Goal: Information Seeking & Learning: Check status

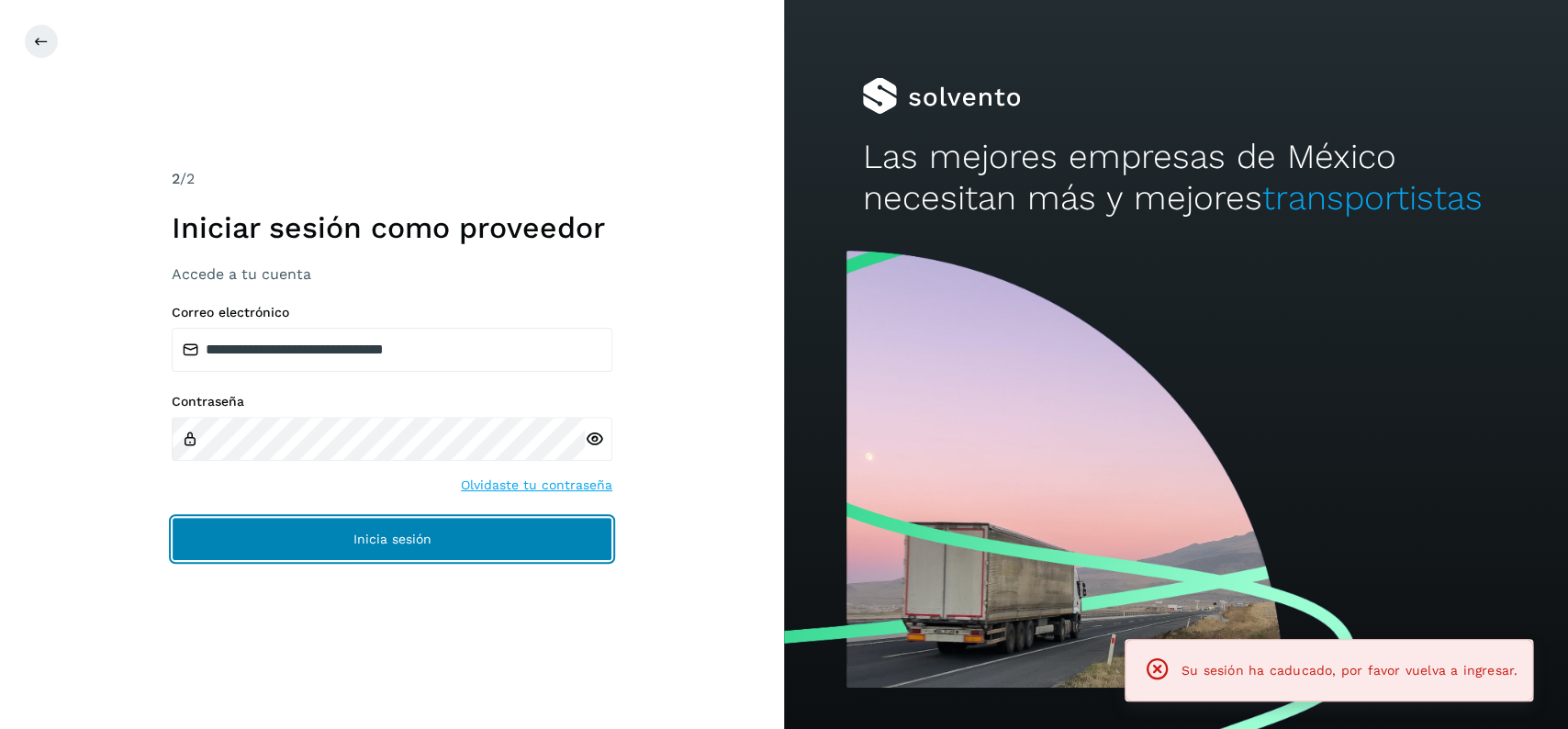
click at [413, 541] on span "Inicia sesión" at bounding box center [392, 539] width 78 height 13
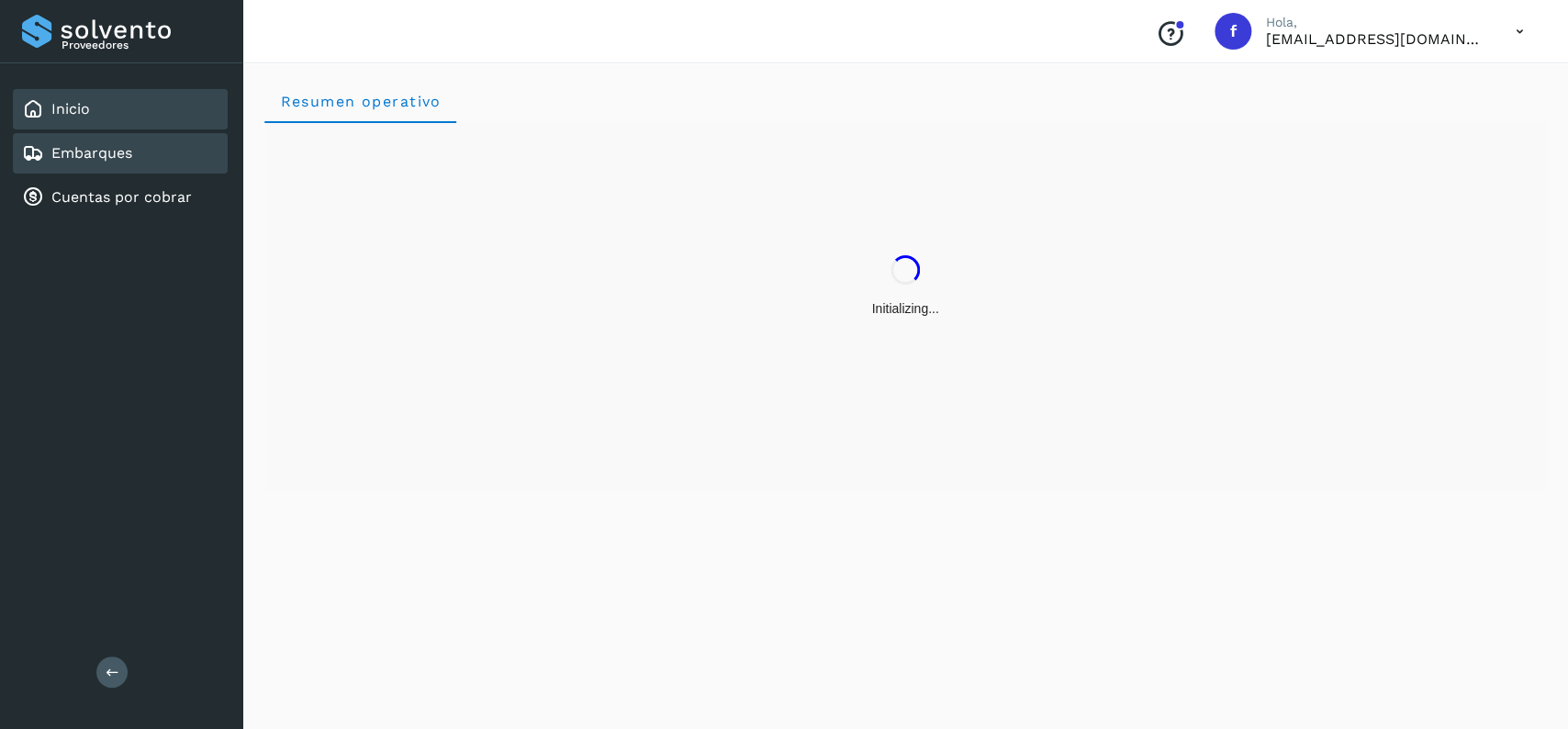
click at [107, 163] on div "Embarques" at bounding box center [120, 153] width 215 height 41
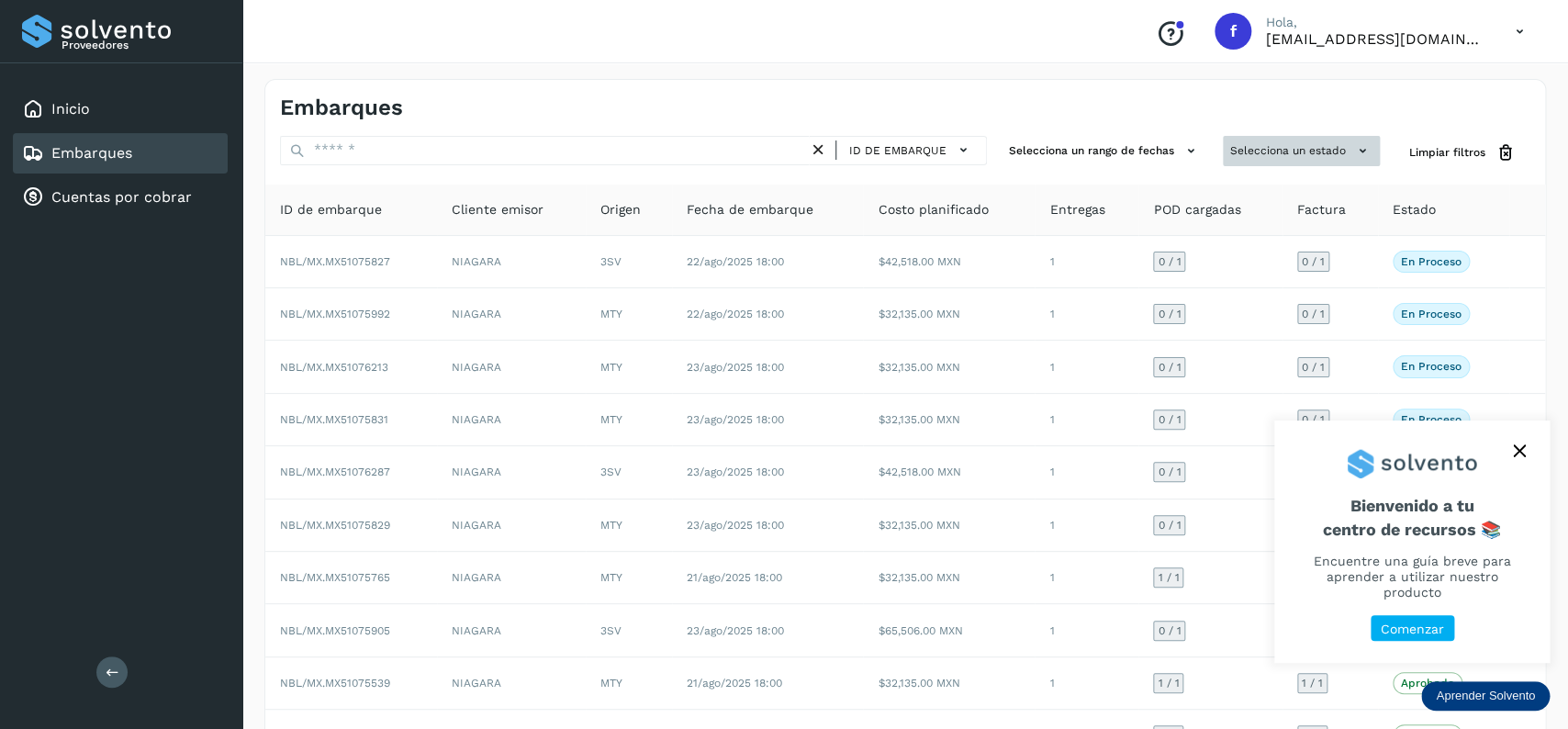
click at [1295, 150] on button "Selecciona un estado" at bounding box center [1301, 150] width 157 height 31
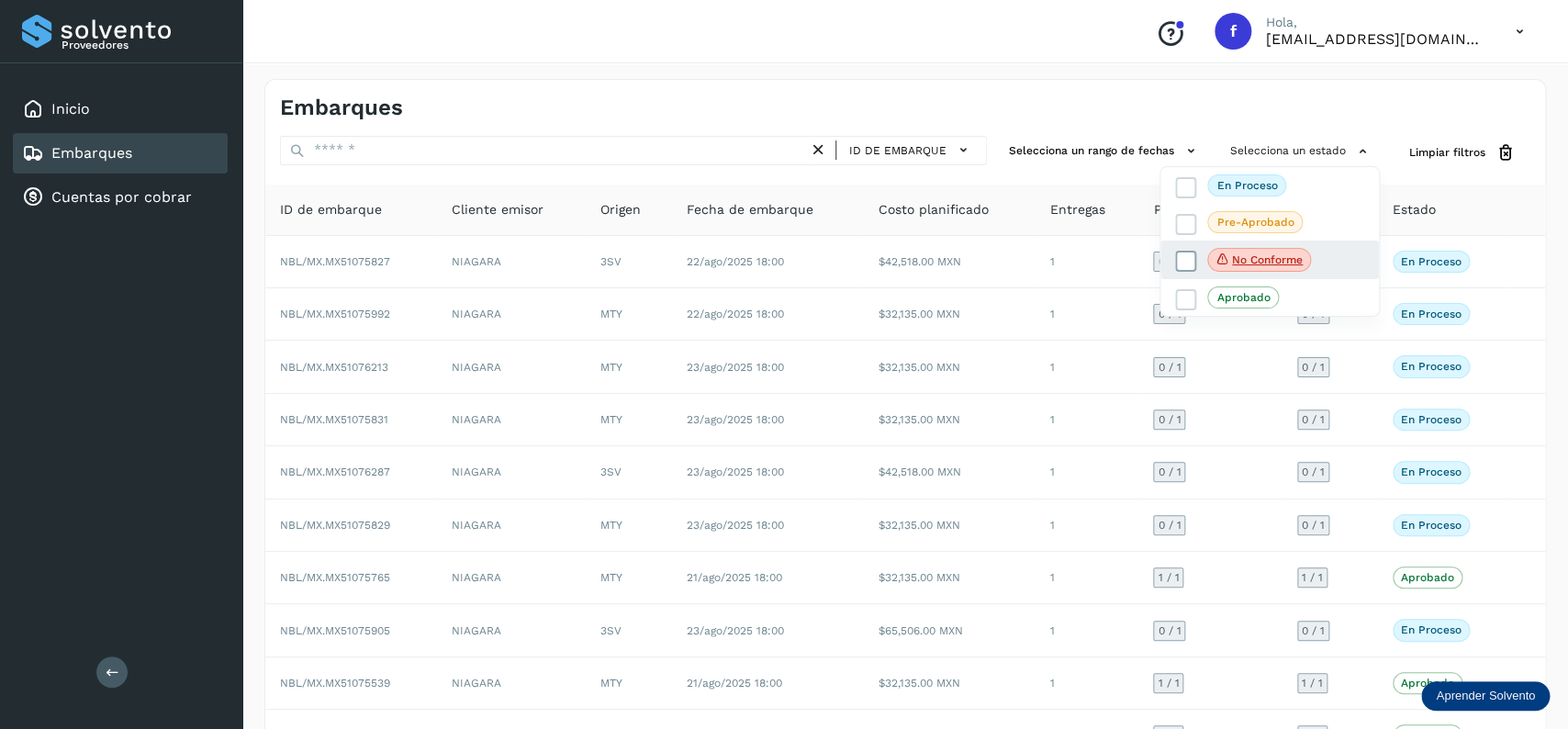
click at [1184, 257] on icon at bounding box center [1185, 261] width 19 height 19
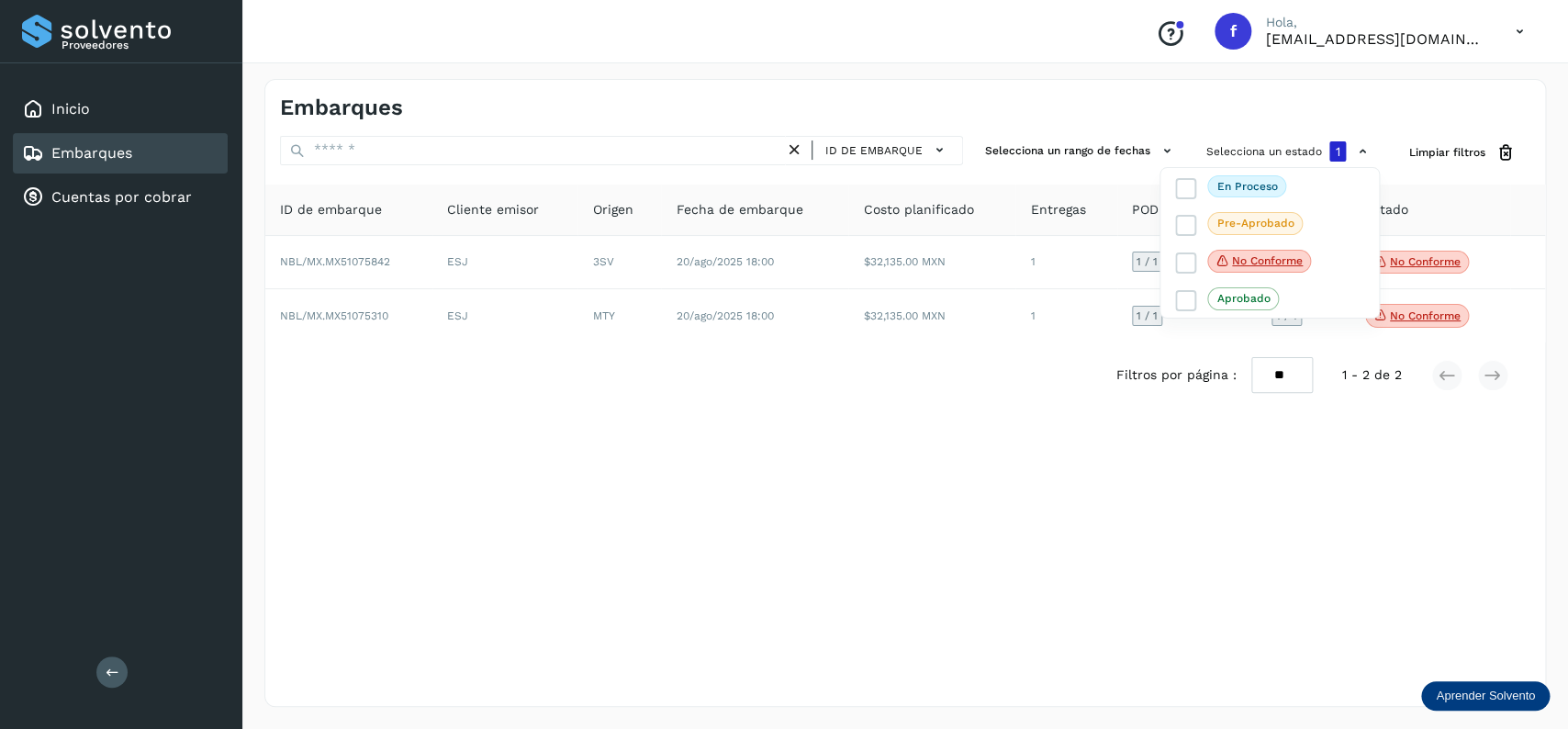
click at [738, 325] on div at bounding box center [784, 364] width 1568 height 729
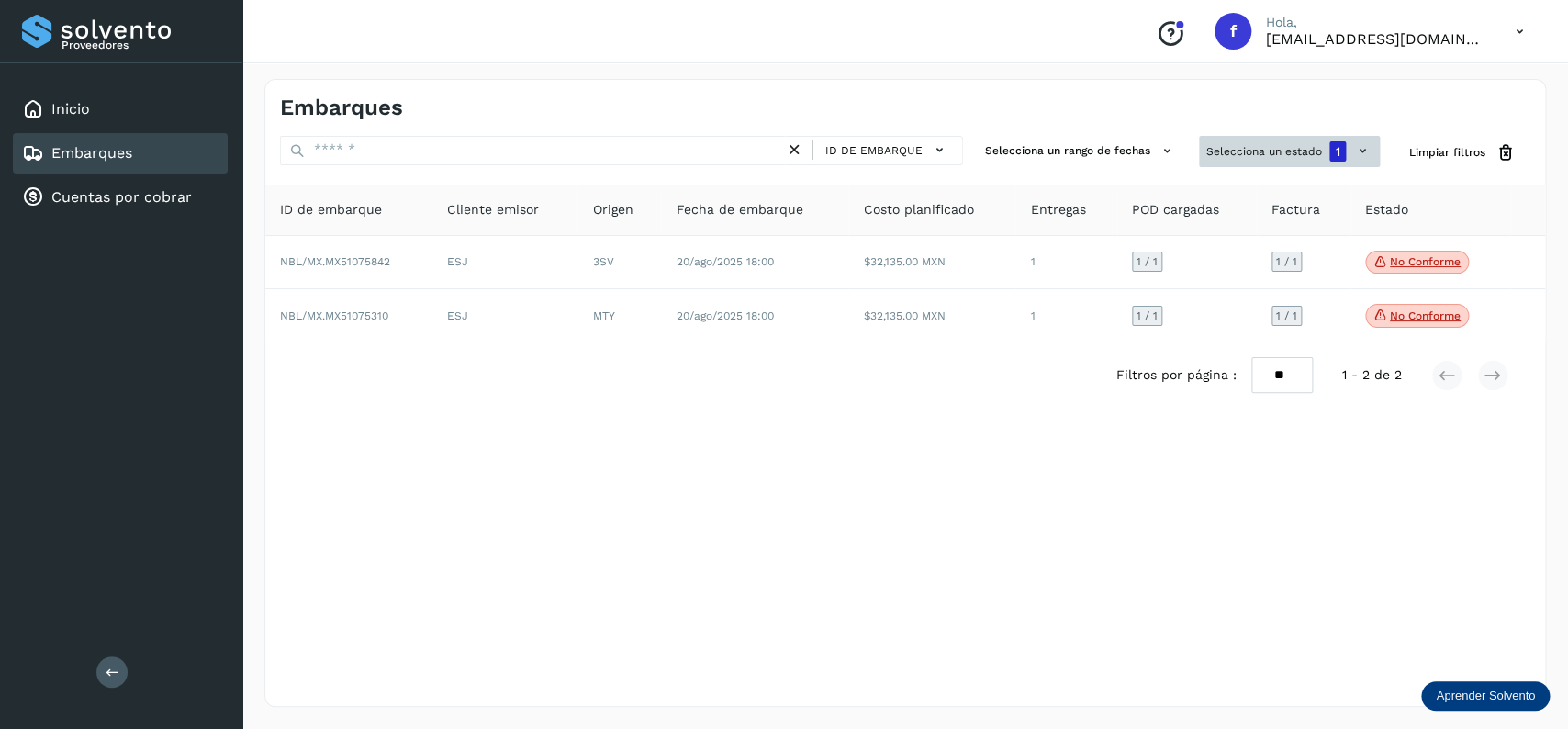
click at [1200, 163] on button "Selecciona un estado 1" at bounding box center [1289, 151] width 181 height 32
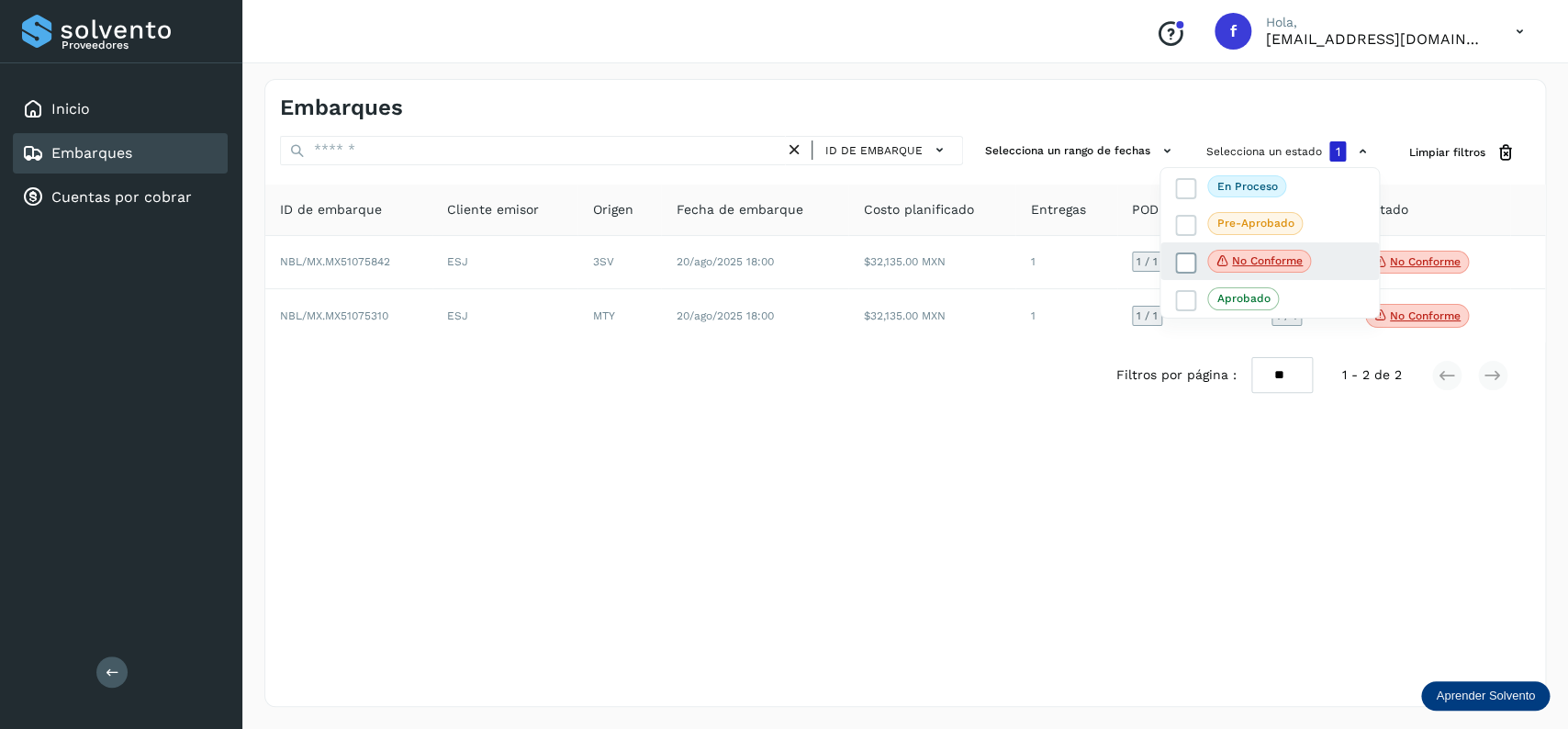
click at [1183, 270] on icon at bounding box center [1185, 262] width 19 height 19
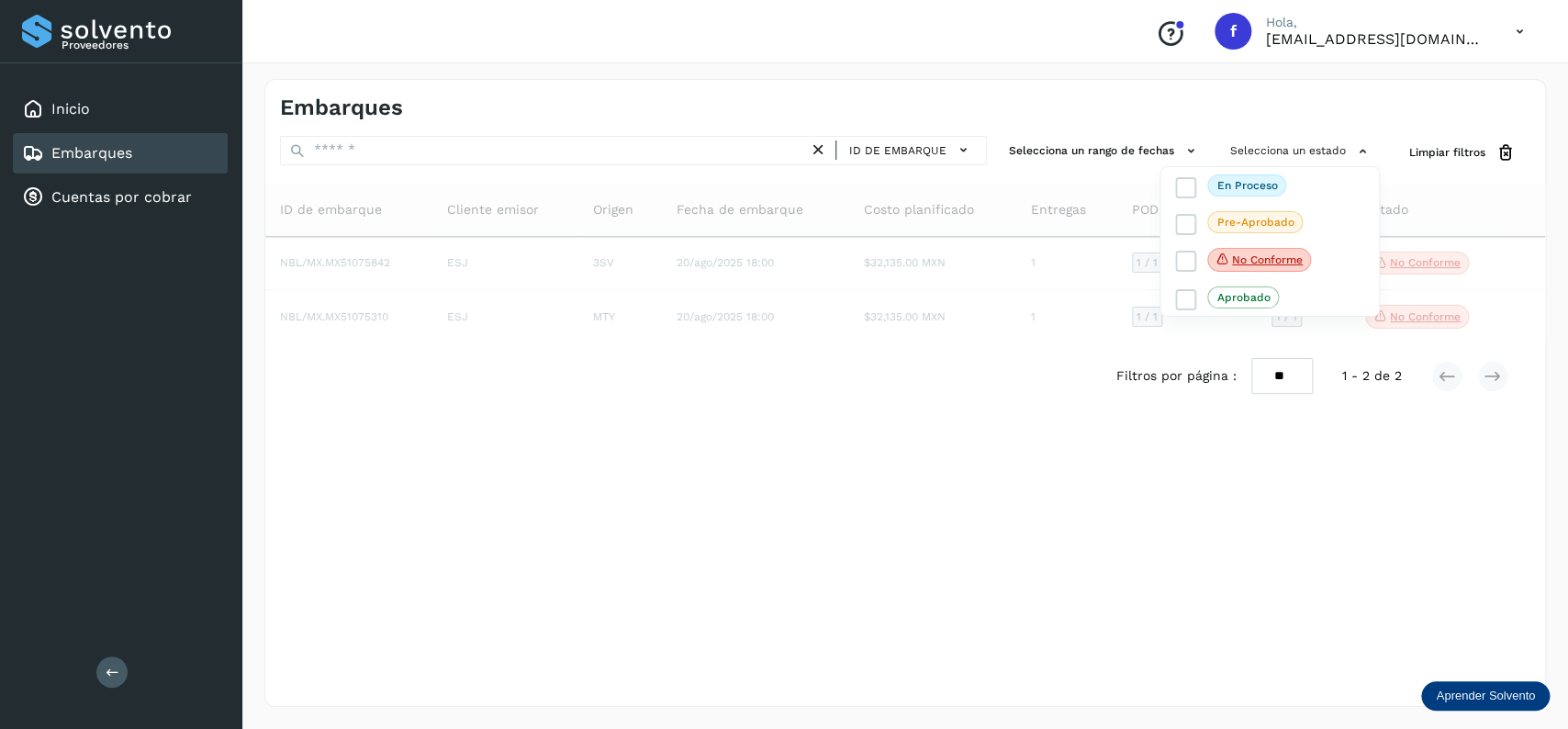
click at [371, 140] on div at bounding box center [784, 364] width 1568 height 729
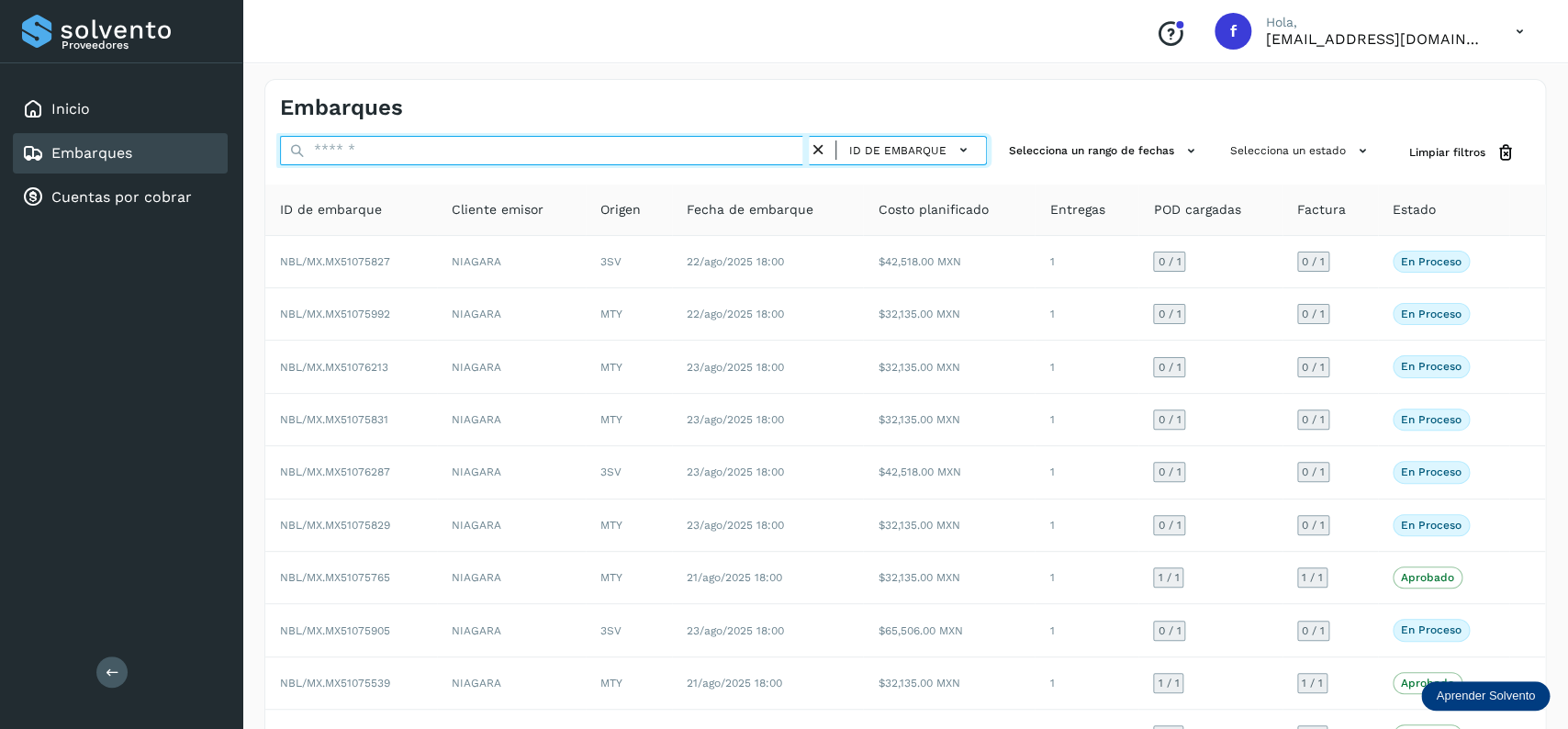
click at [437, 137] on input "text" at bounding box center [544, 150] width 529 height 30
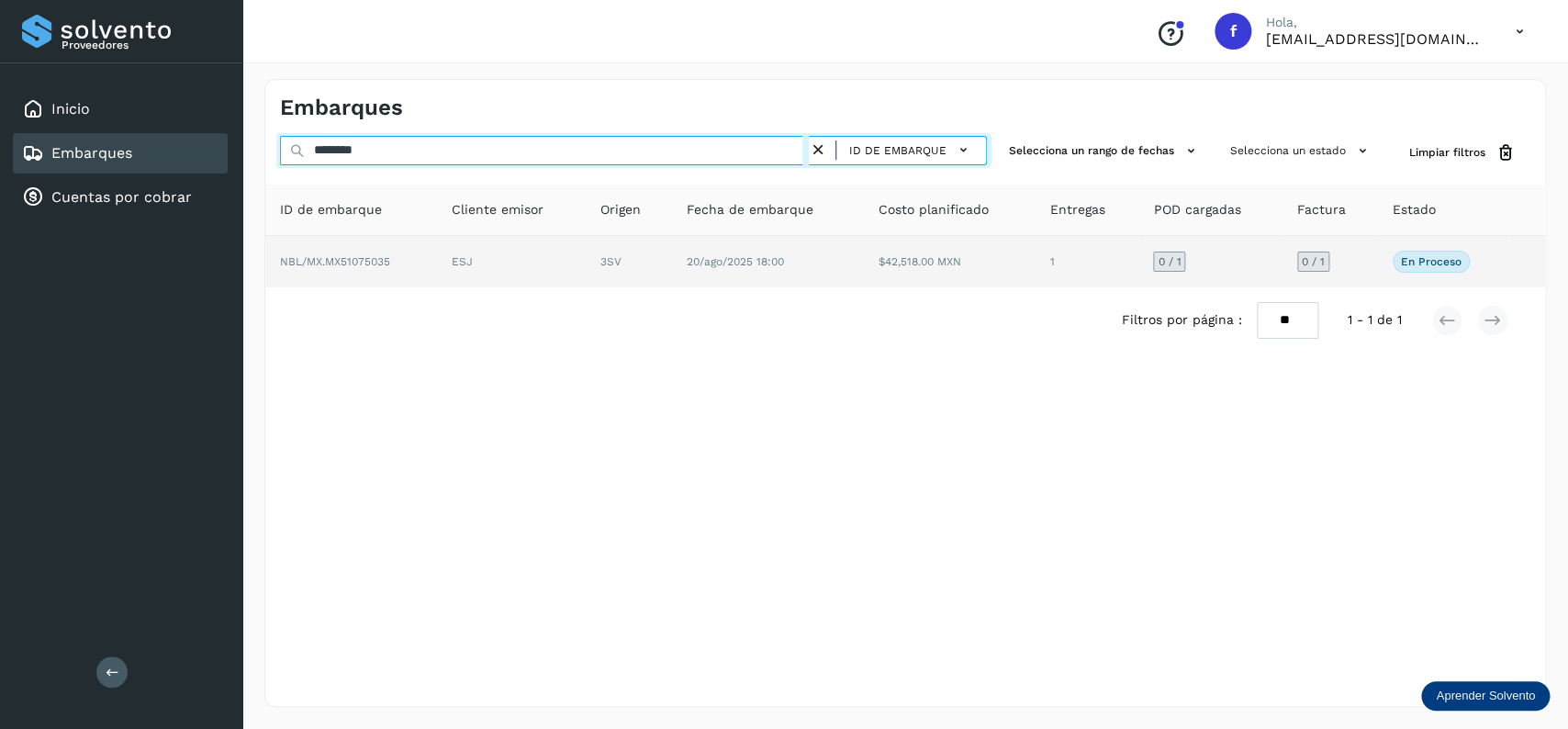
type input "********"
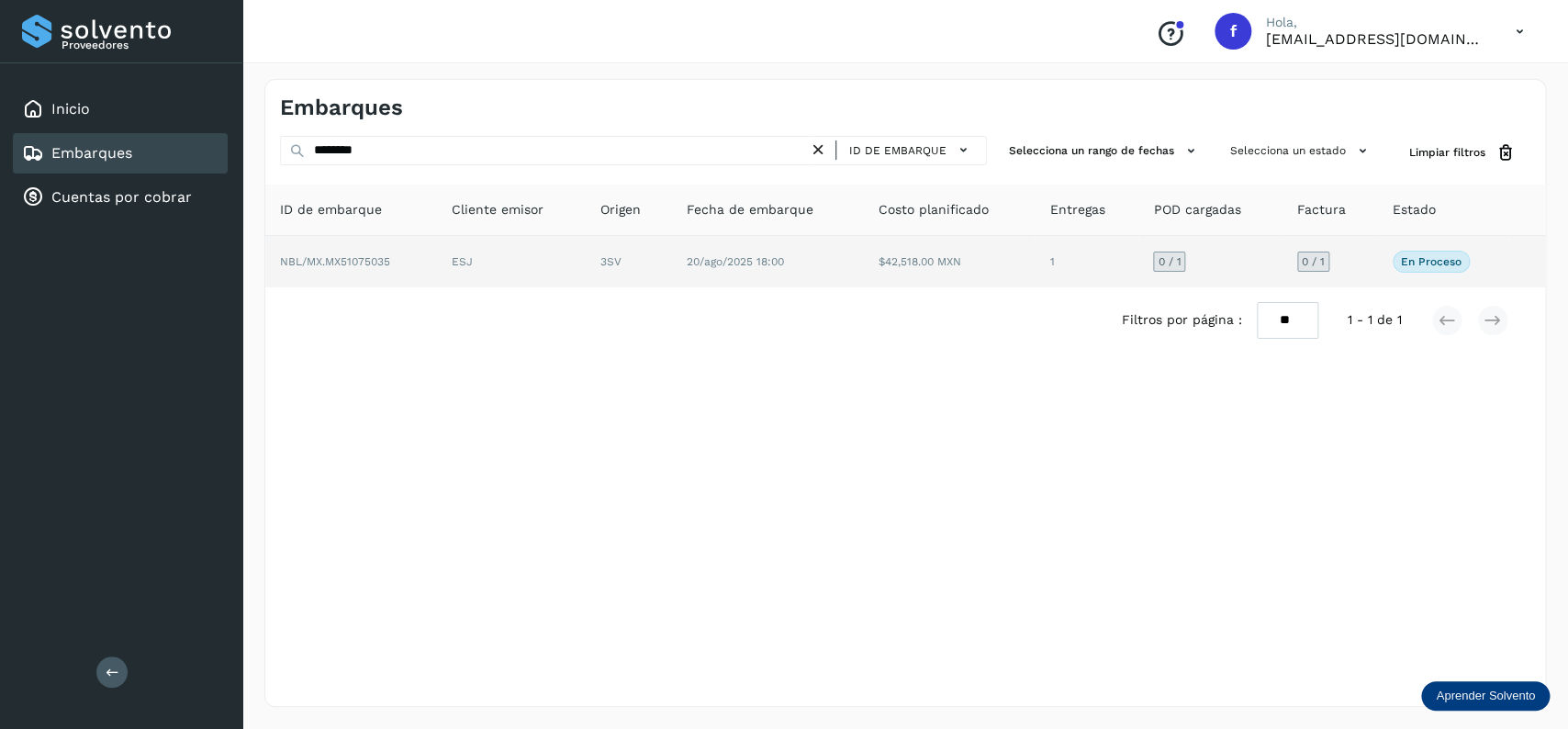
click at [1034, 262] on td "$42,518.00 MXN" at bounding box center [1086, 262] width 104 height 51
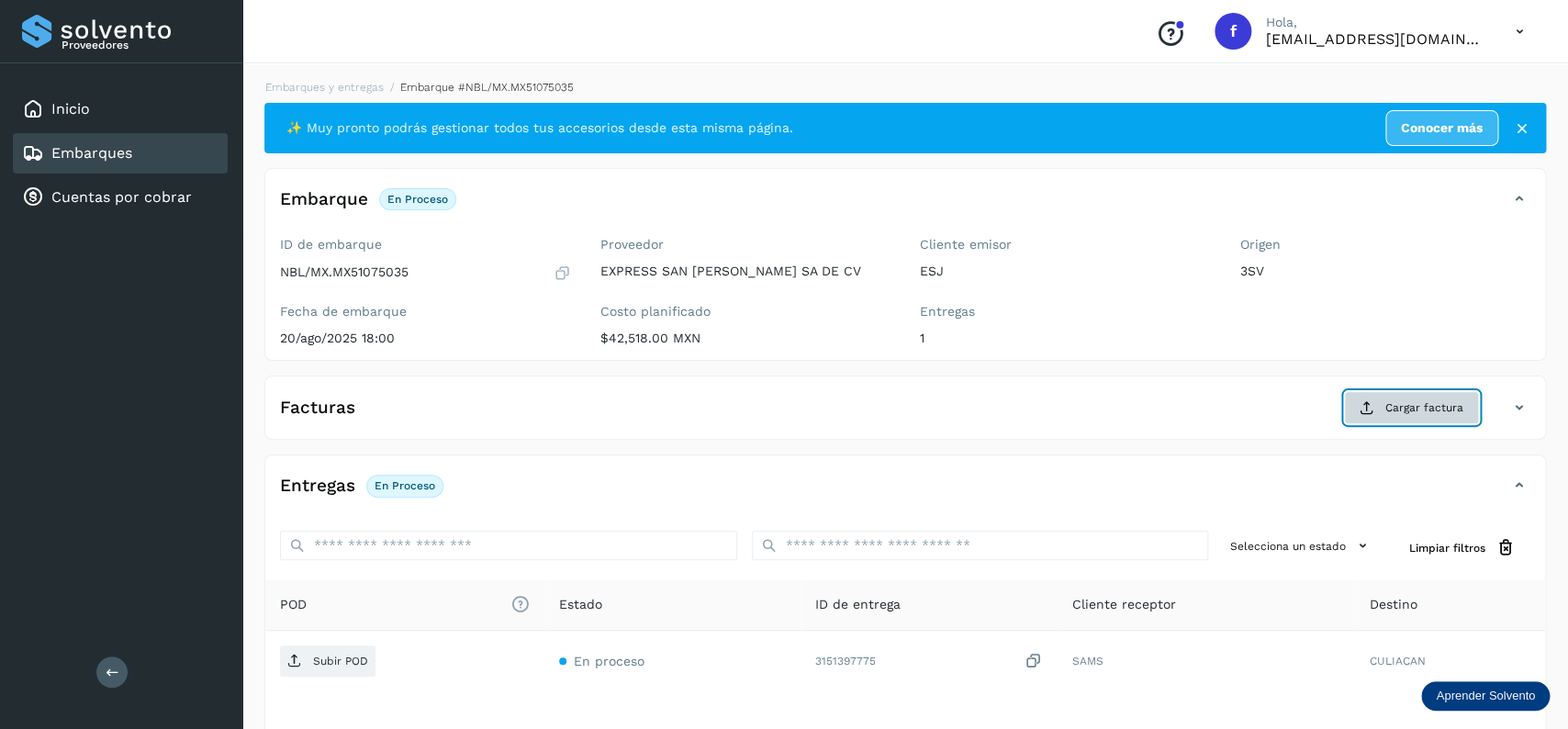
click at [1404, 398] on button "Cargar factura" at bounding box center [1411, 408] width 134 height 33
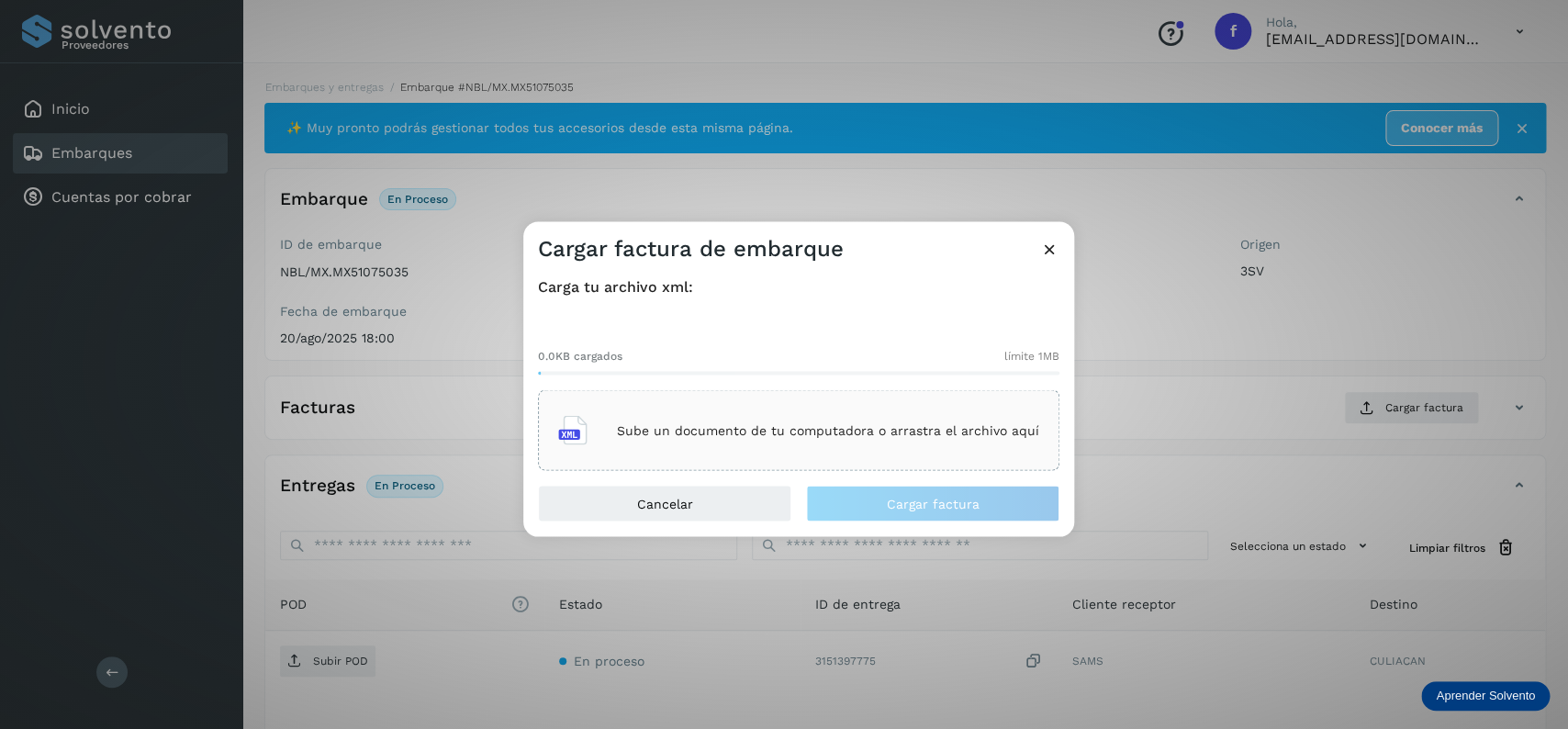
click at [853, 422] on div "Sube un documento de tu computadora o arrastra el archivo aquí" at bounding box center [799, 430] width 481 height 49
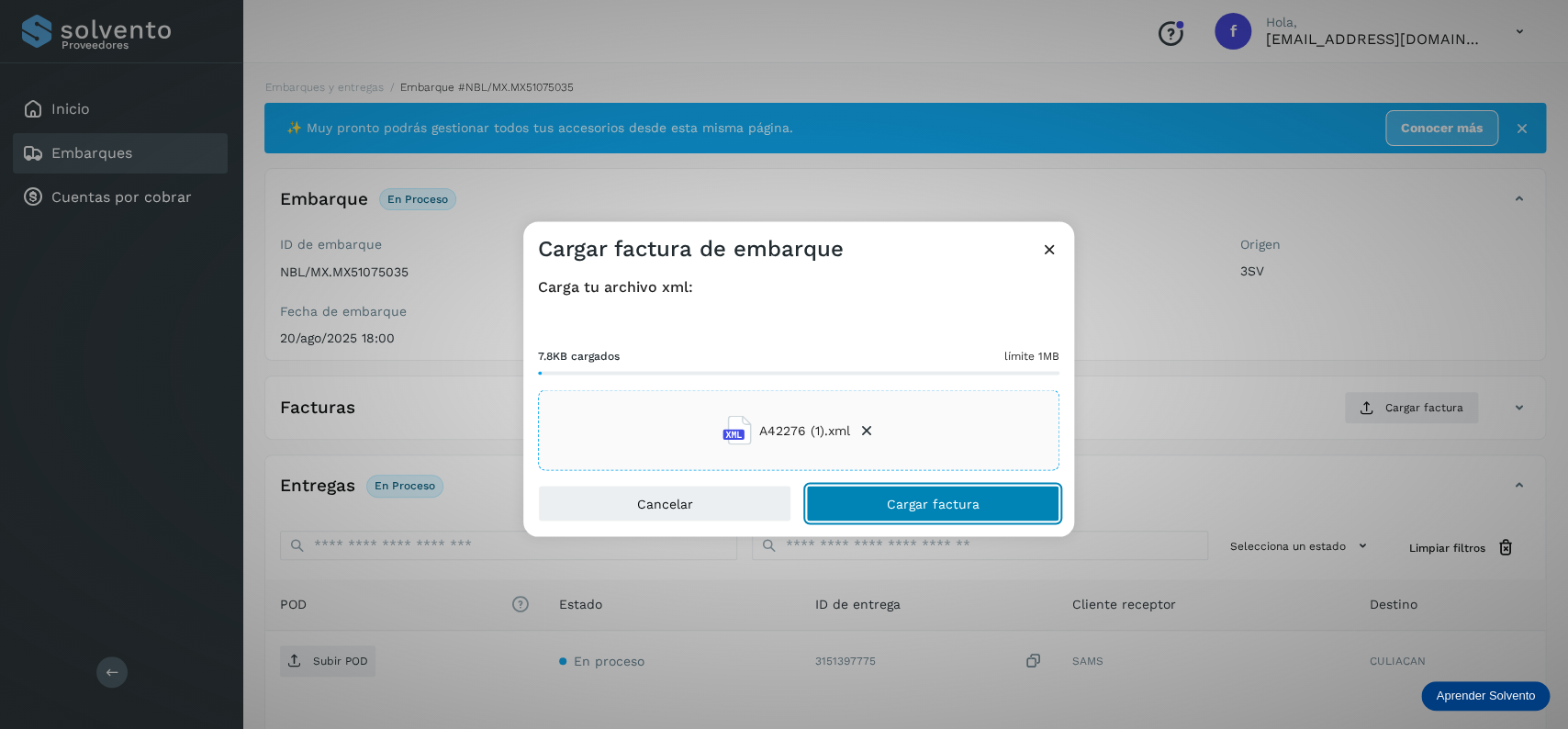
click at [866, 507] on button "Cargar factura" at bounding box center [932, 503] width 253 height 37
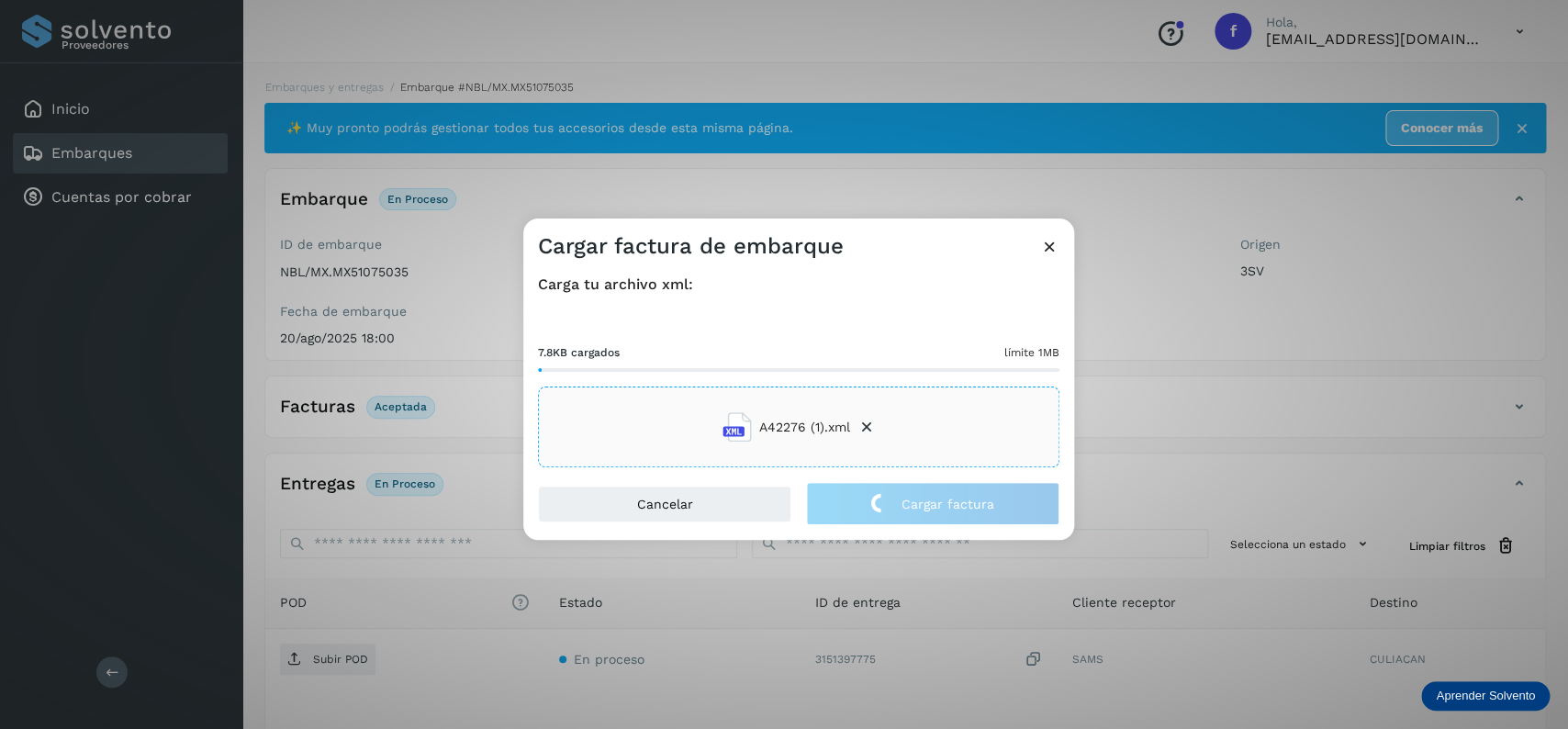
scroll to position [143, 0]
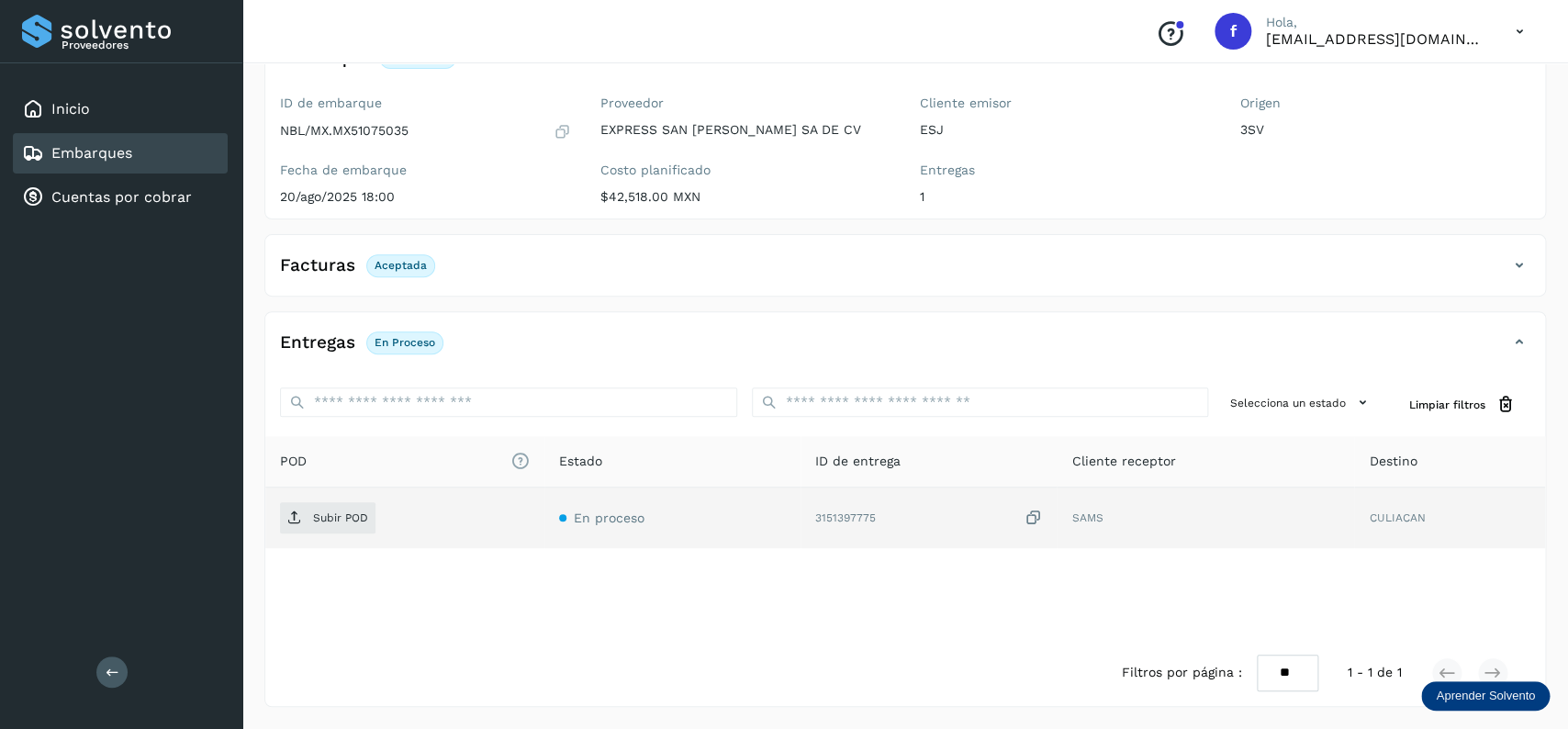
click at [545, 538] on td "Subir POD" at bounding box center [672, 517] width 256 height 60
click at [350, 512] on p "Subir POD" at bounding box center [341, 517] width 55 height 13
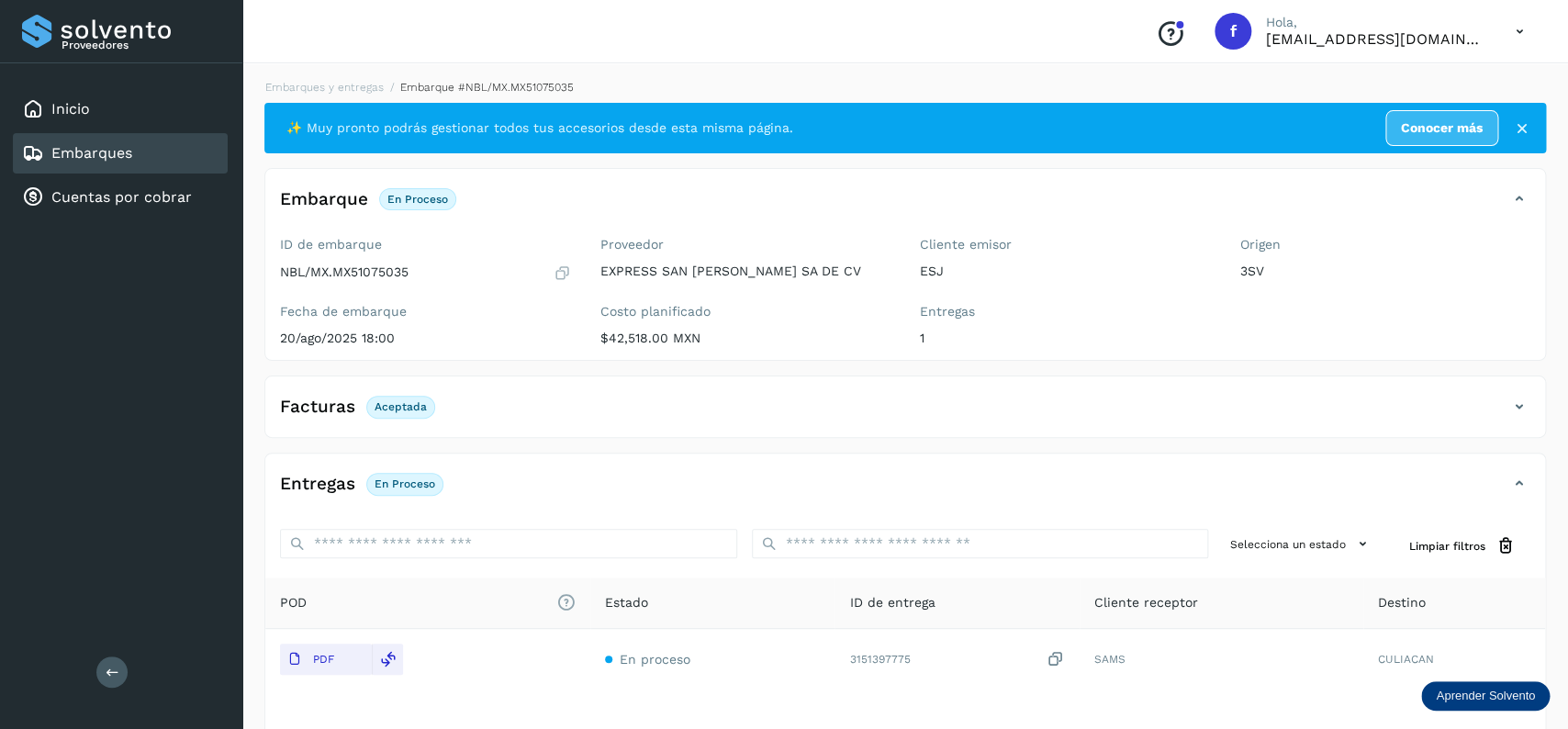
click at [128, 150] on link "Embarques" at bounding box center [92, 153] width 81 height 18
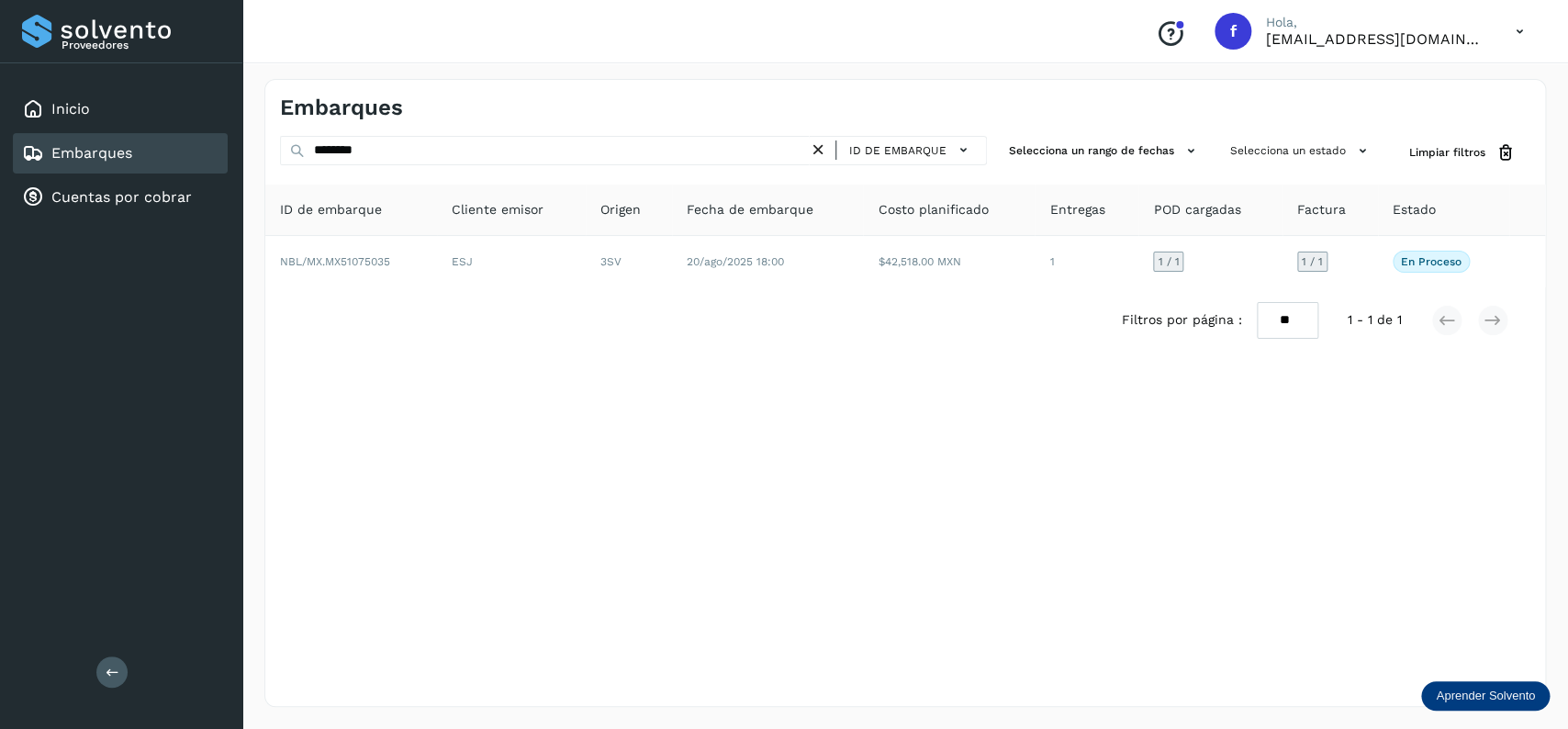
click at [825, 137] on div "ID de embarque" at bounding box center [898, 150] width 178 height 30
click at [817, 145] on icon at bounding box center [818, 149] width 19 height 19
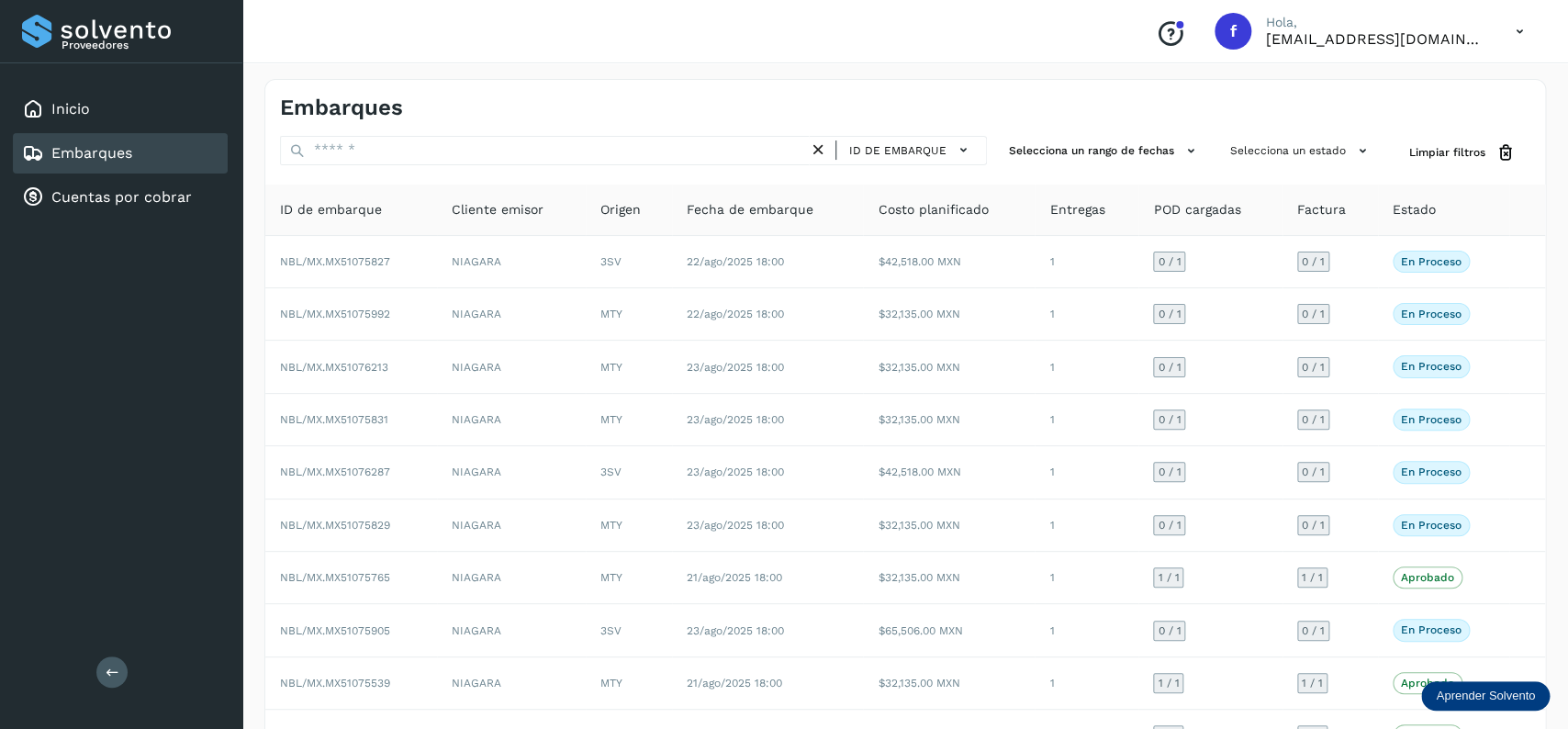
click at [178, 146] on div "Embarques" at bounding box center [120, 153] width 215 height 41
click at [179, 150] on div "Embarques" at bounding box center [120, 153] width 215 height 41
click at [1249, 130] on div "Embarques ID de embarque Selecciona un rango de fechas Selecciona un estado Lim…" at bounding box center [905, 454] width 1281 height 750
click at [1263, 137] on button "Selecciona un estado" at bounding box center [1301, 150] width 157 height 31
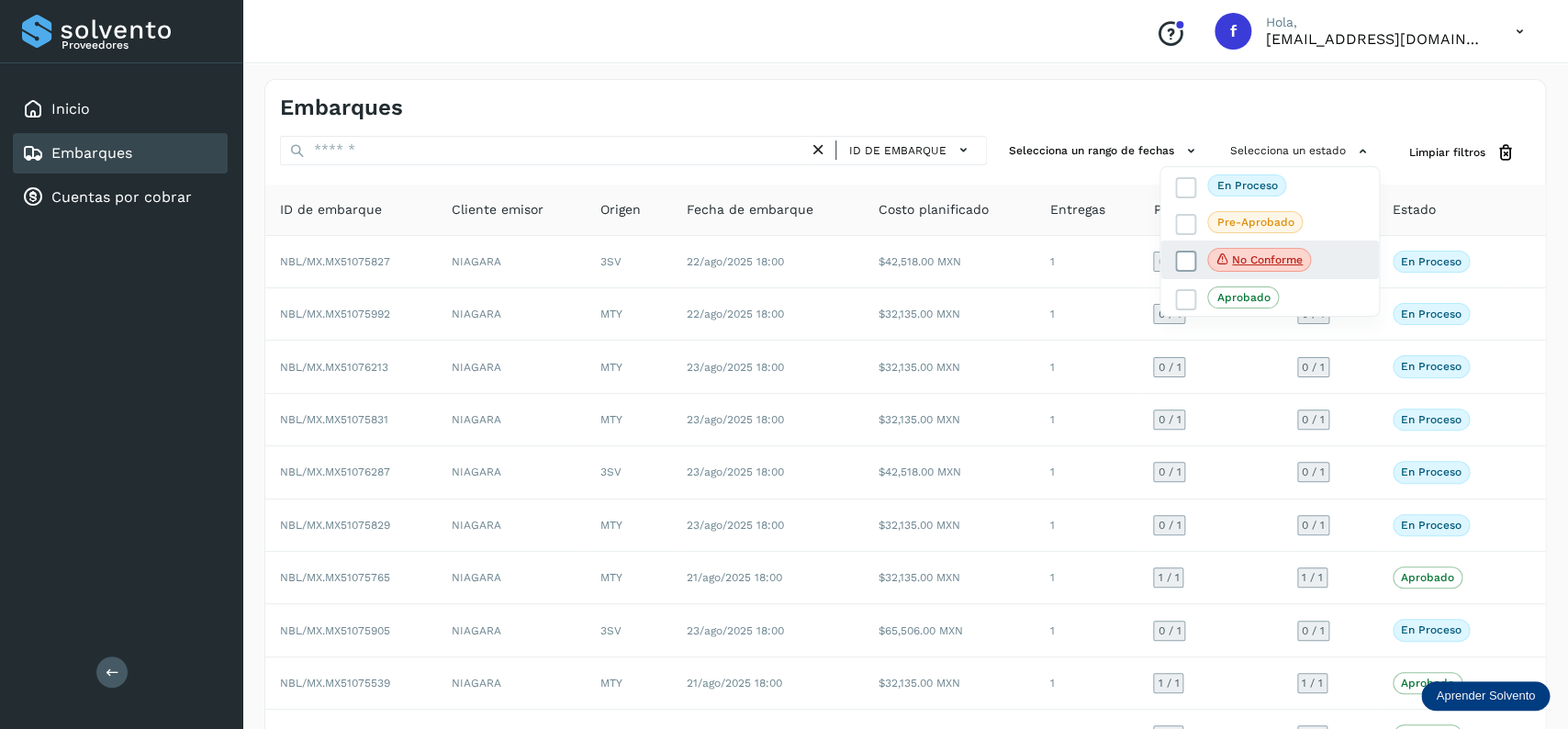
click at [1182, 258] on icon at bounding box center [1185, 261] width 19 height 19
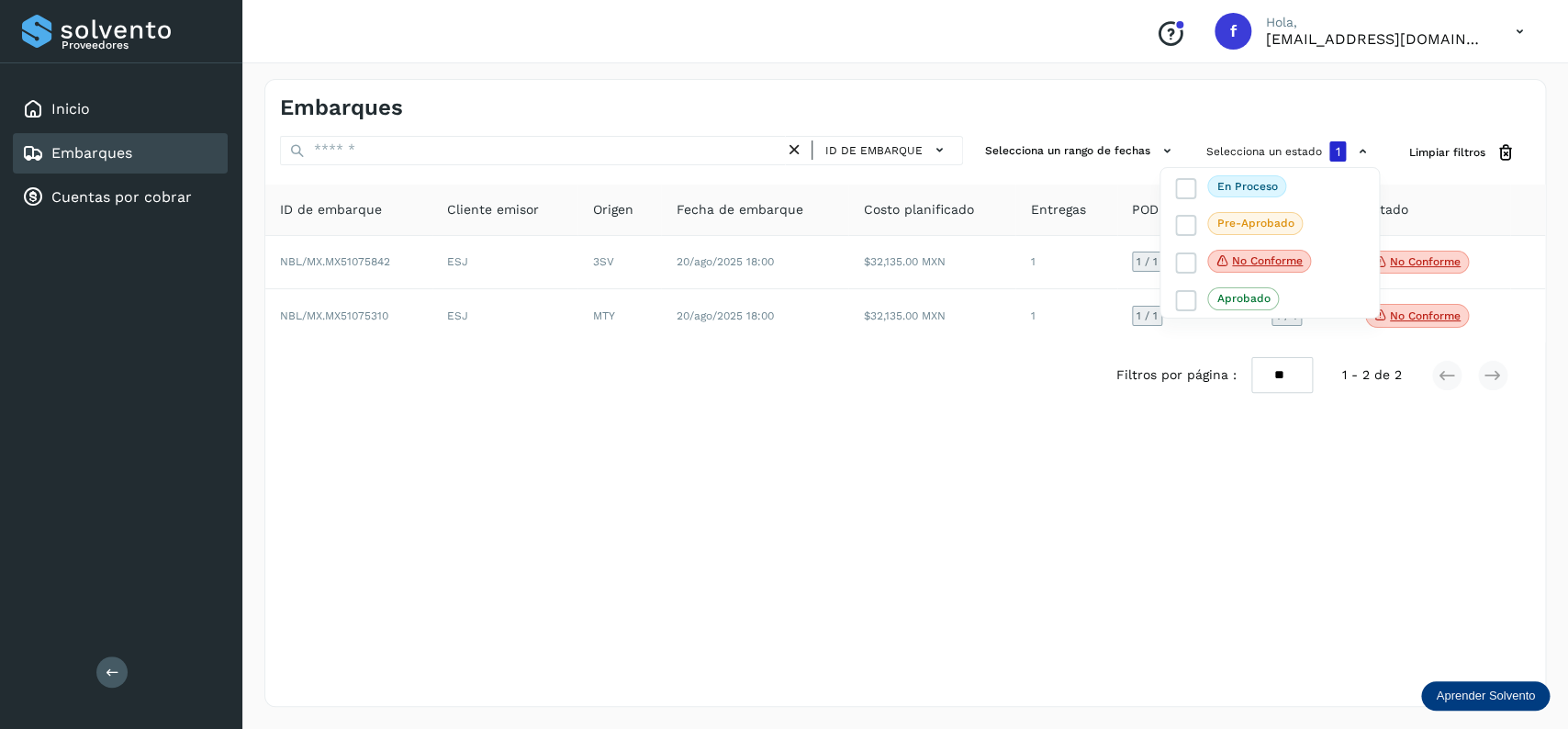
click at [629, 101] on div at bounding box center [784, 364] width 1568 height 729
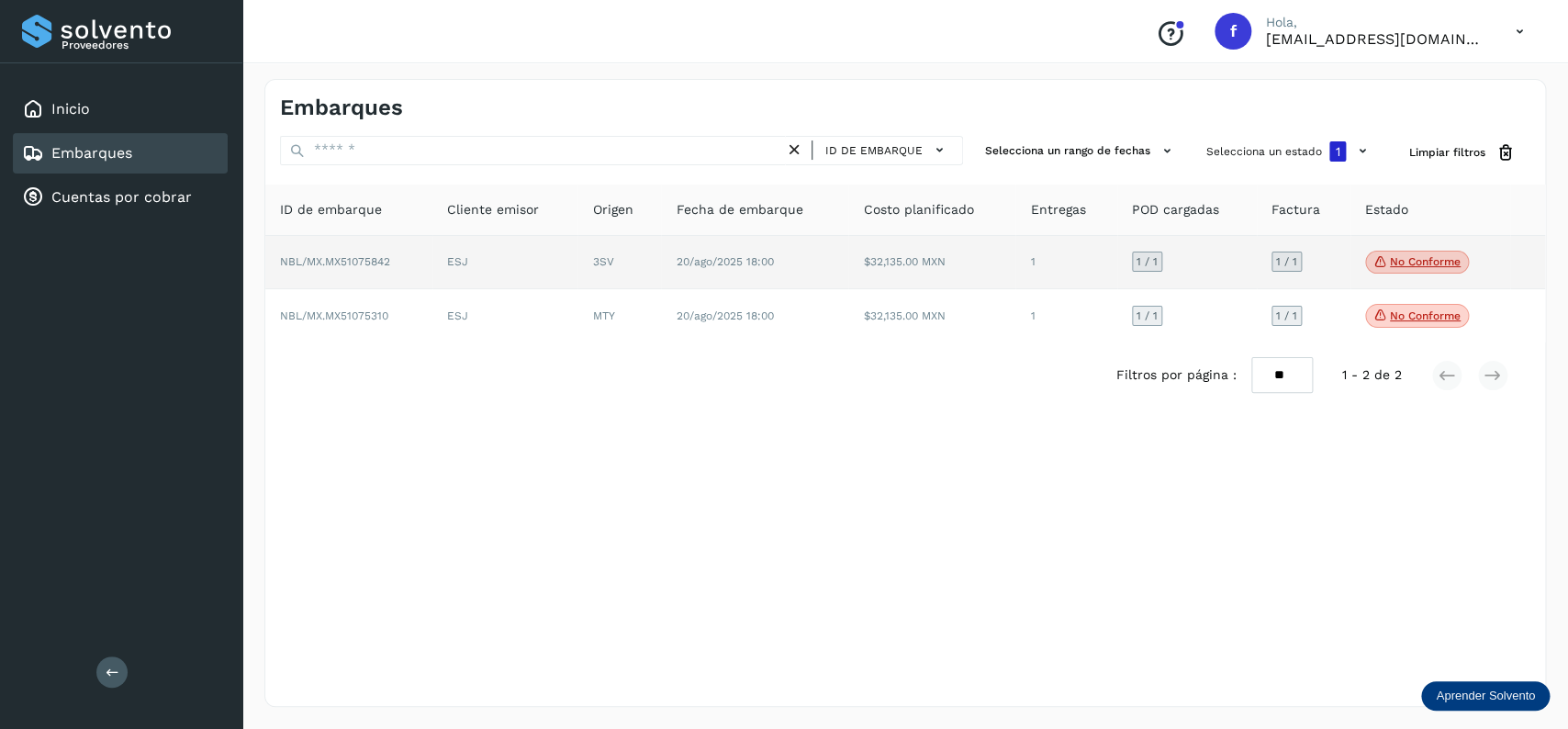
click at [1404, 270] on span "No conforme" at bounding box center [1417, 262] width 104 height 24
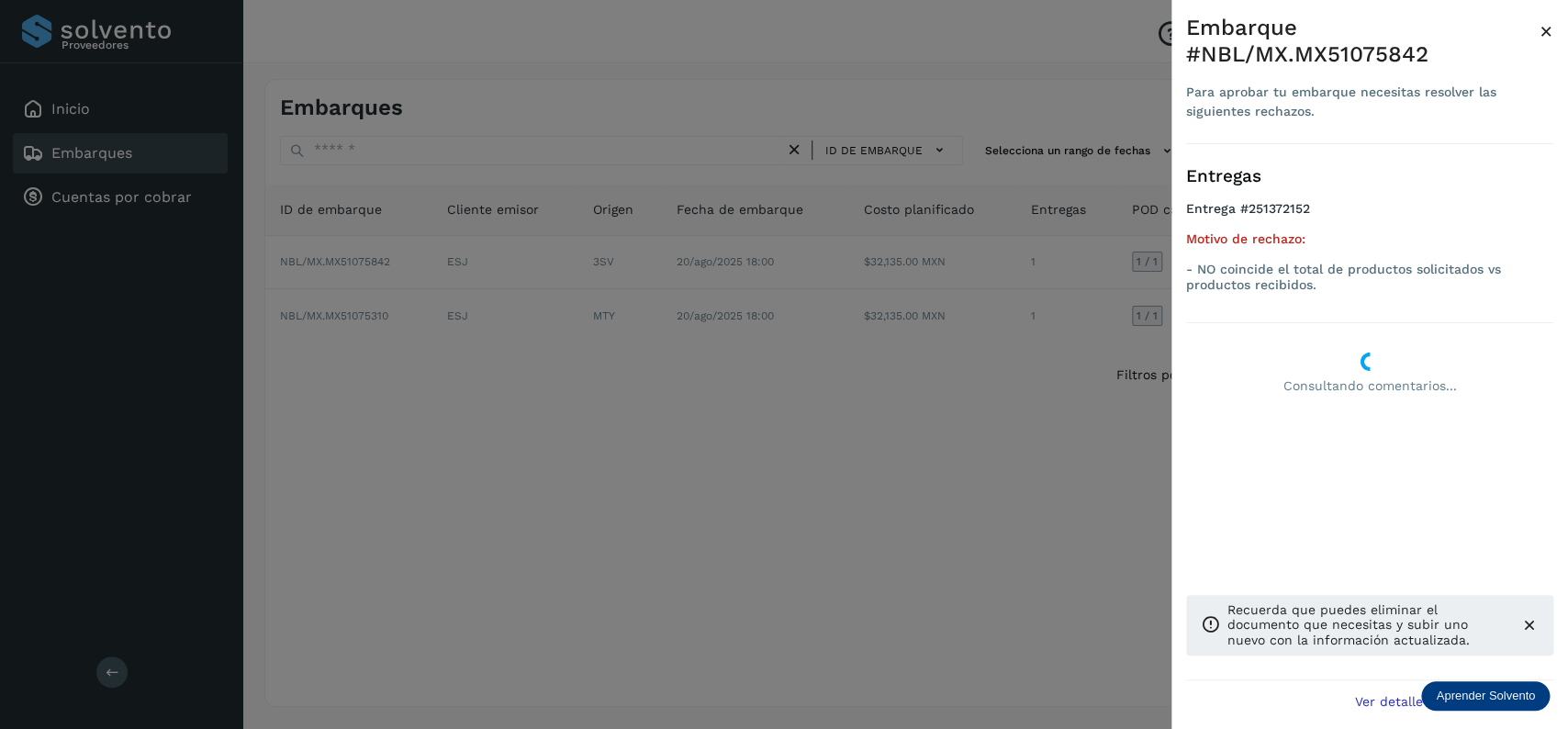
click at [679, 493] on div at bounding box center [784, 364] width 1568 height 729
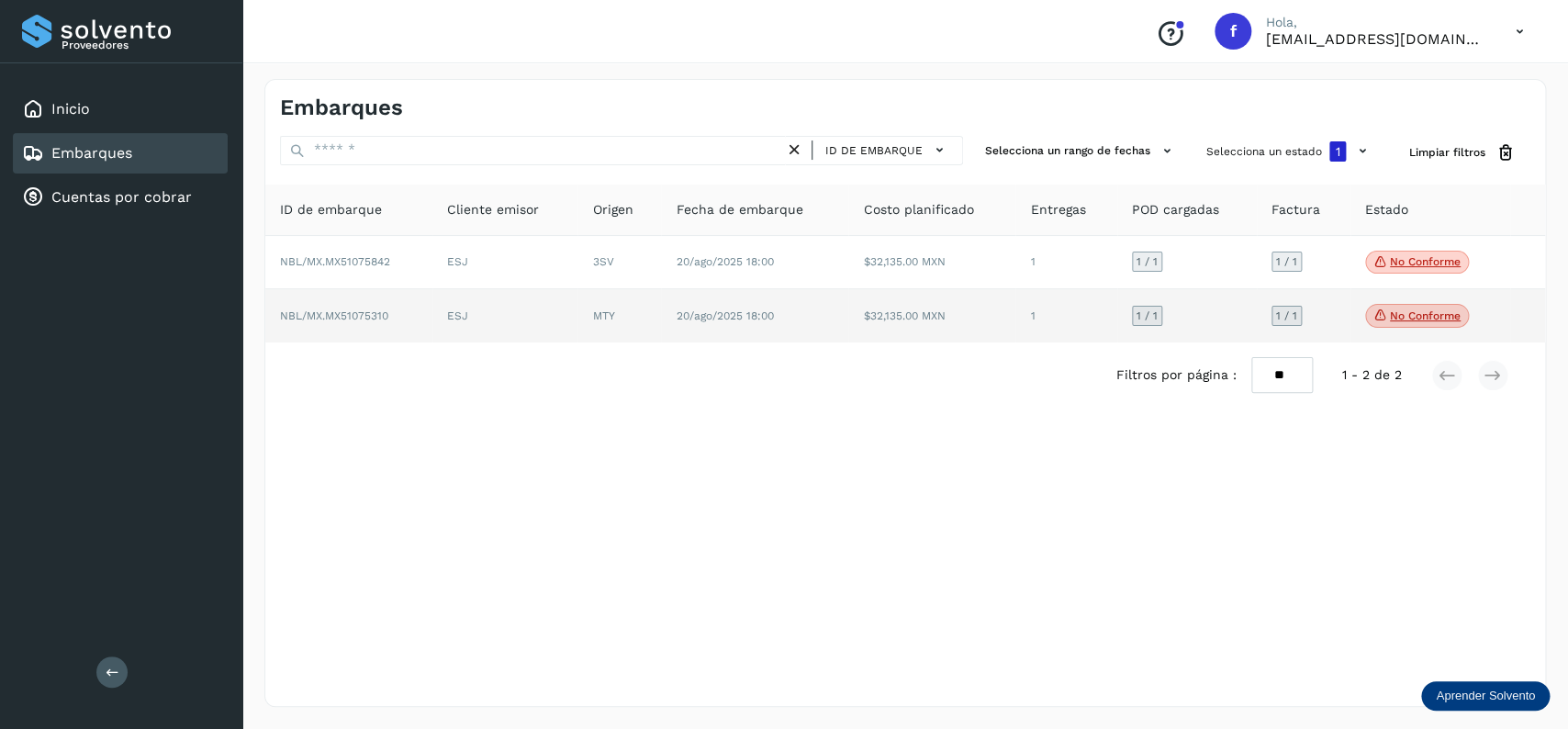
click at [1442, 314] on p "No conforme" at bounding box center [1425, 316] width 70 height 13
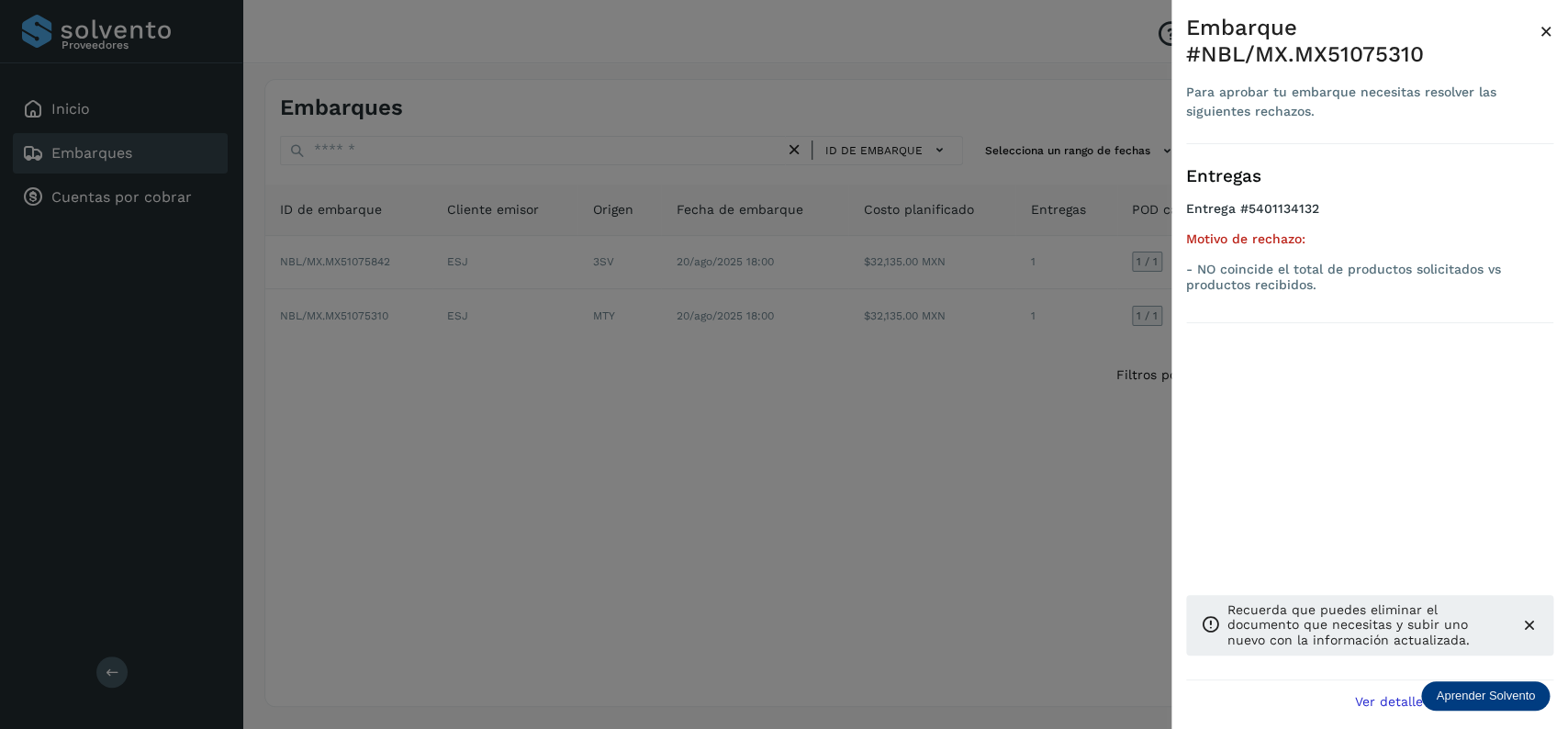
click at [703, 509] on div at bounding box center [784, 364] width 1568 height 729
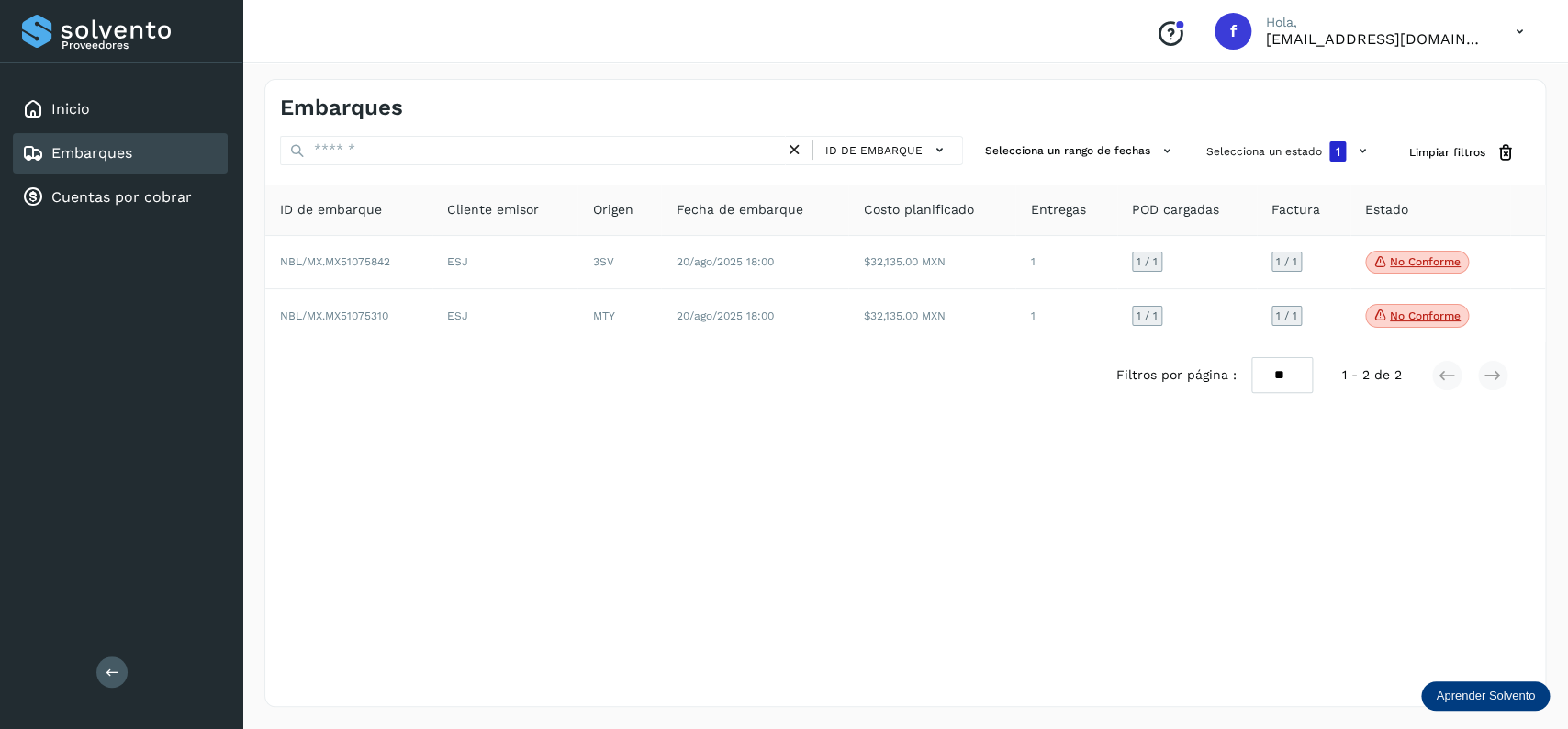
click at [202, 166] on div "Embarques" at bounding box center [120, 153] width 215 height 41
click at [159, 161] on div "Embarques" at bounding box center [120, 153] width 215 height 41
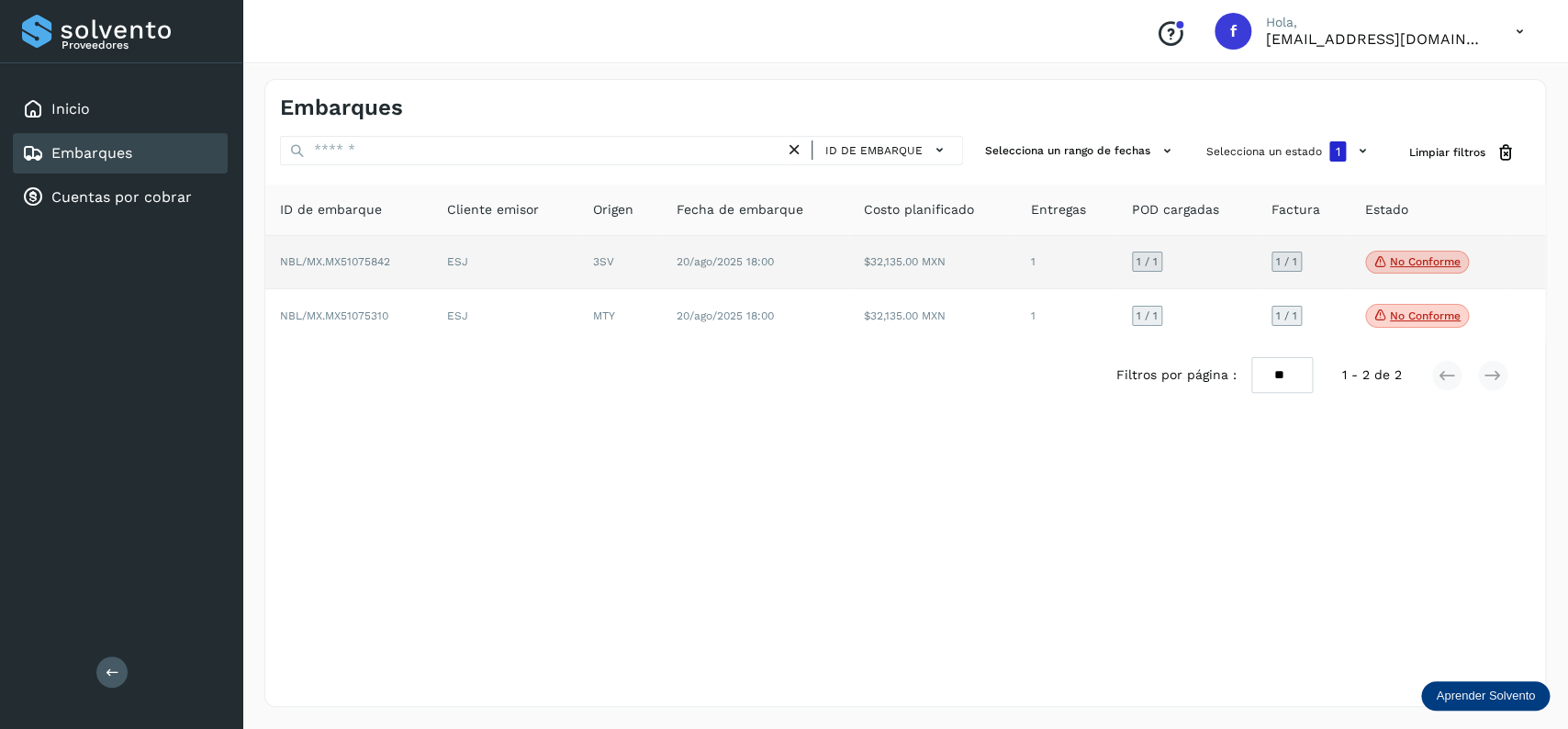
click at [1385, 265] on icon at bounding box center [1380, 261] width 15 height 17
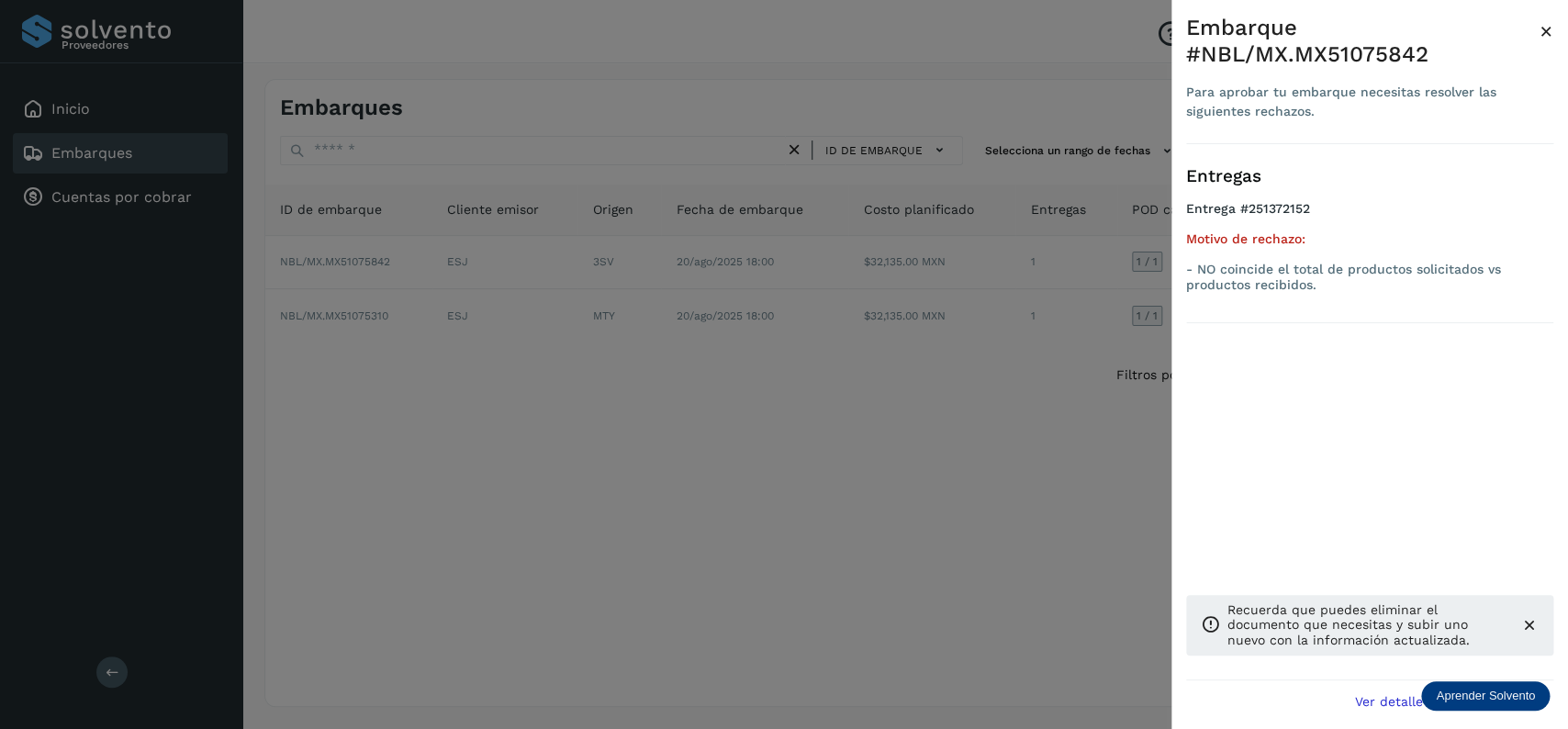
click at [560, 315] on div at bounding box center [784, 364] width 1568 height 729
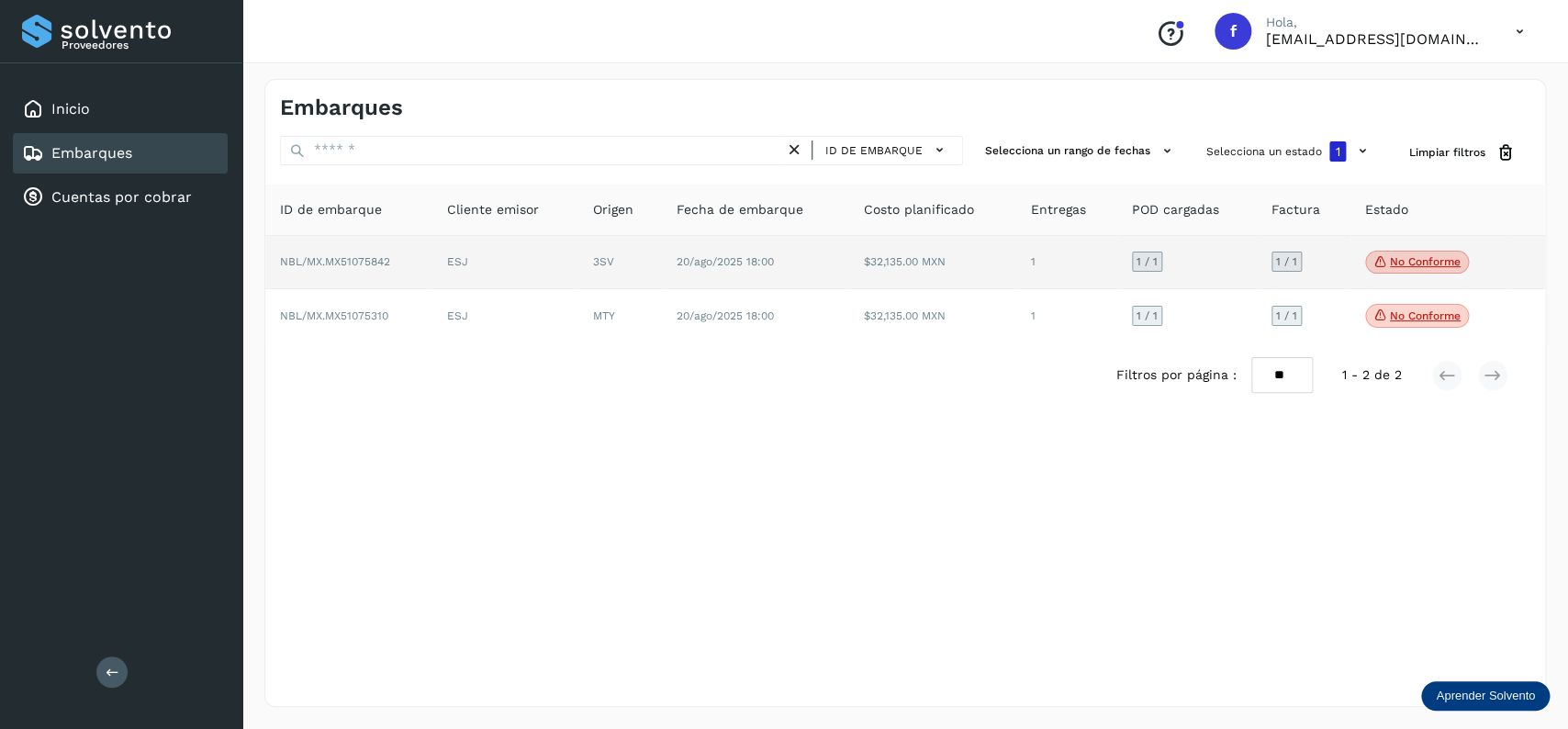
click at [491, 258] on td "ESJ" at bounding box center [504, 263] width 145 height 54
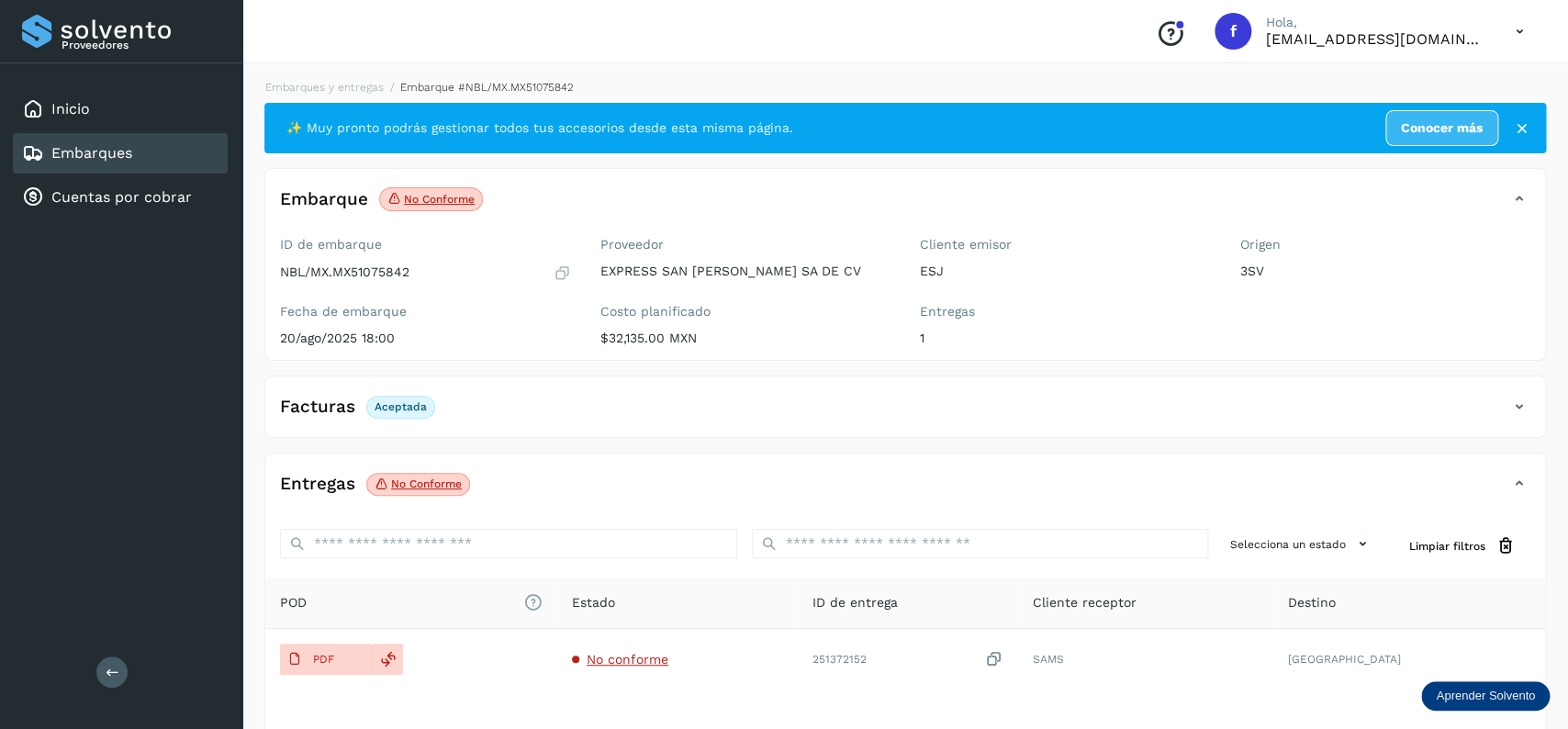
scroll to position [143, 0]
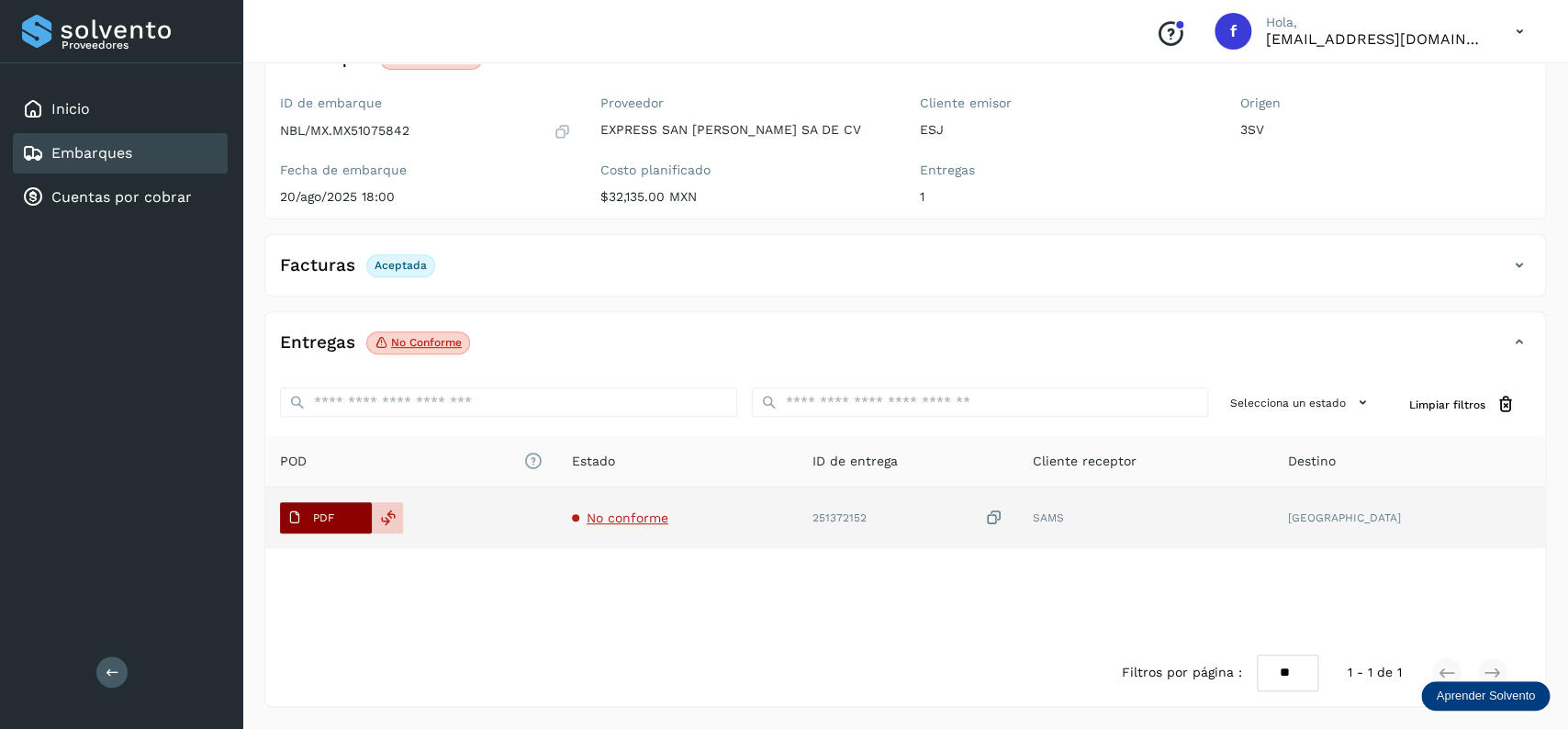
click at [352, 524] on button "PDF" at bounding box center [325, 518] width 92 height 32
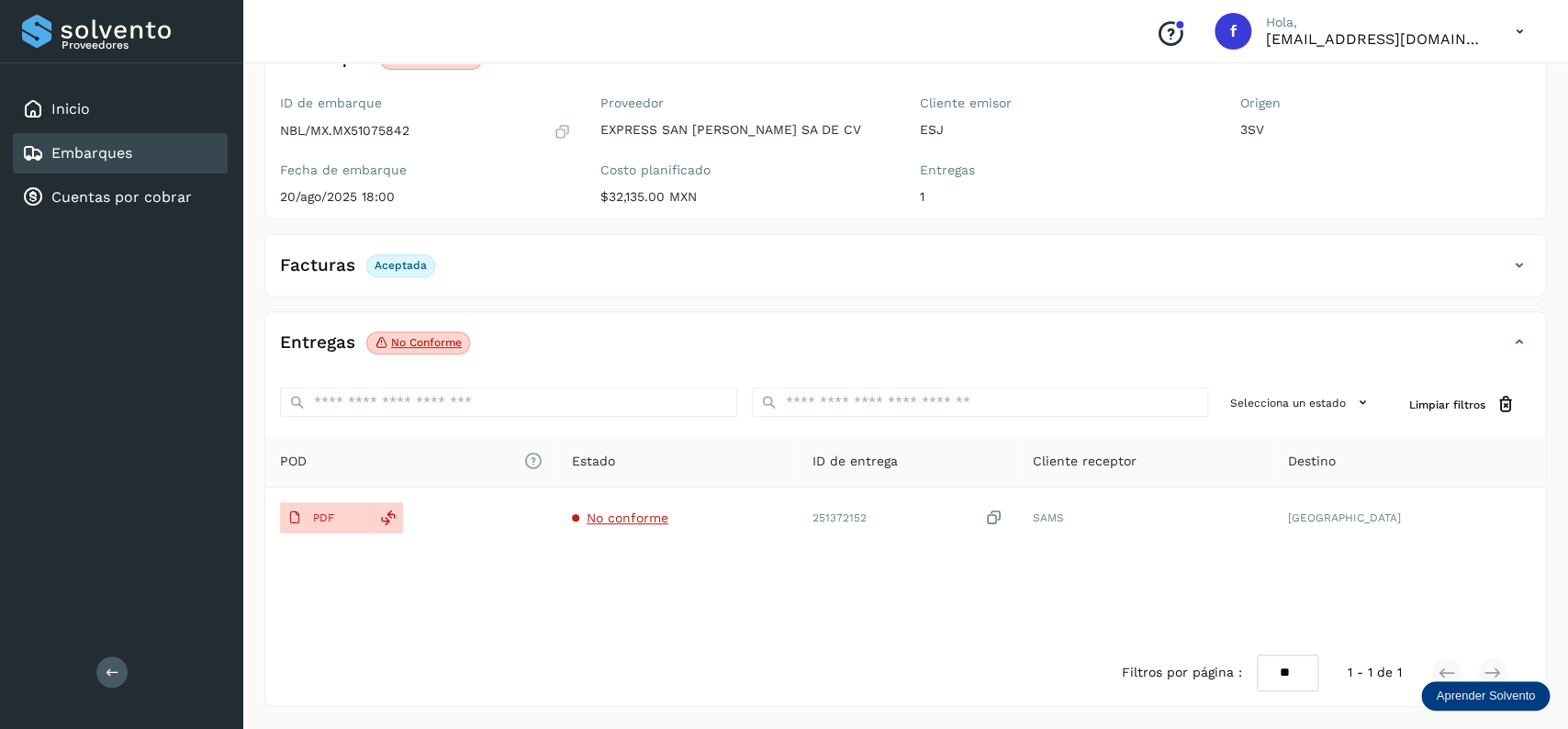
scroll to position [0, 0]
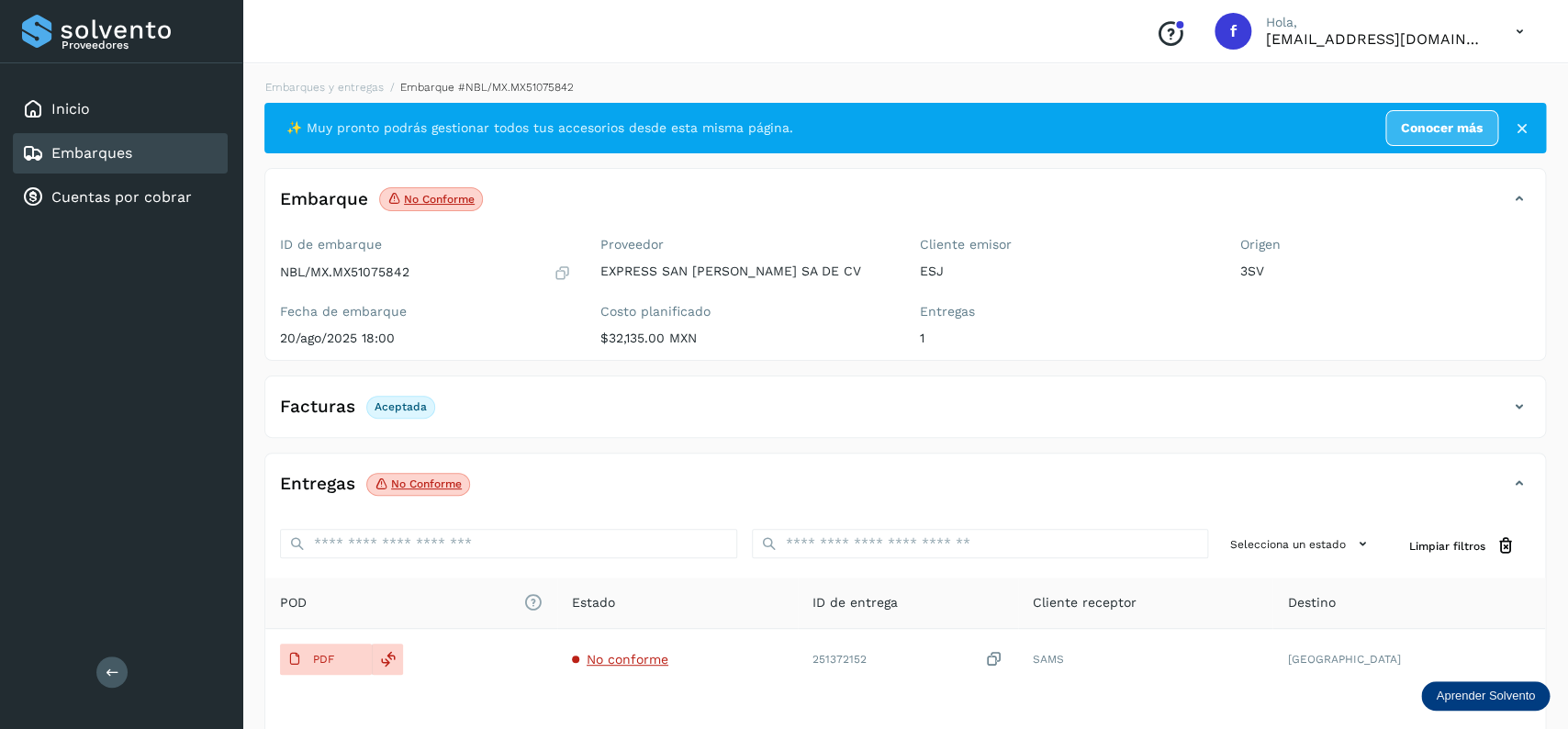
click at [121, 159] on link "Embarques" at bounding box center [92, 153] width 81 height 18
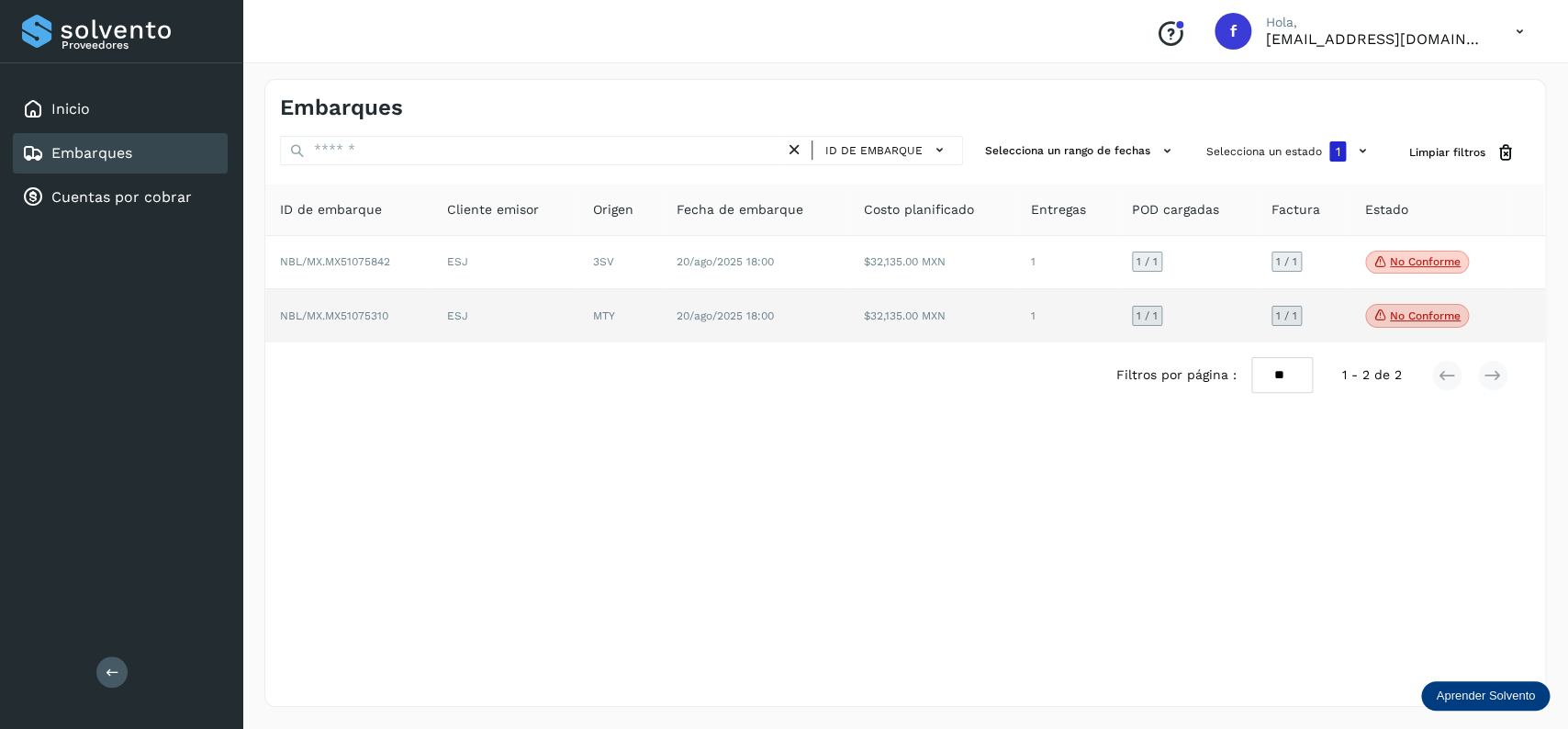
click at [678, 303] on td "20/ago/2025 18:00" at bounding box center [753, 316] width 187 height 53
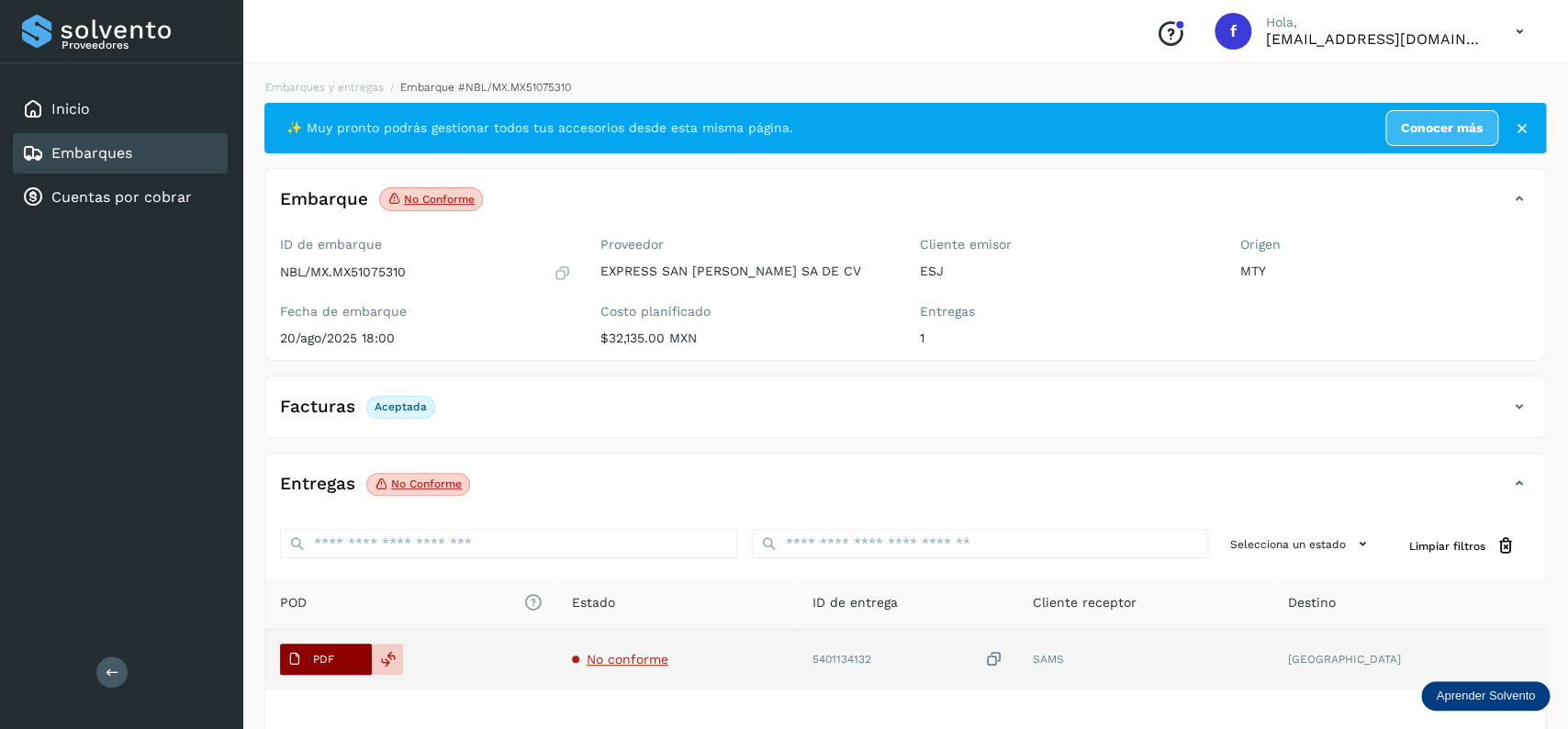
click at [307, 672] on span "PDF" at bounding box center [310, 660] width 61 height 30
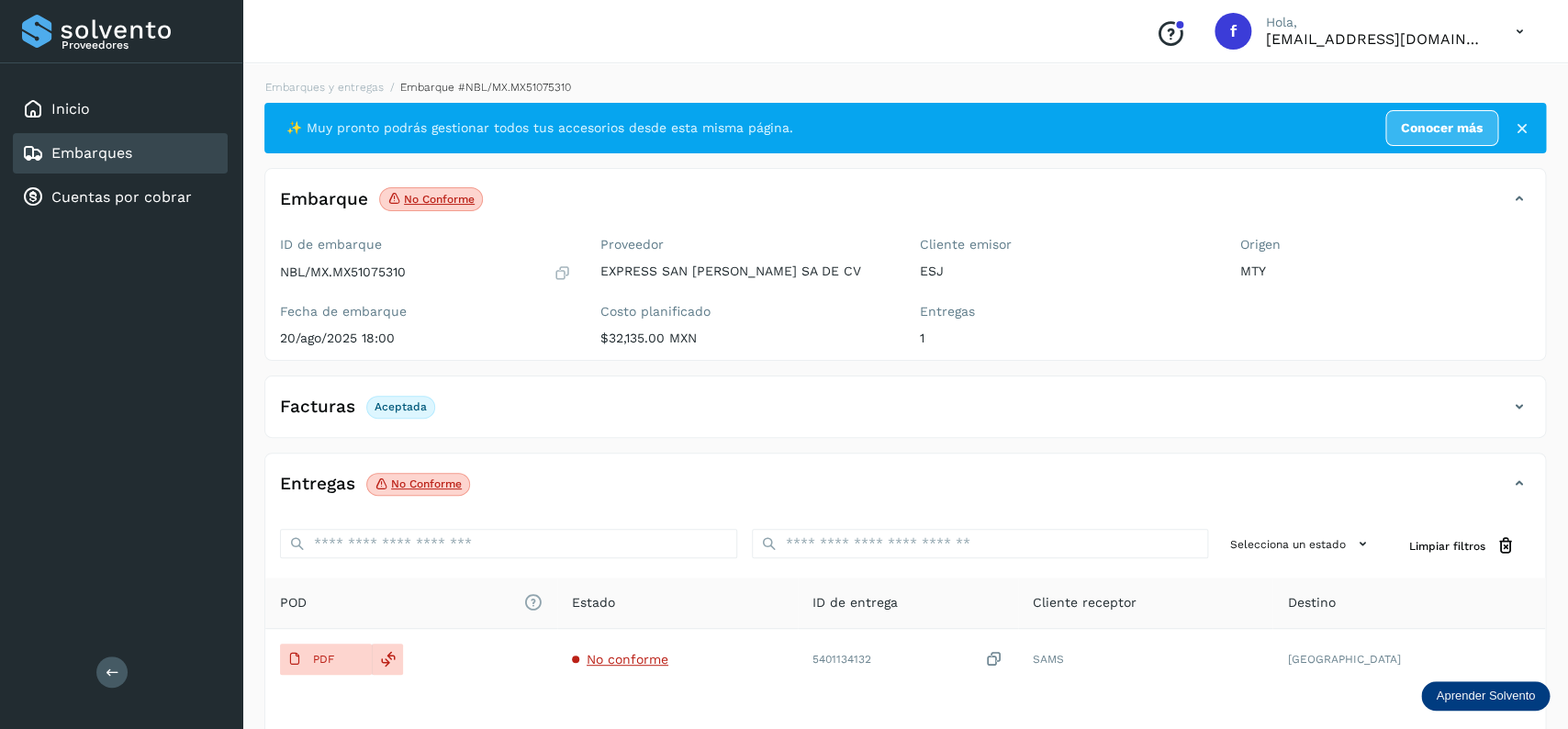
click at [150, 151] on div "Embarques" at bounding box center [120, 153] width 215 height 41
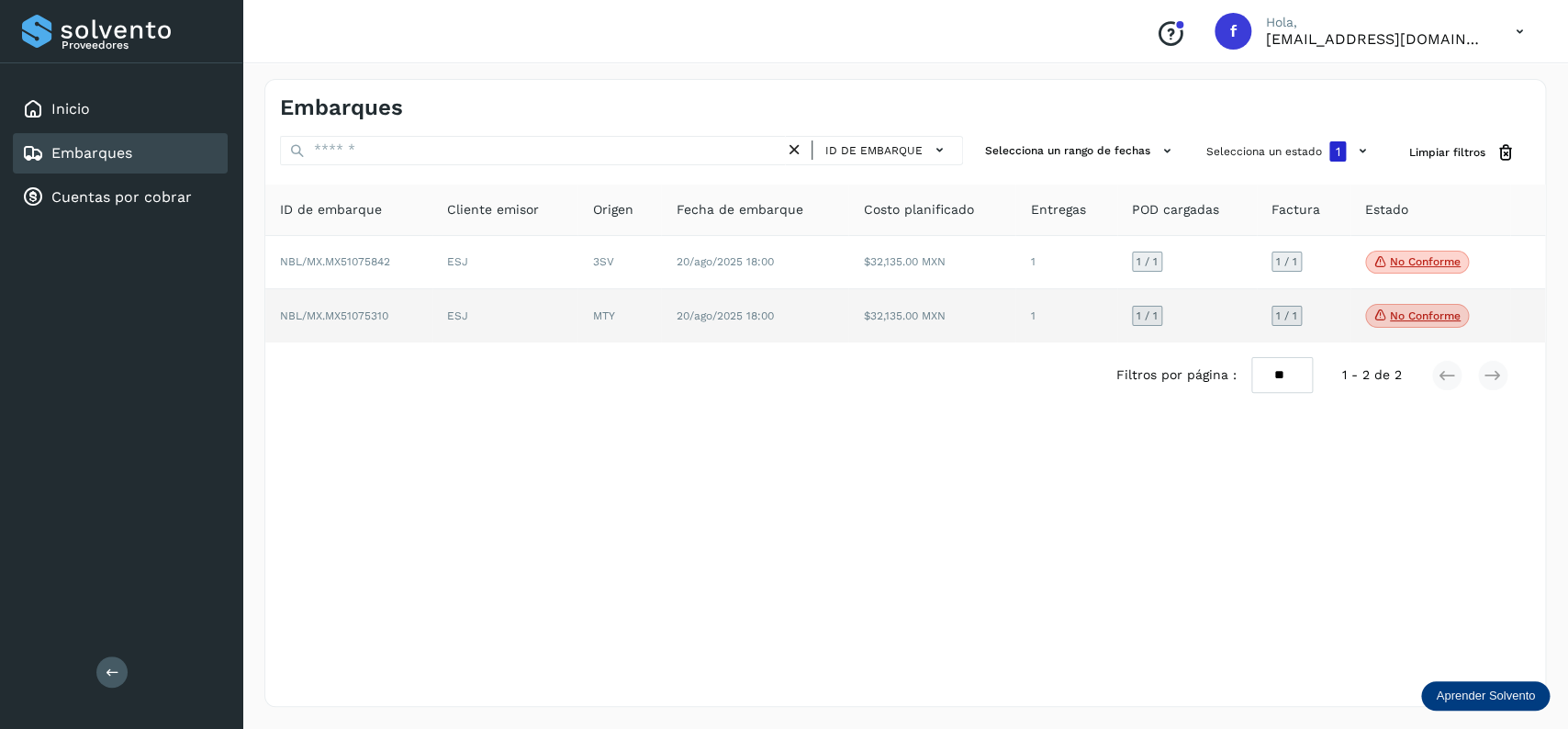
click at [353, 319] on span "NBL/MX.MX51075310" at bounding box center [334, 316] width 109 height 13
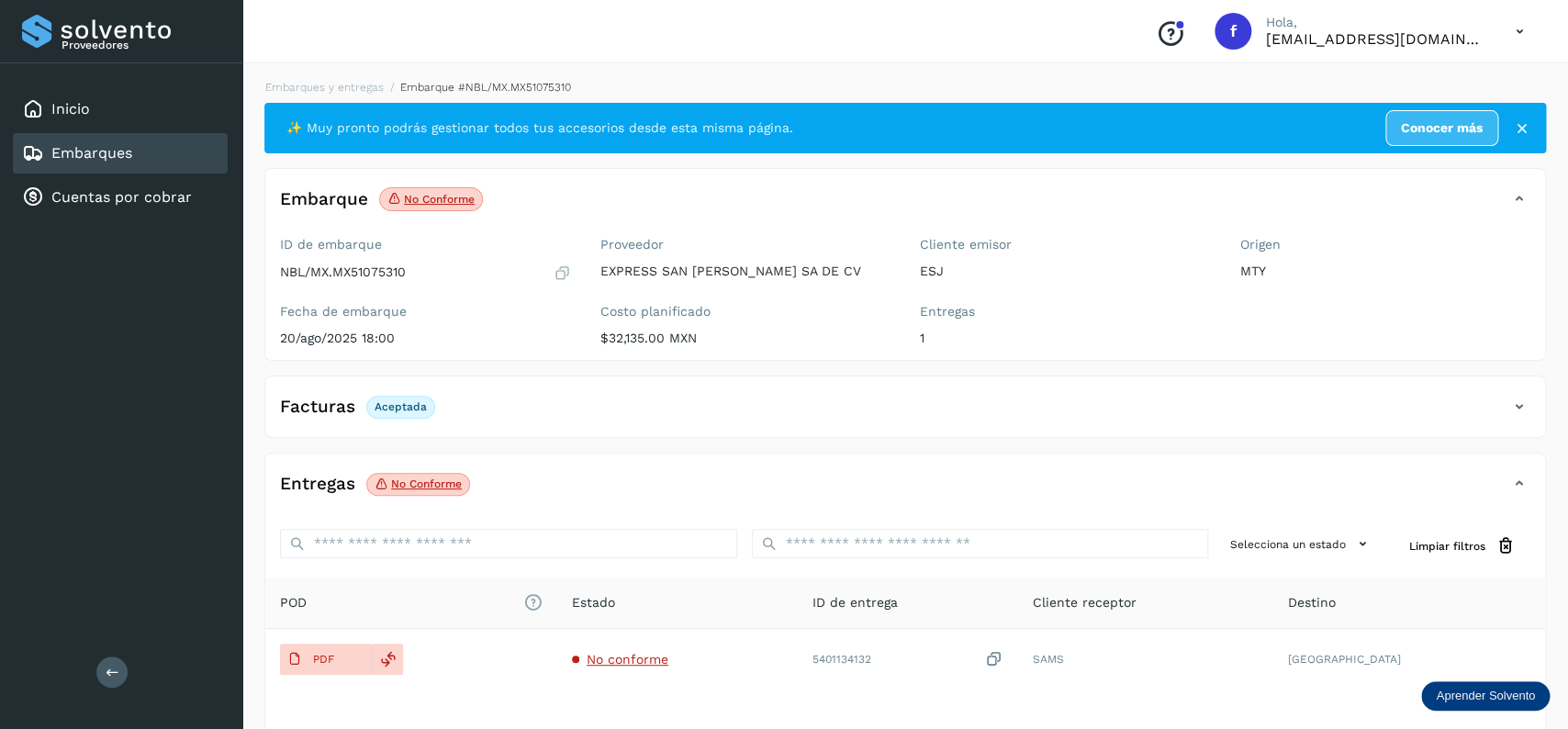
click at [358, 281] on div "NBL/MX.MX51075310" at bounding box center [425, 272] width 291 height 19
click at [358, 278] on p "NBL/MX.MX51075310" at bounding box center [342, 272] width 126 height 16
copy p "MX51075310"
click at [930, 322] on div "Entregas 1" at bounding box center [1065, 324] width 291 height 43
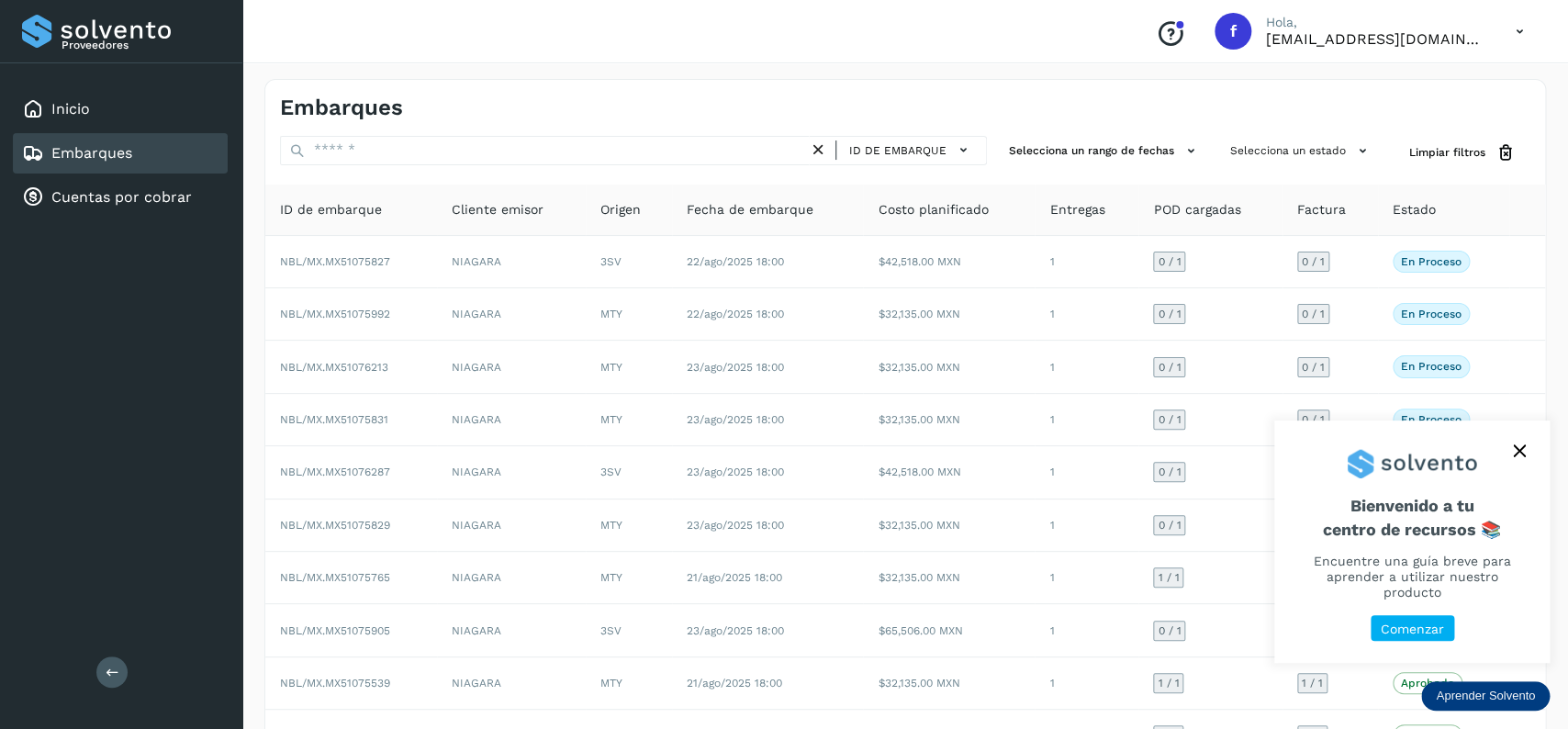
click at [85, 147] on link "Embarques" at bounding box center [92, 153] width 81 height 18
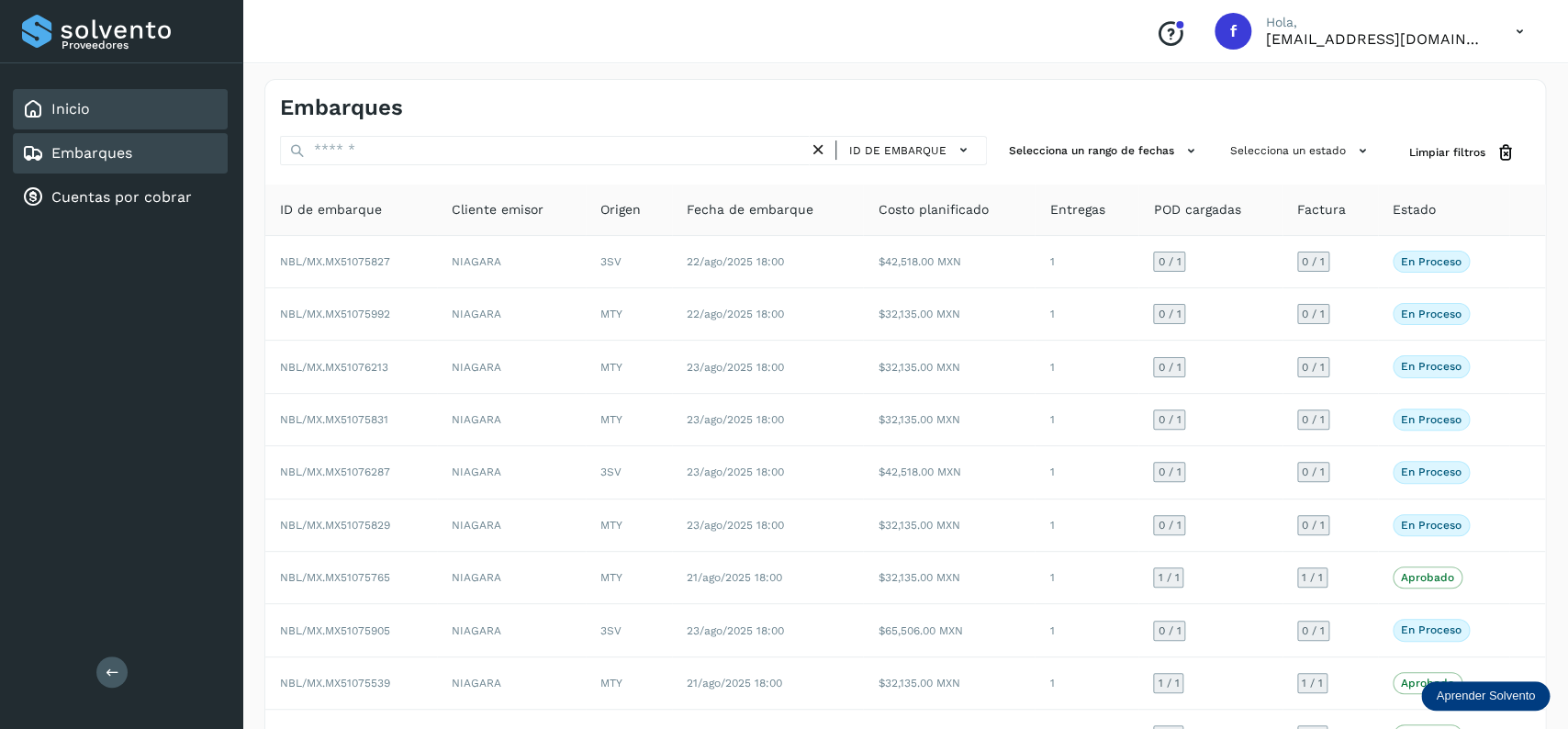
click at [104, 109] on div "Inicio" at bounding box center [120, 109] width 215 height 41
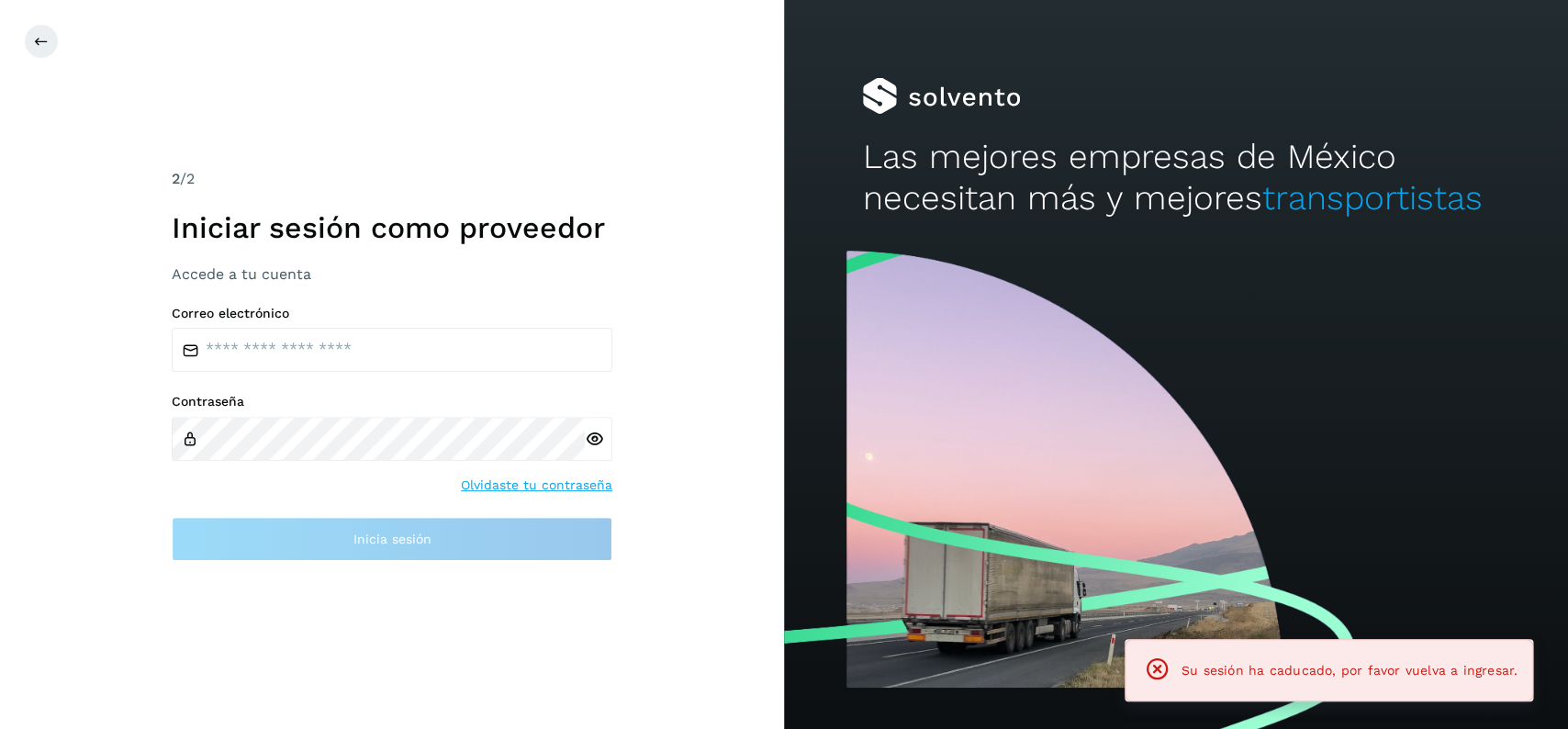
type input "**********"
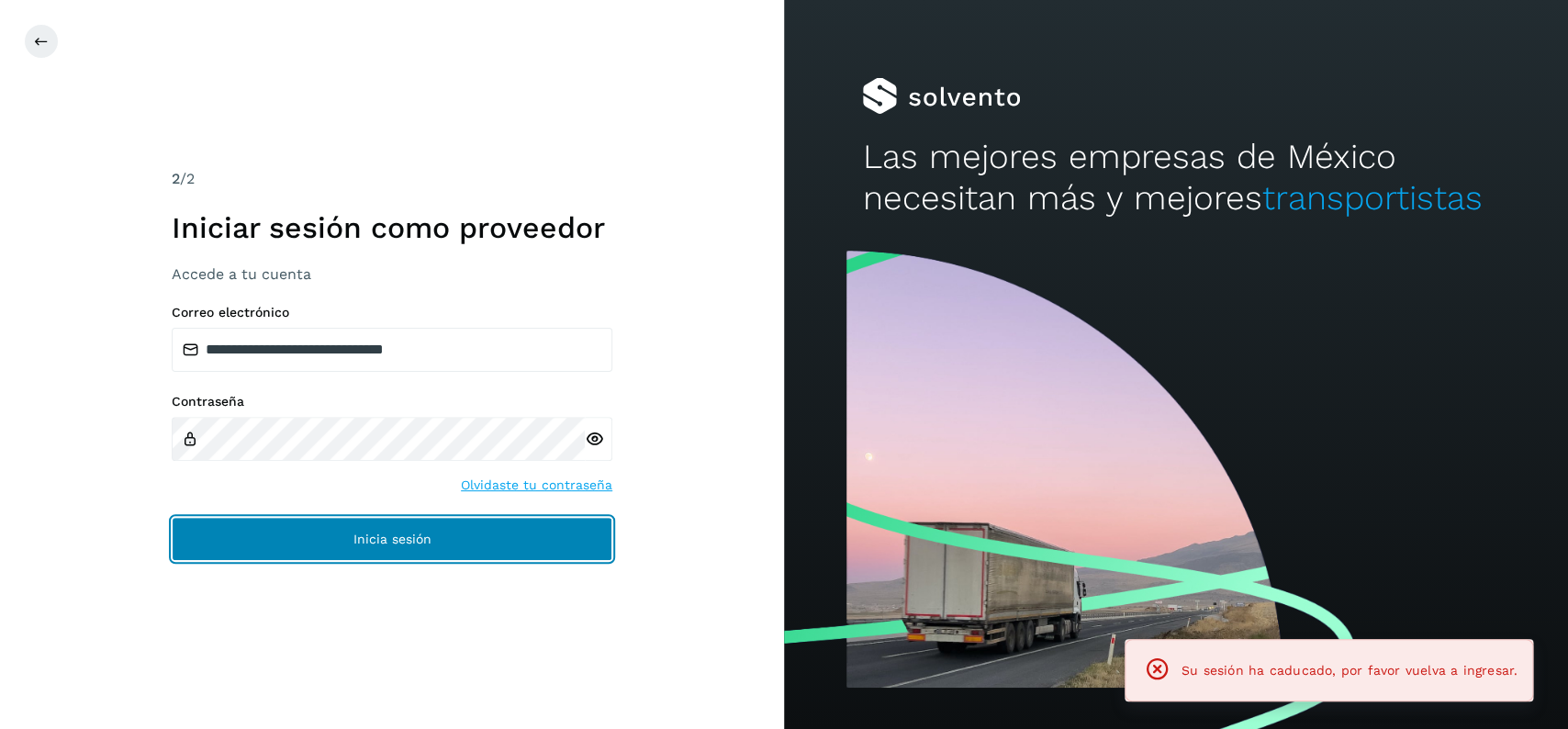
click at [515, 528] on button "Inicia sesión" at bounding box center [392, 539] width 441 height 45
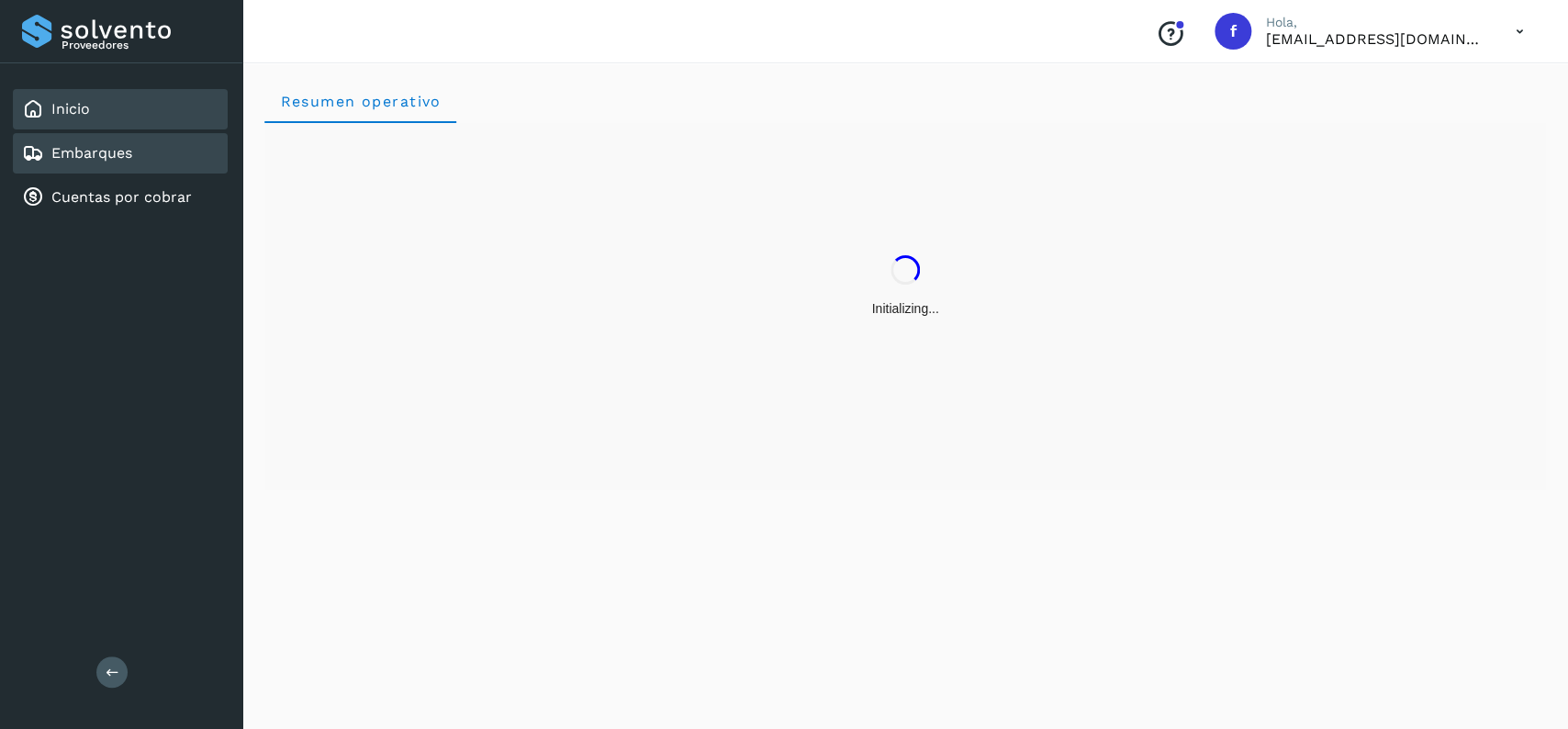
click at [129, 152] on link "Embarques" at bounding box center [92, 153] width 81 height 18
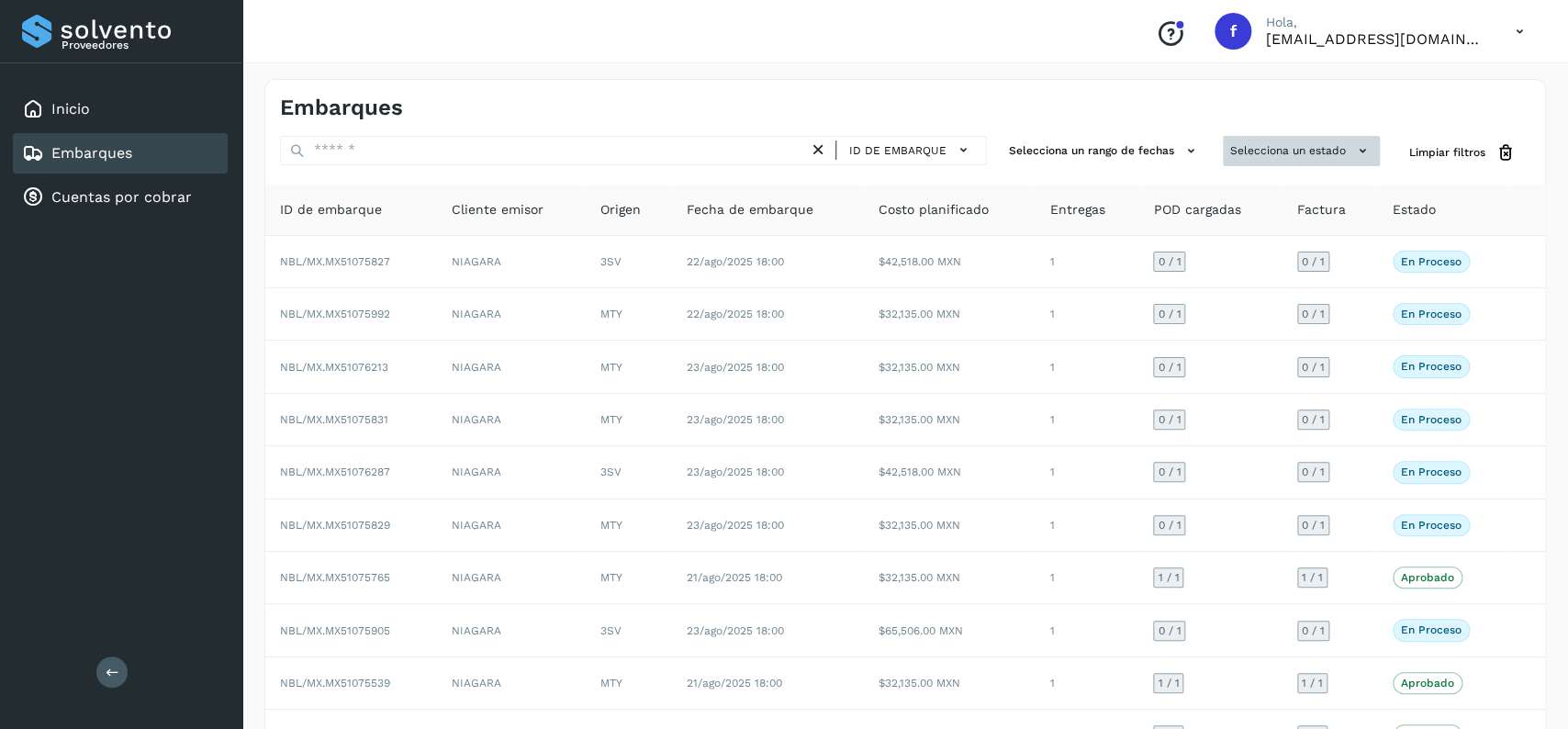
click at [1292, 137] on button "Selecciona un estado" at bounding box center [1301, 150] width 157 height 31
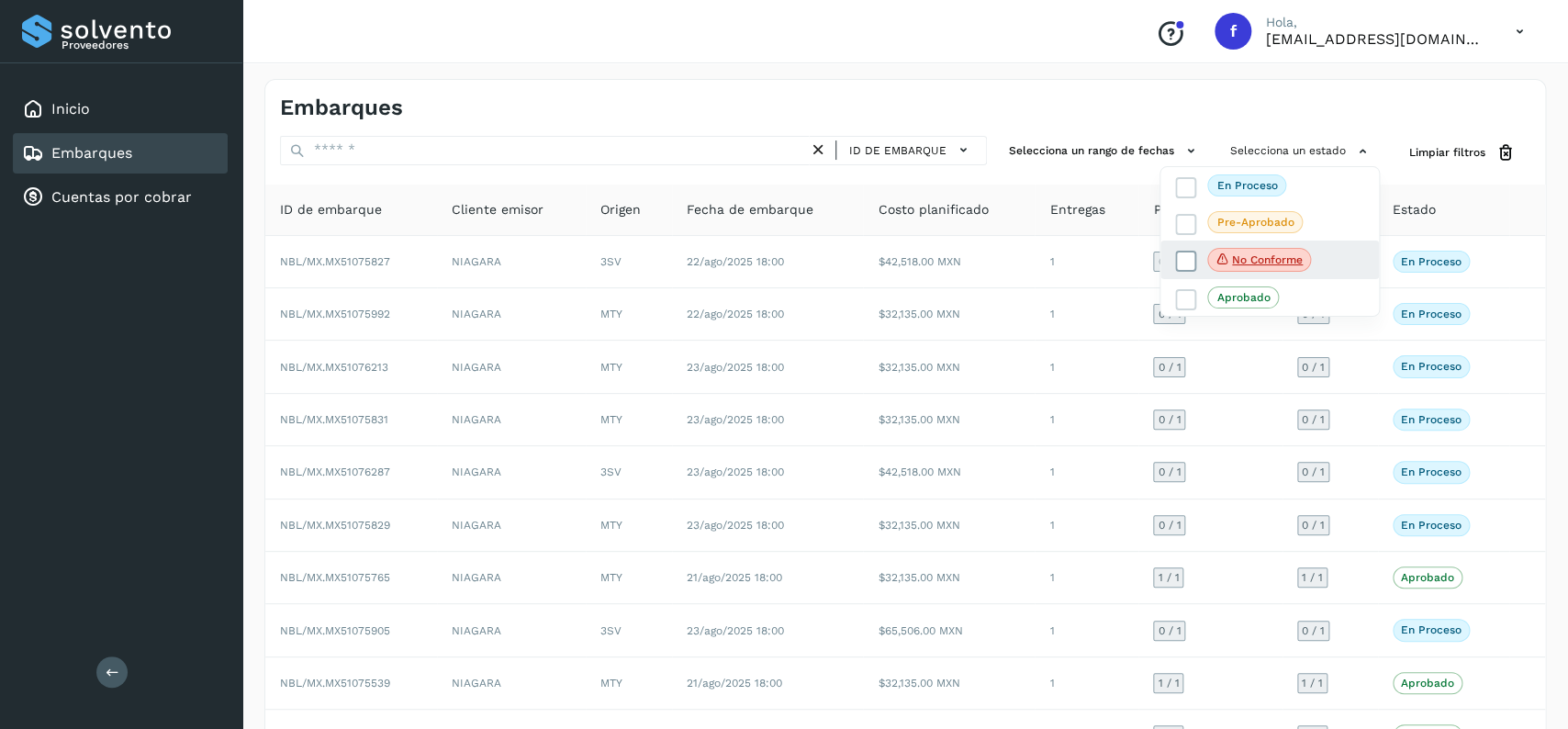
click at [1187, 260] on icon at bounding box center [1185, 261] width 19 height 19
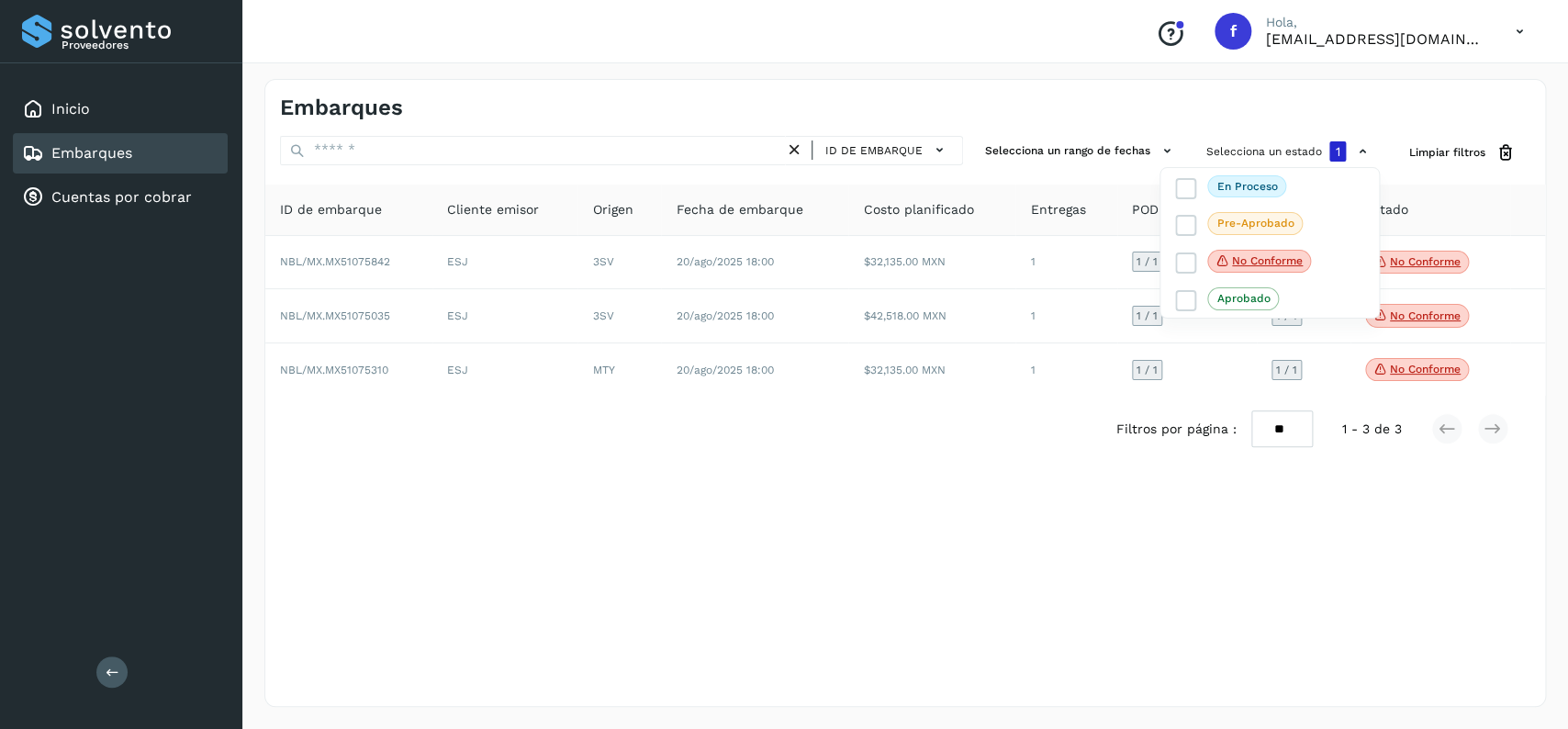
click at [746, 524] on div at bounding box center [784, 364] width 1568 height 729
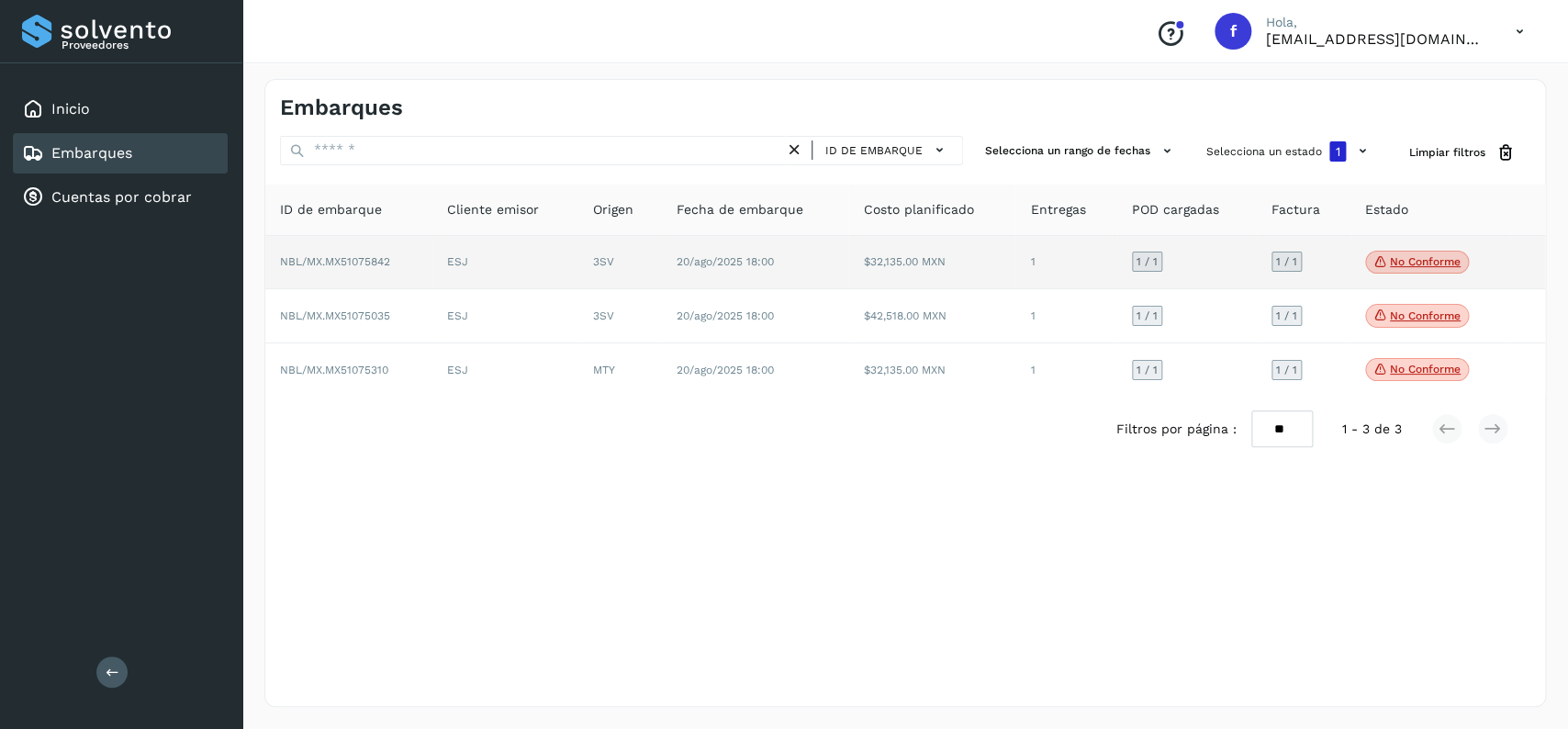
click at [1415, 272] on span "No conforme" at bounding box center [1417, 262] width 104 height 24
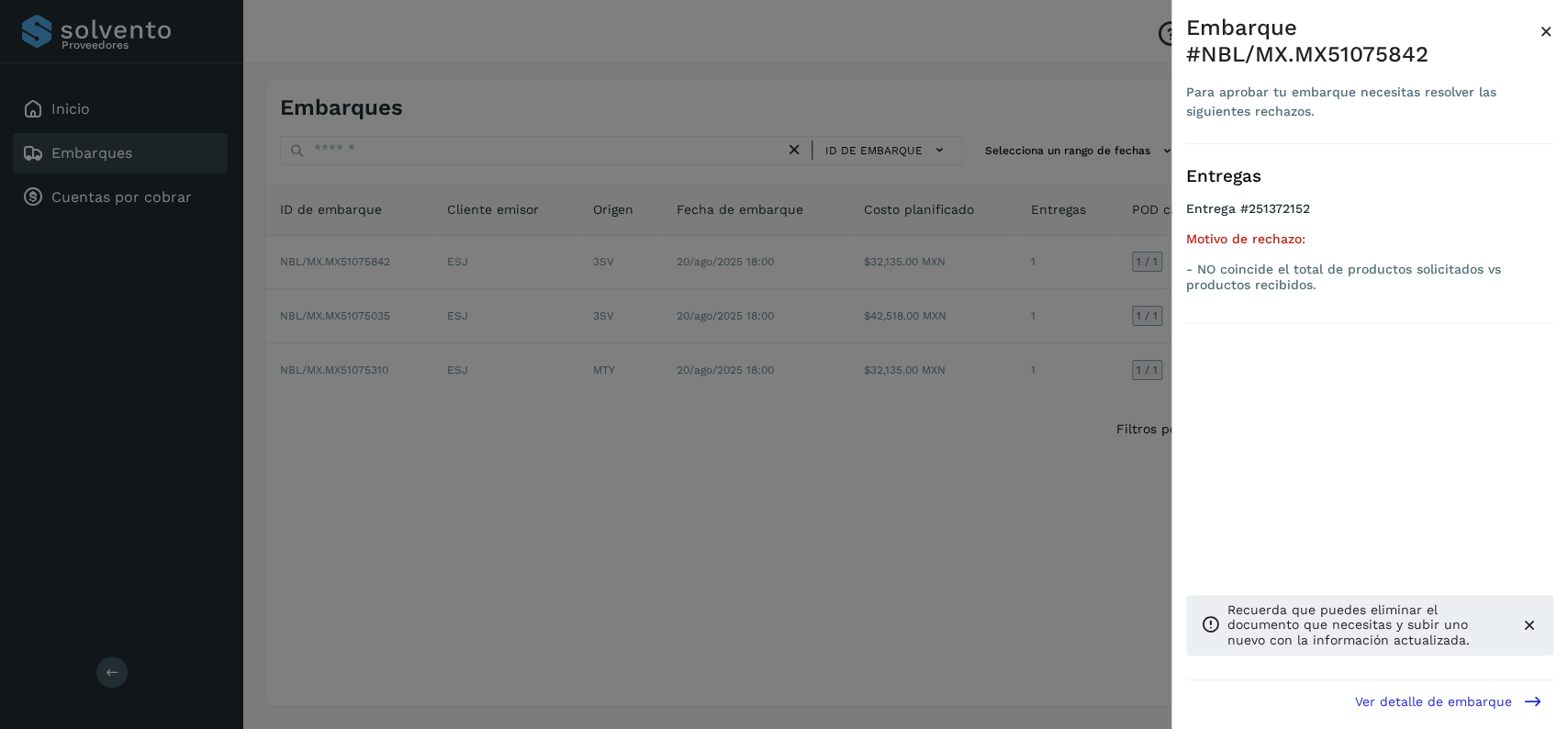
click at [673, 423] on div at bounding box center [784, 364] width 1568 height 729
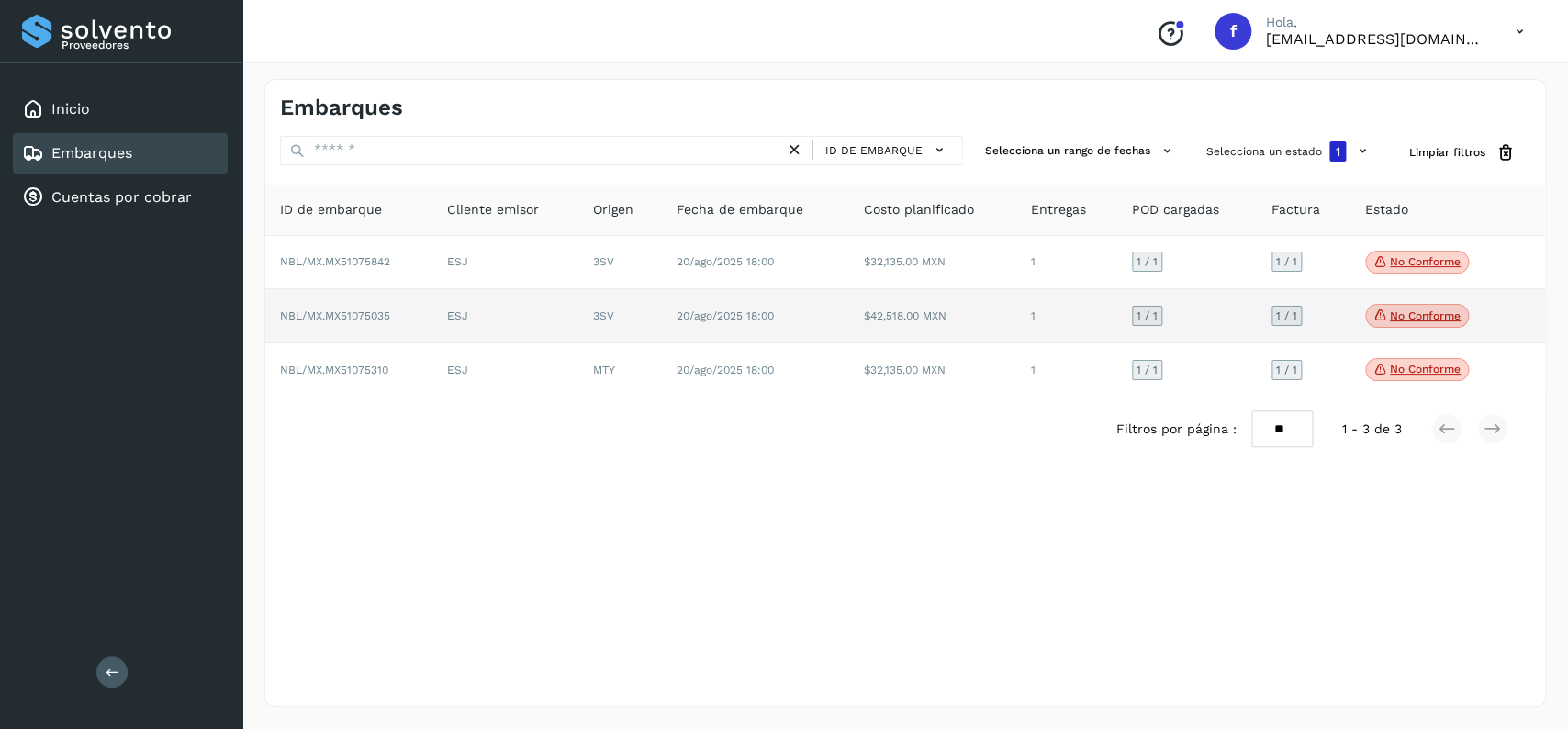
click at [1407, 322] on p "No conforme" at bounding box center [1425, 316] width 70 height 13
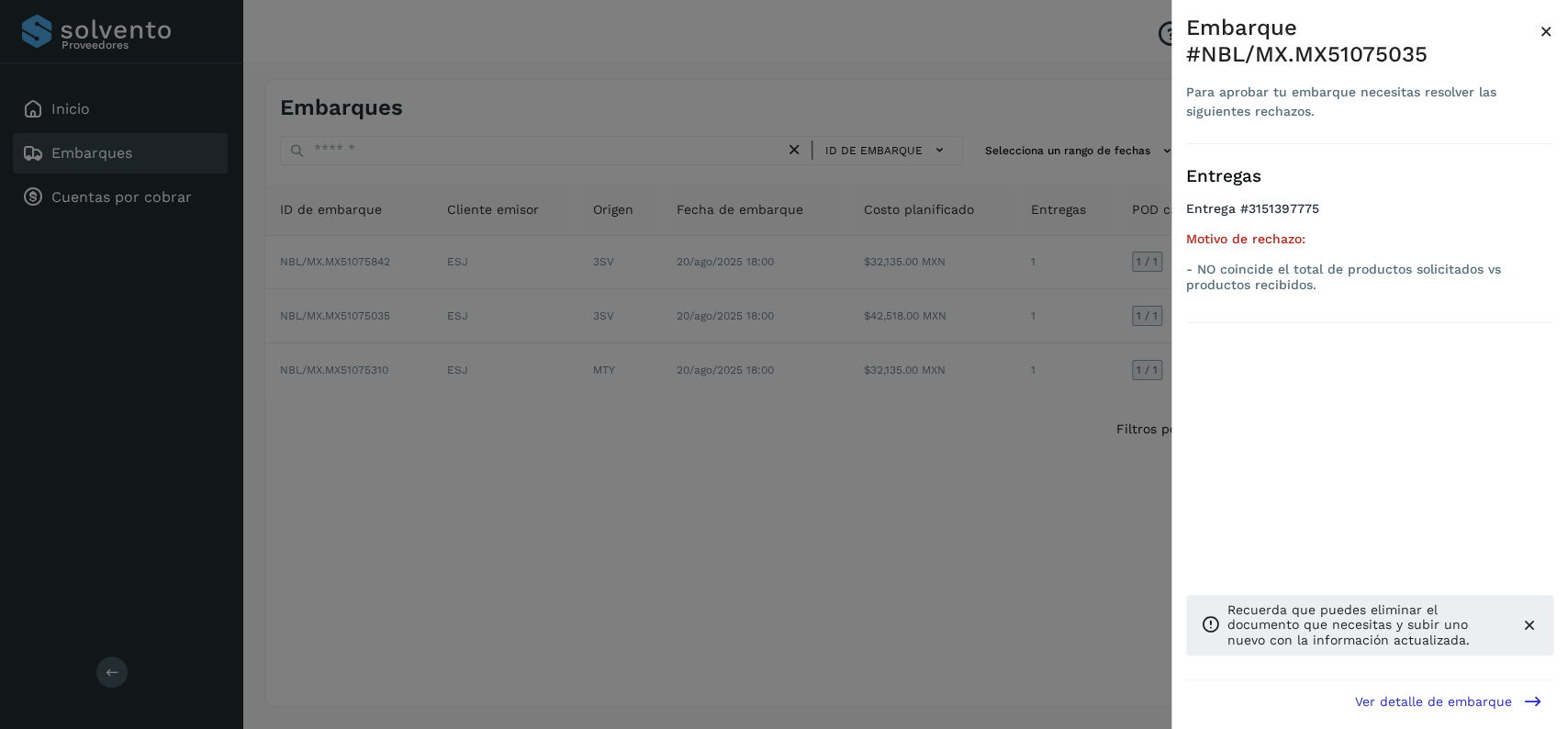
click at [753, 392] on div at bounding box center [784, 364] width 1568 height 729
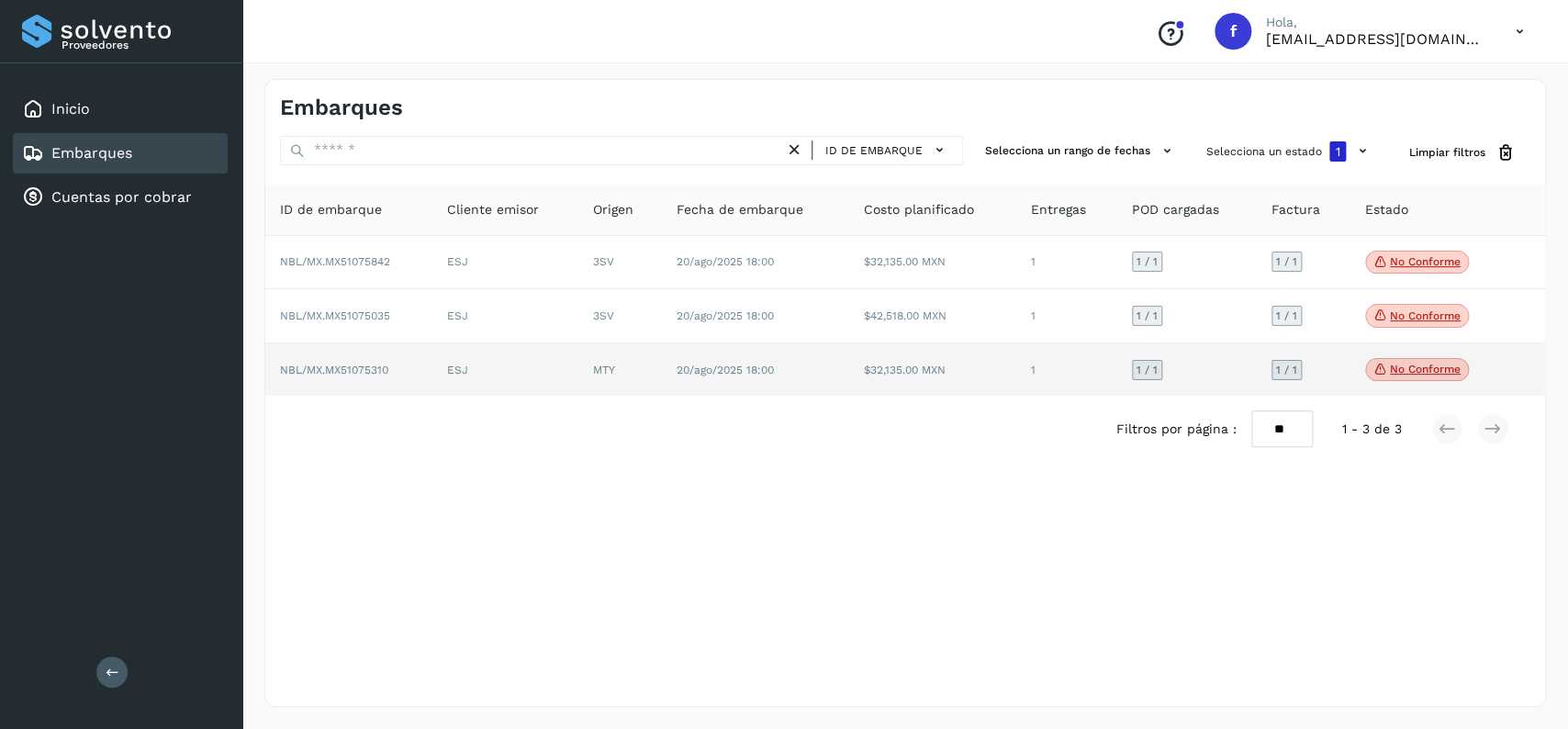
click at [1399, 382] on span "No conforme" at bounding box center [1417, 370] width 104 height 24
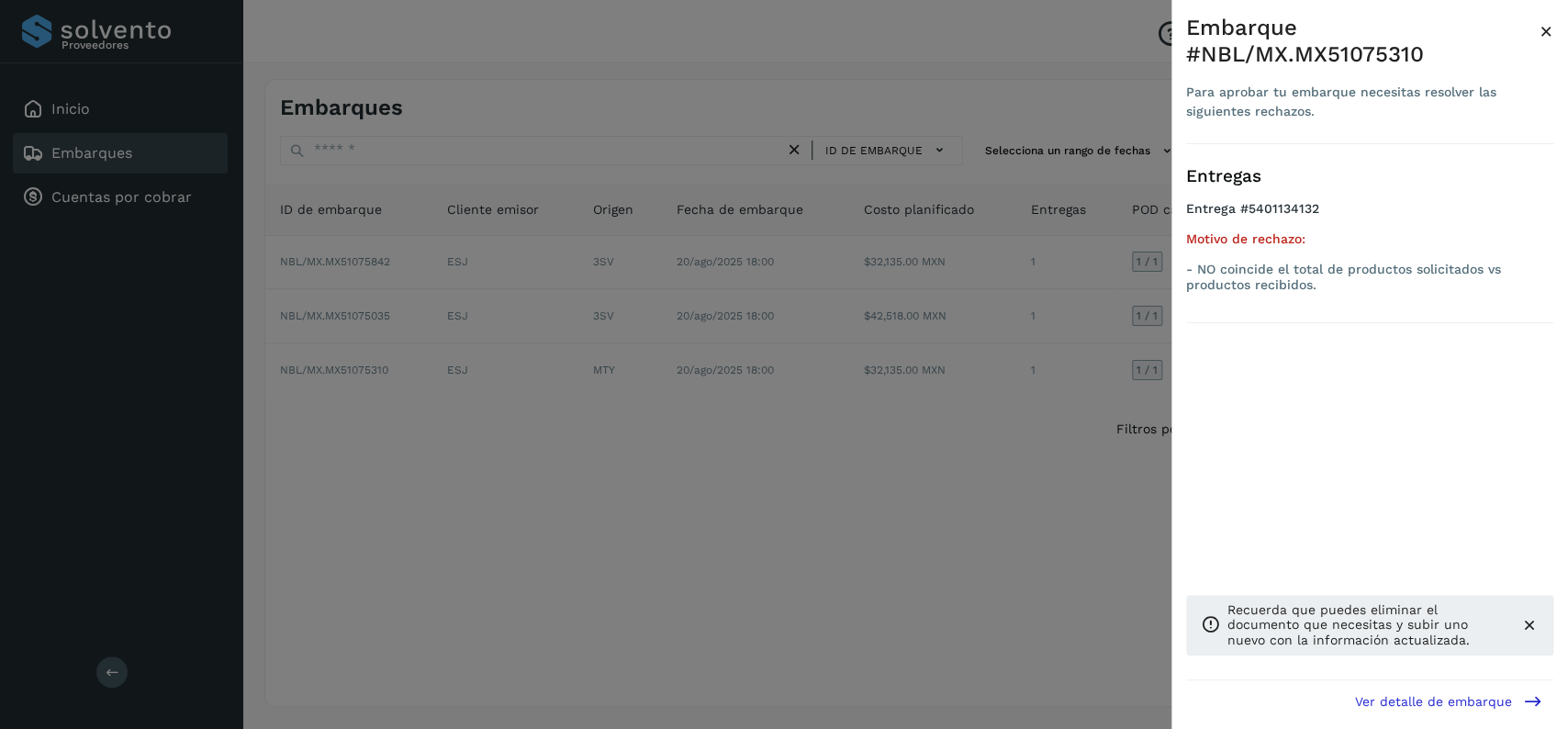
click at [399, 409] on div at bounding box center [784, 364] width 1568 height 729
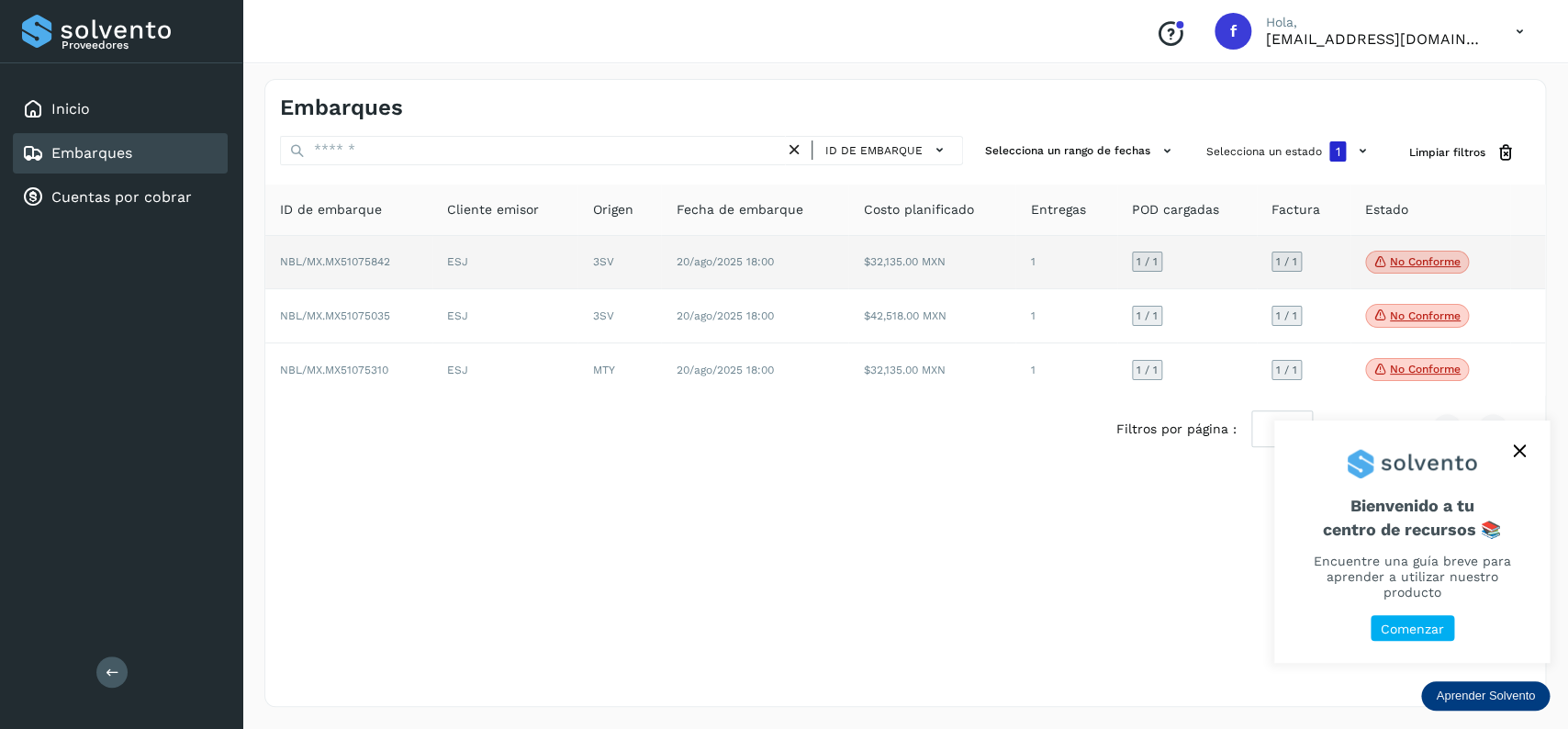
click at [638, 253] on td "3SV" at bounding box center [619, 263] width 83 height 54
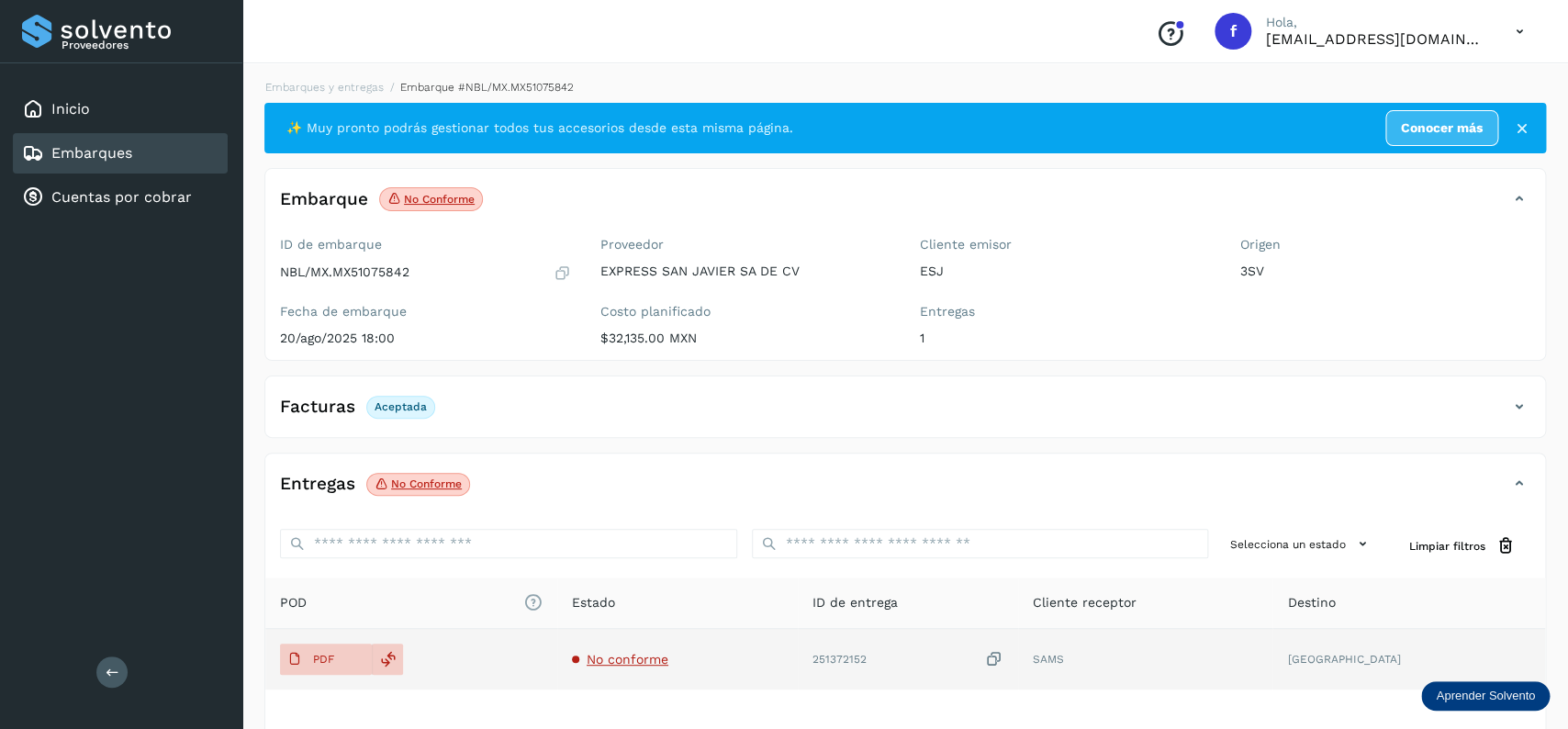
scroll to position [143, 0]
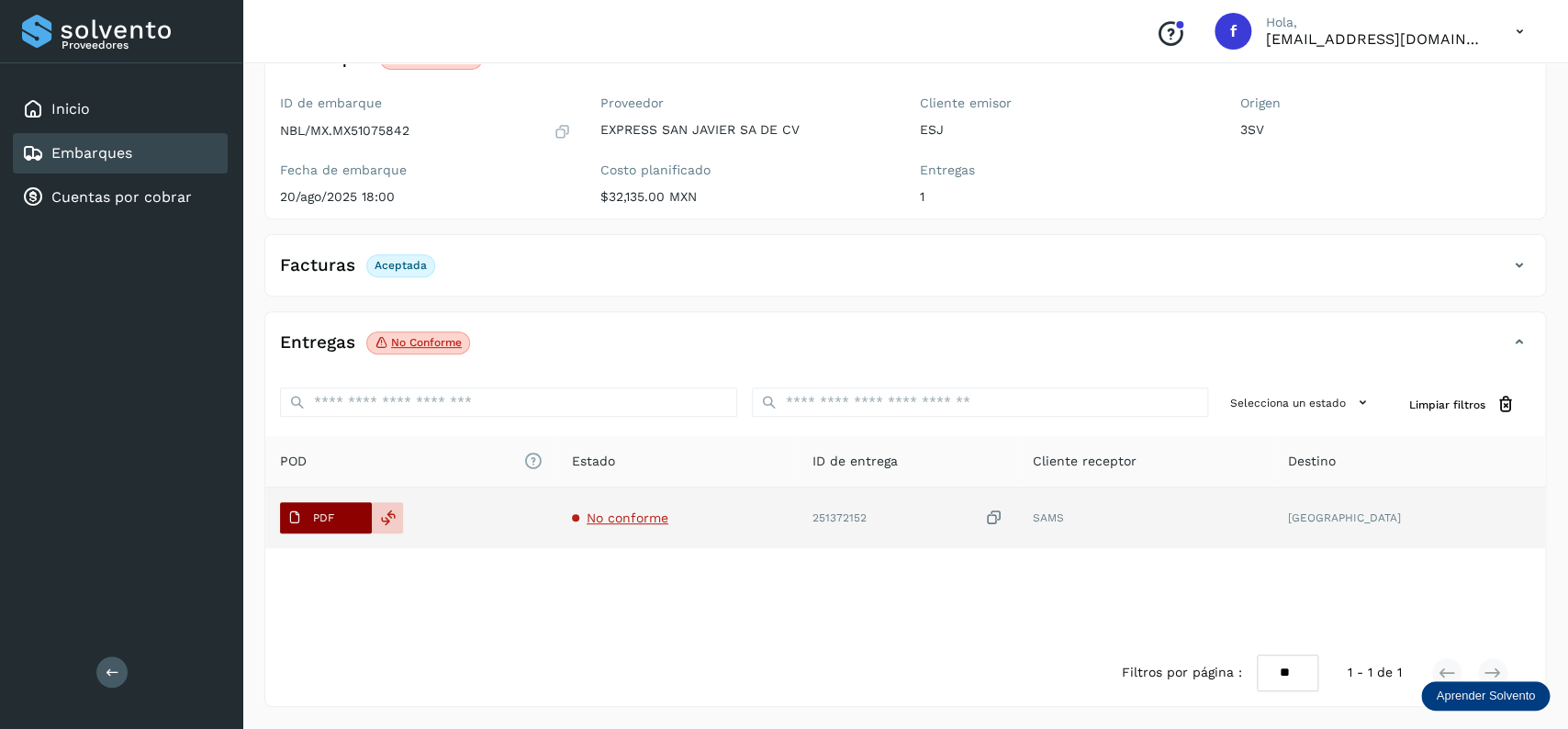
click at [352, 524] on button "PDF" at bounding box center [325, 518] width 92 height 32
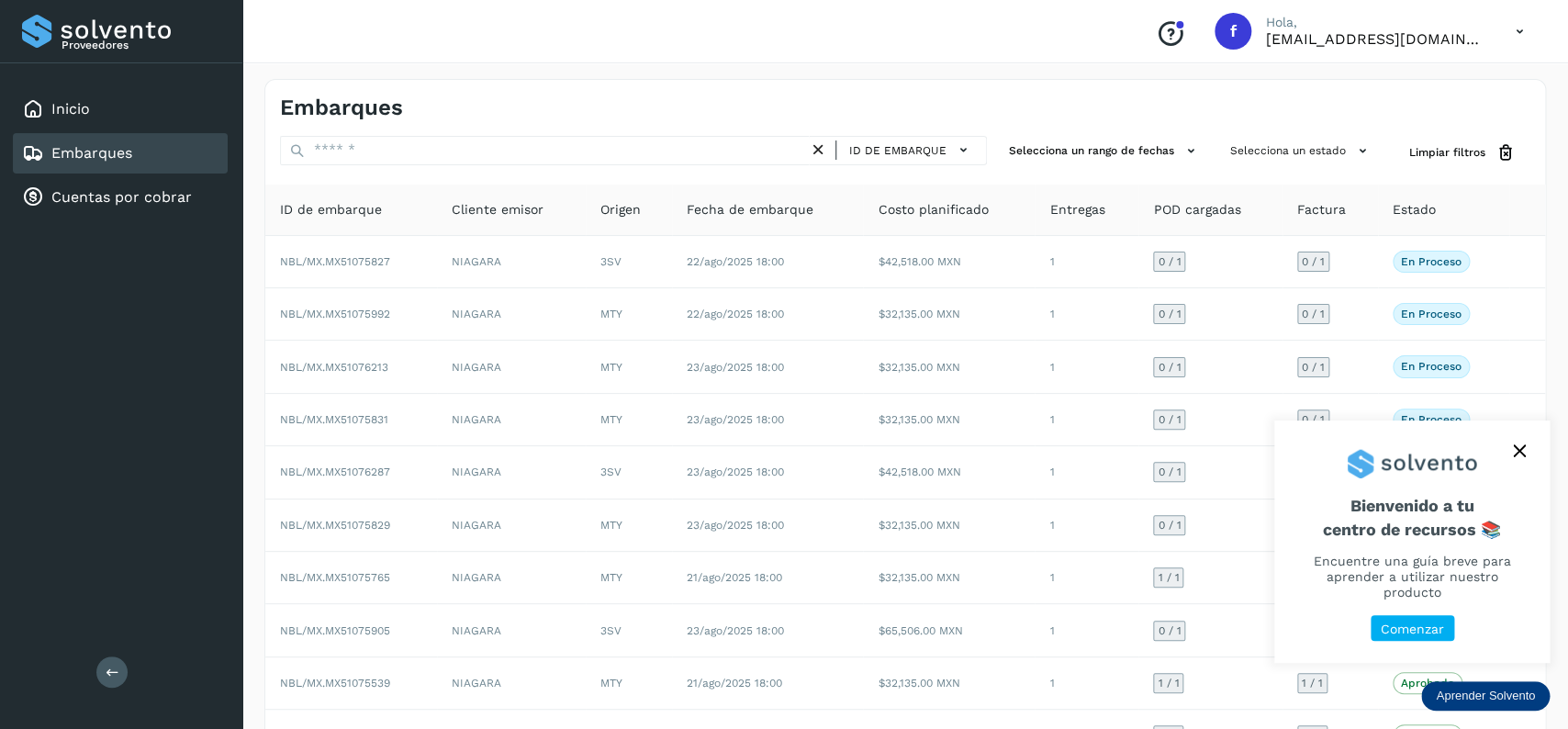
click at [1521, 465] on button "close," at bounding box center [1520, 451] width 28 height 28
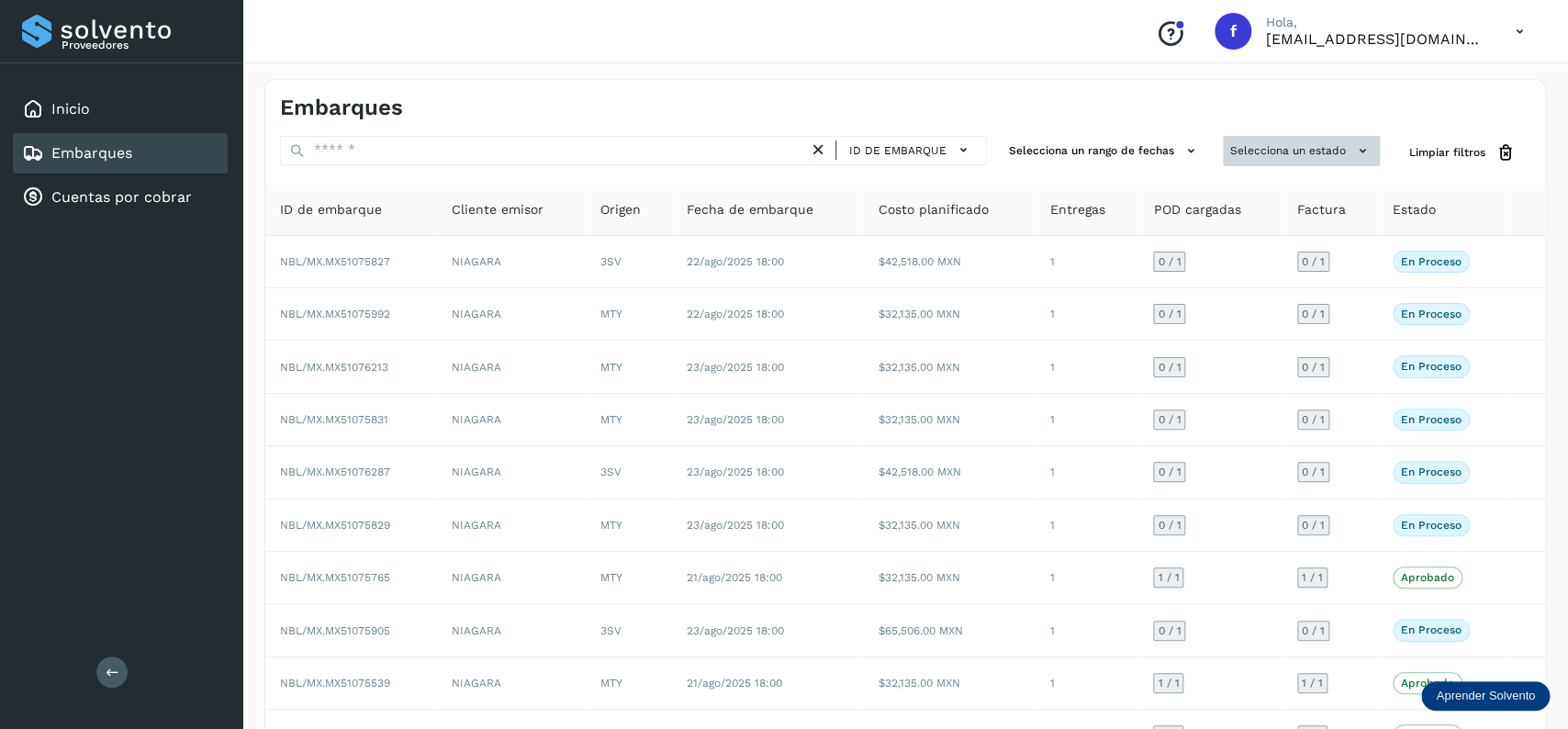
click at [1285, 159] on button "Selecciona un estado" at bounding box center [1301, 150] width 157 height 31
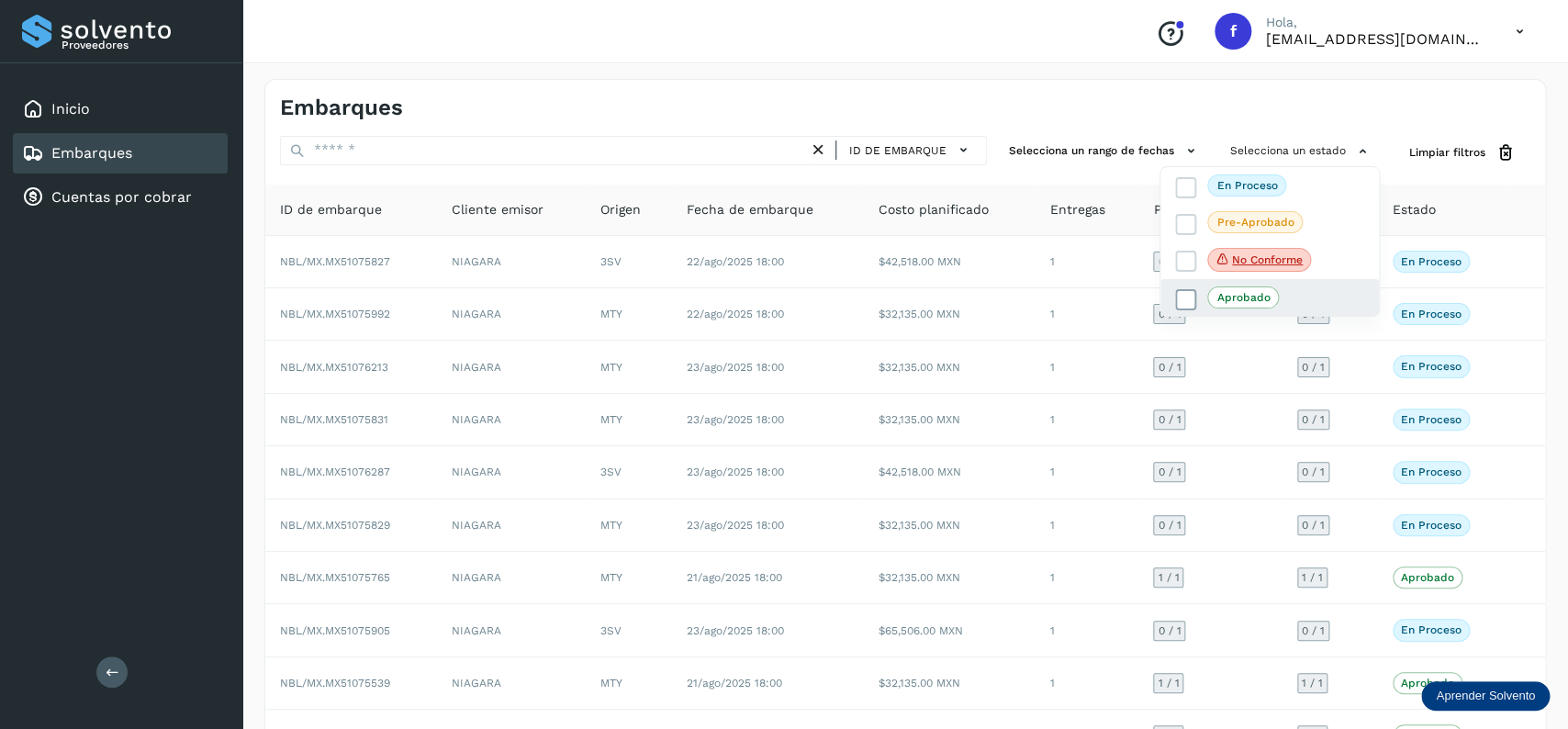
click at [1179, 303] on icon at bounding box center [1185, 300] width 19 height 19
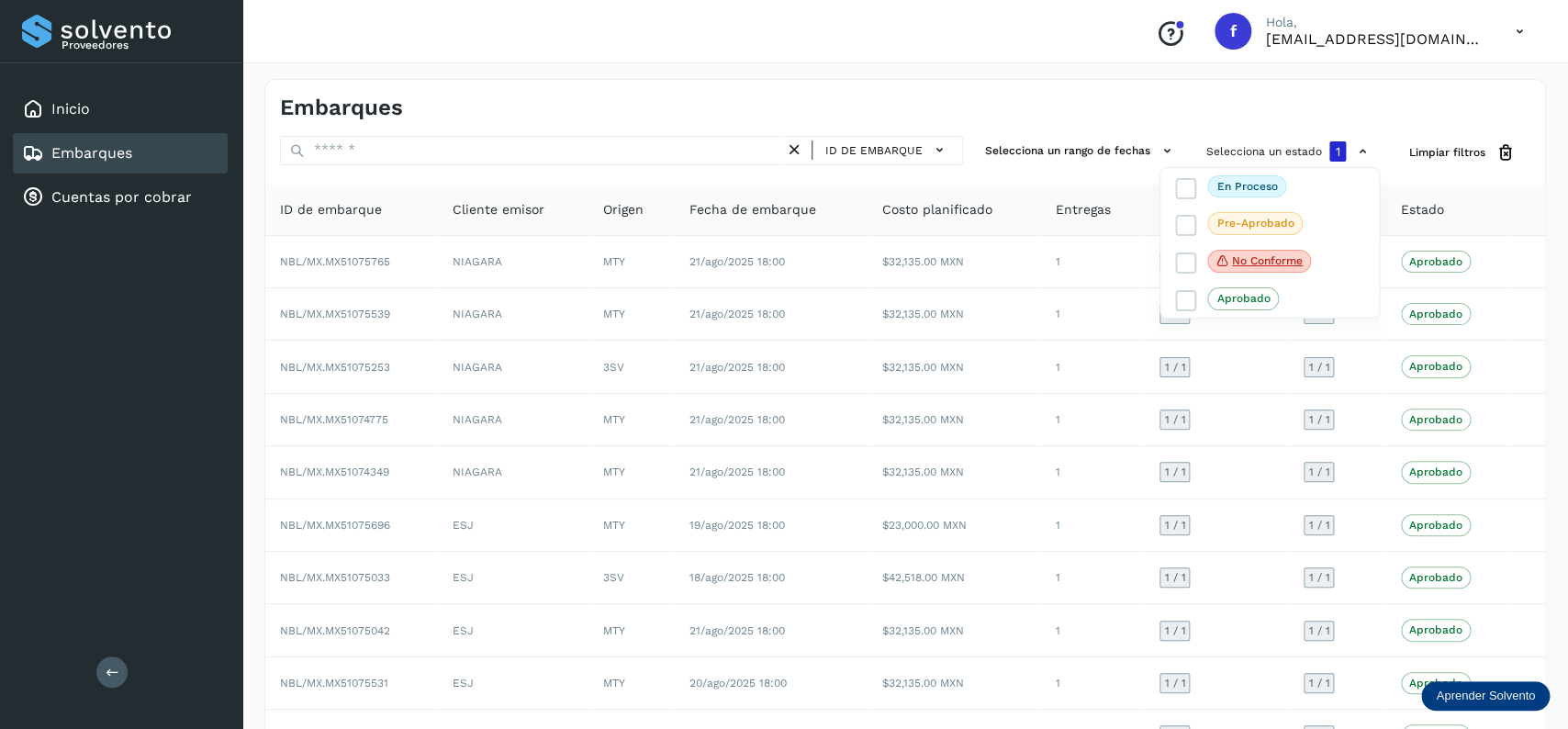
click at [828, 362] on div at bounding box center [784, 364] width 1568 height 729
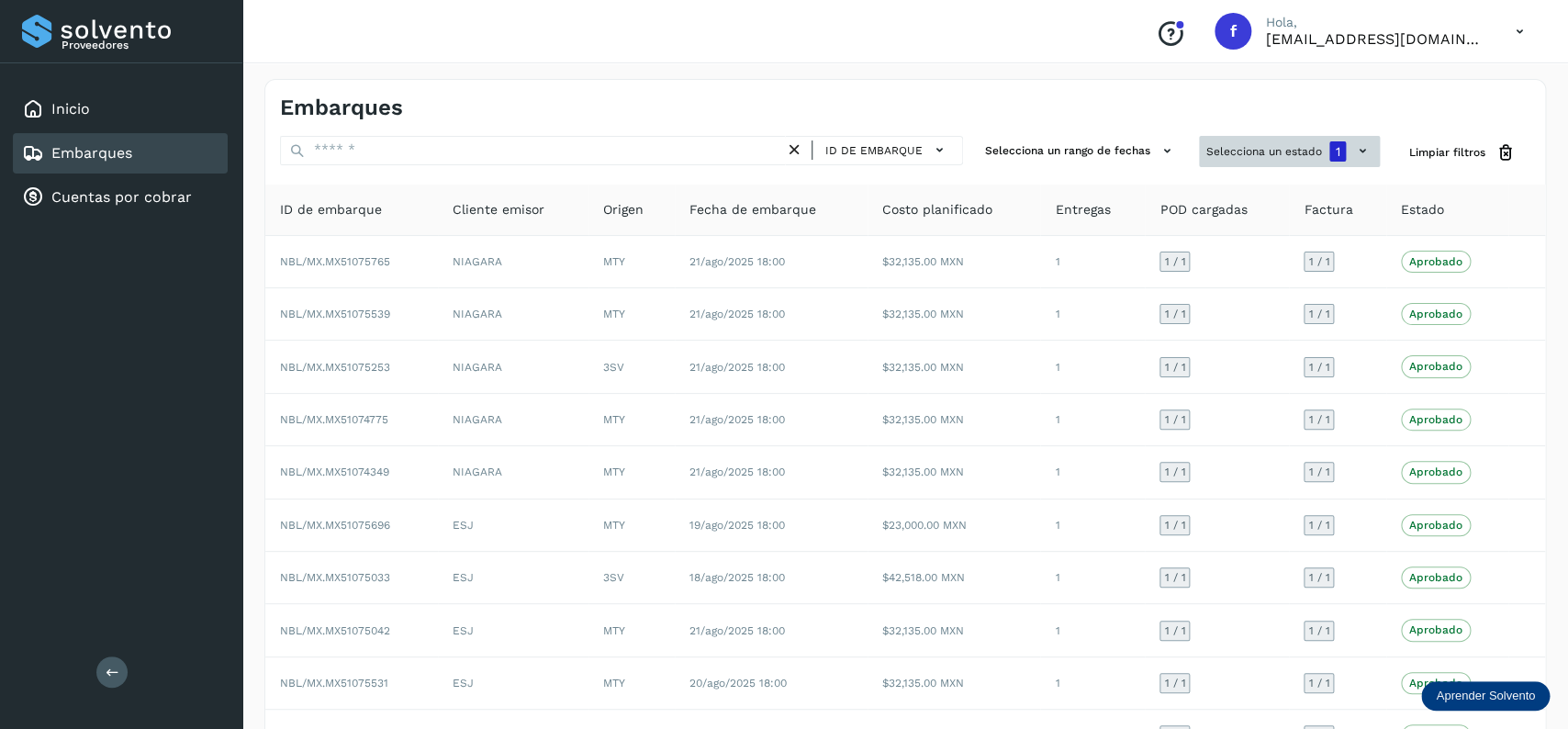
click at [1284, 166] on button "Selecciona un estado 1" at bounding box center [1289, 151] width 181 height 32
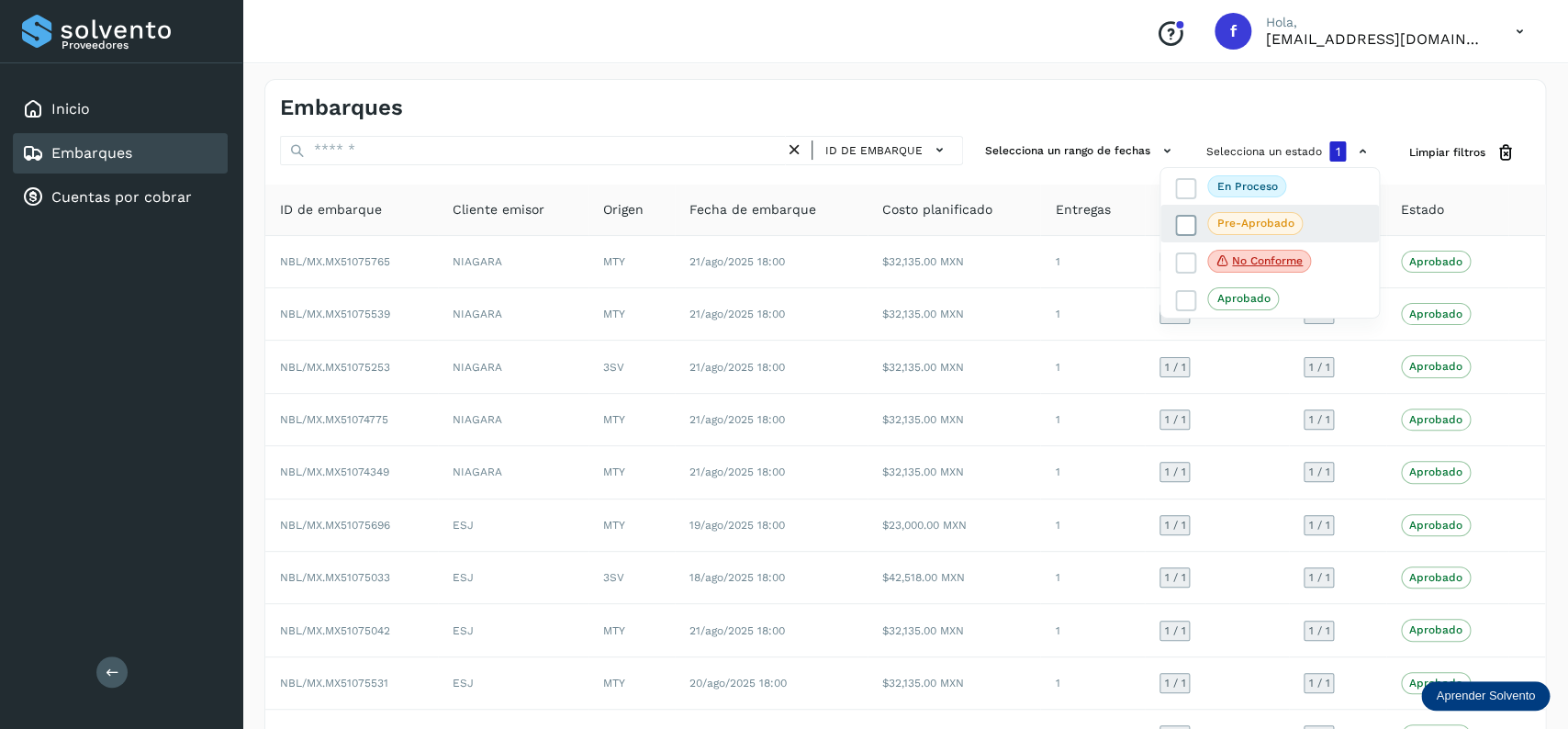
drag, startPoint x: 1184, startPoint y: 311, endPoint x: 1191, endPoint y: 230, distance: 81.3
click at [1187, 315] on div "Aprobado" at bounding box center [1269, 298] width 218 height 37
click at [1180, 293] on label "Aprobado" at bounding box center [1226, 299] width 104 height 22
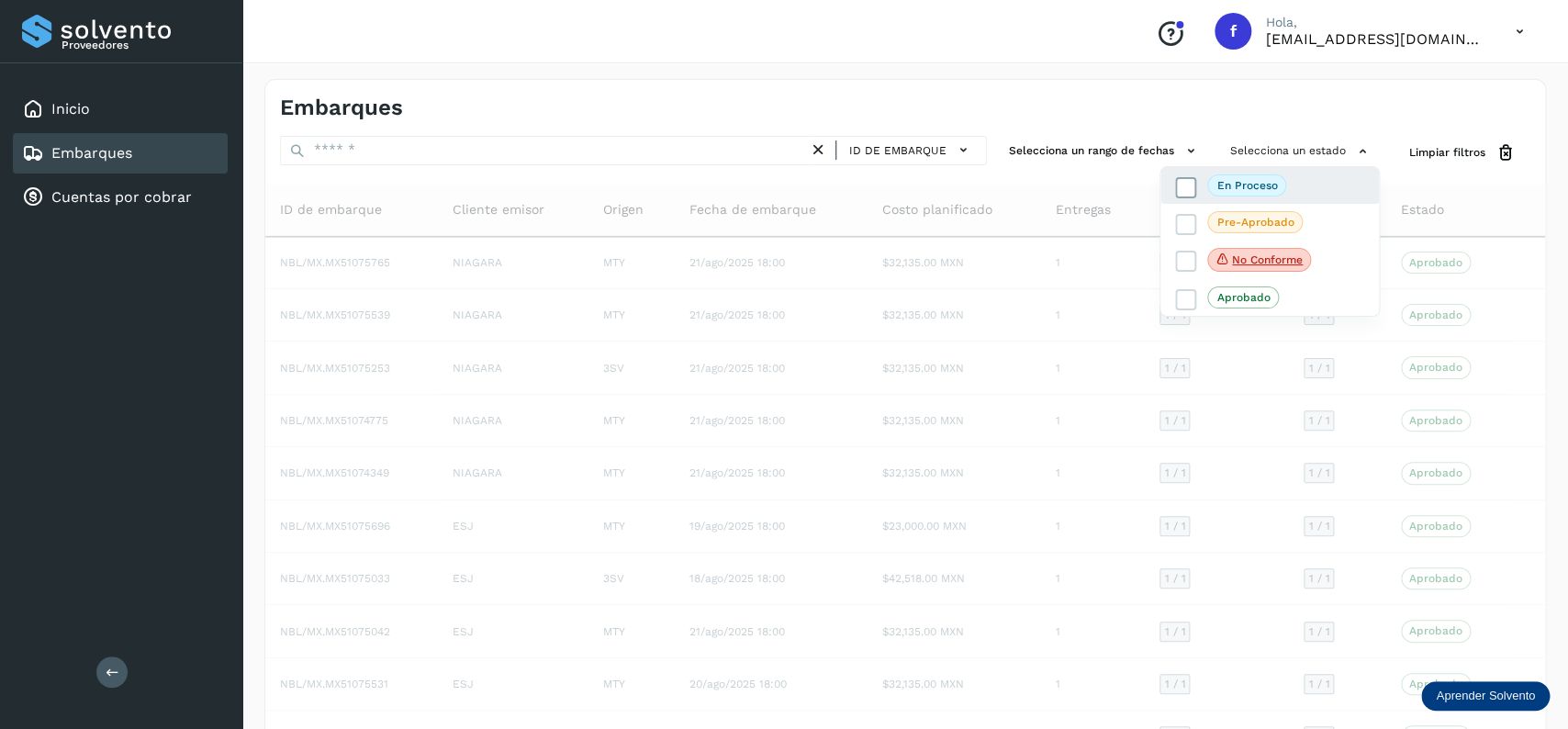
click at [1197, 191] on label "En proceso" at bounding box center [1230, 185] width 111 height 22
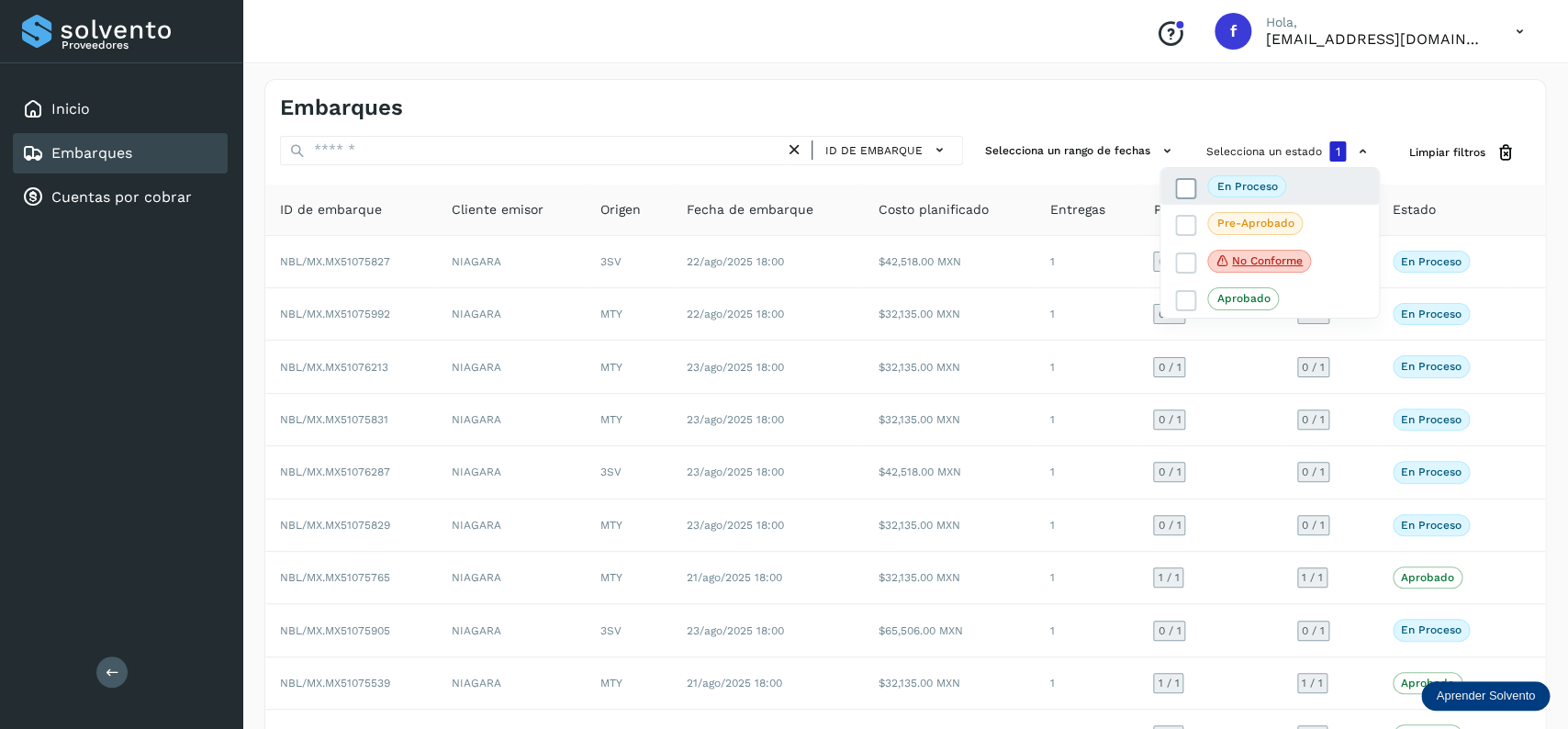
click at [1192, 188] on icon at bounding box center [1185, 188] width 19 height 19
click at [1192, 188] on icon at bounding box center [1185, 187] width 19 height 19
click at [866, 67] on div at bounding box center [784, 364] width 1568 height 729
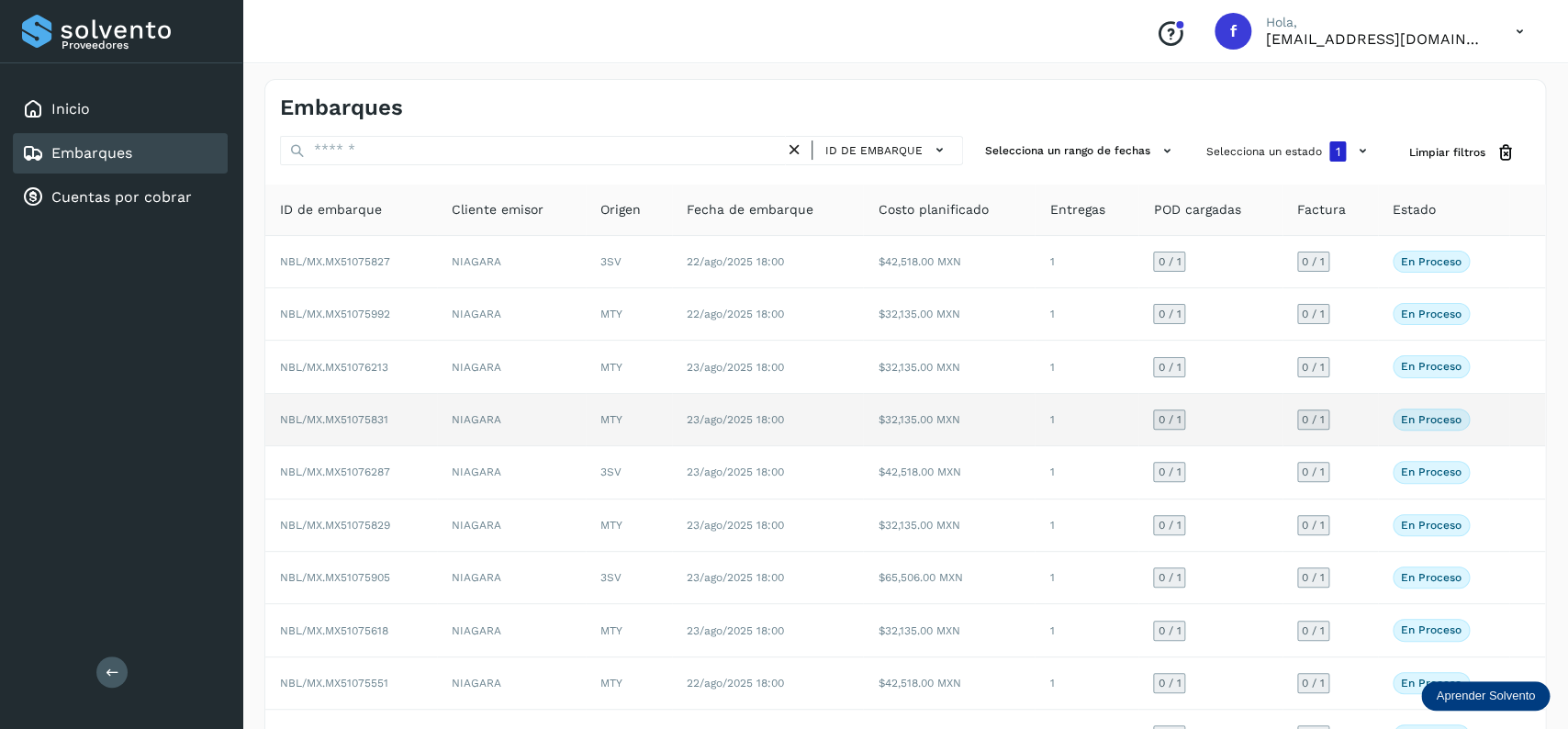
scroll to position [129, 0]
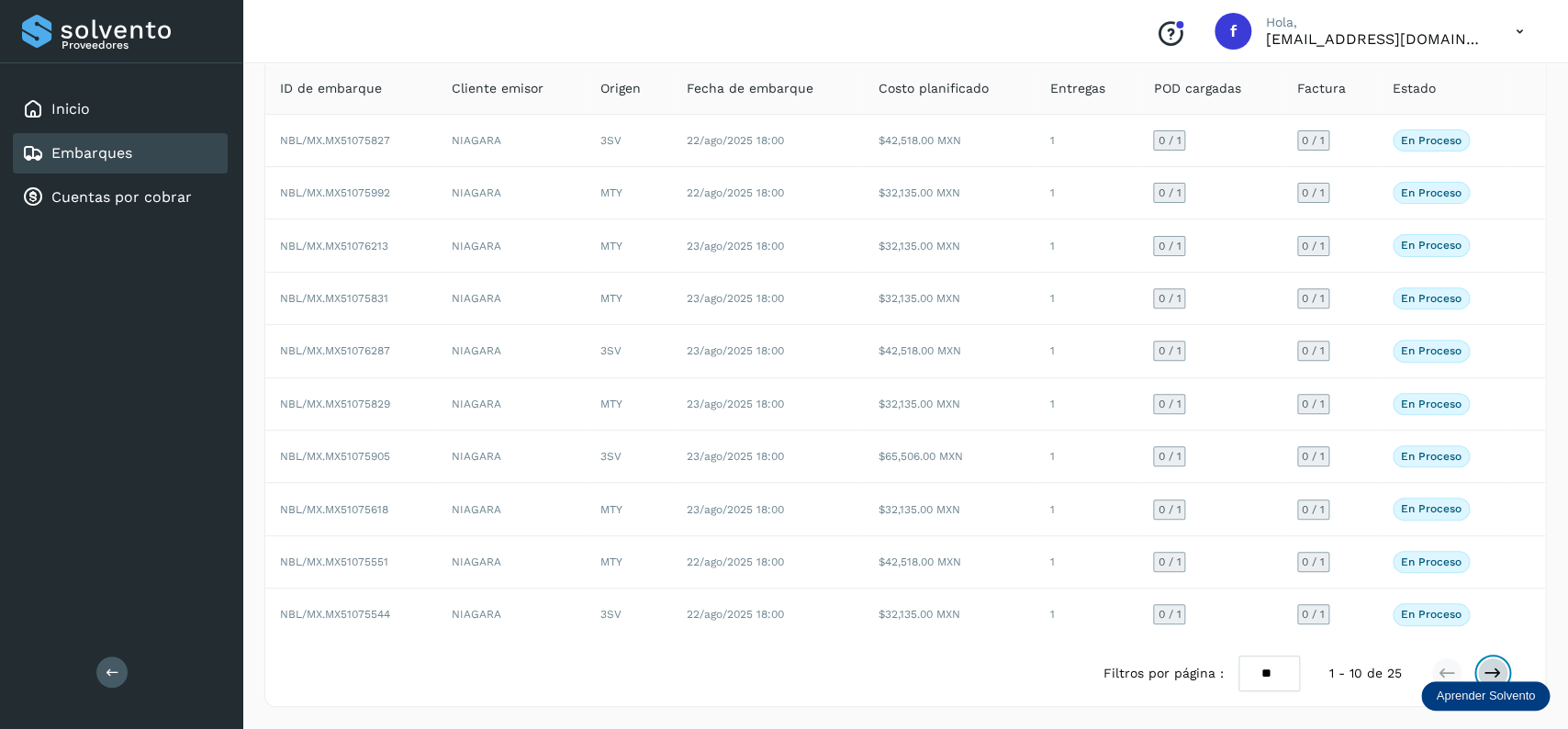
click at [1502, 671] on button at bounding box center [1493, 674] width 32 height 32
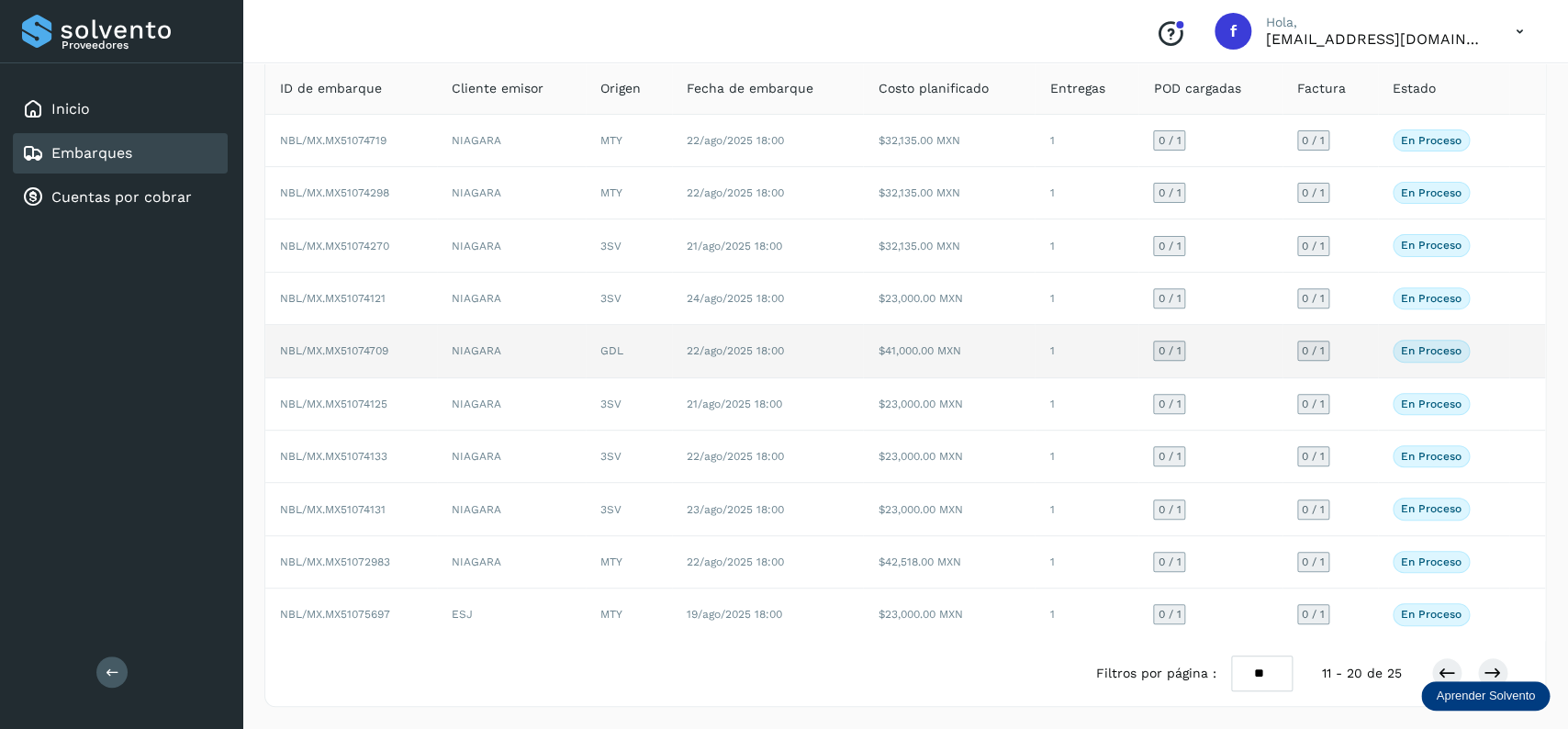
click at [811, 336] on td "22/ago/2025 18:00" at bounding box center [768, 351] width 192 height 52
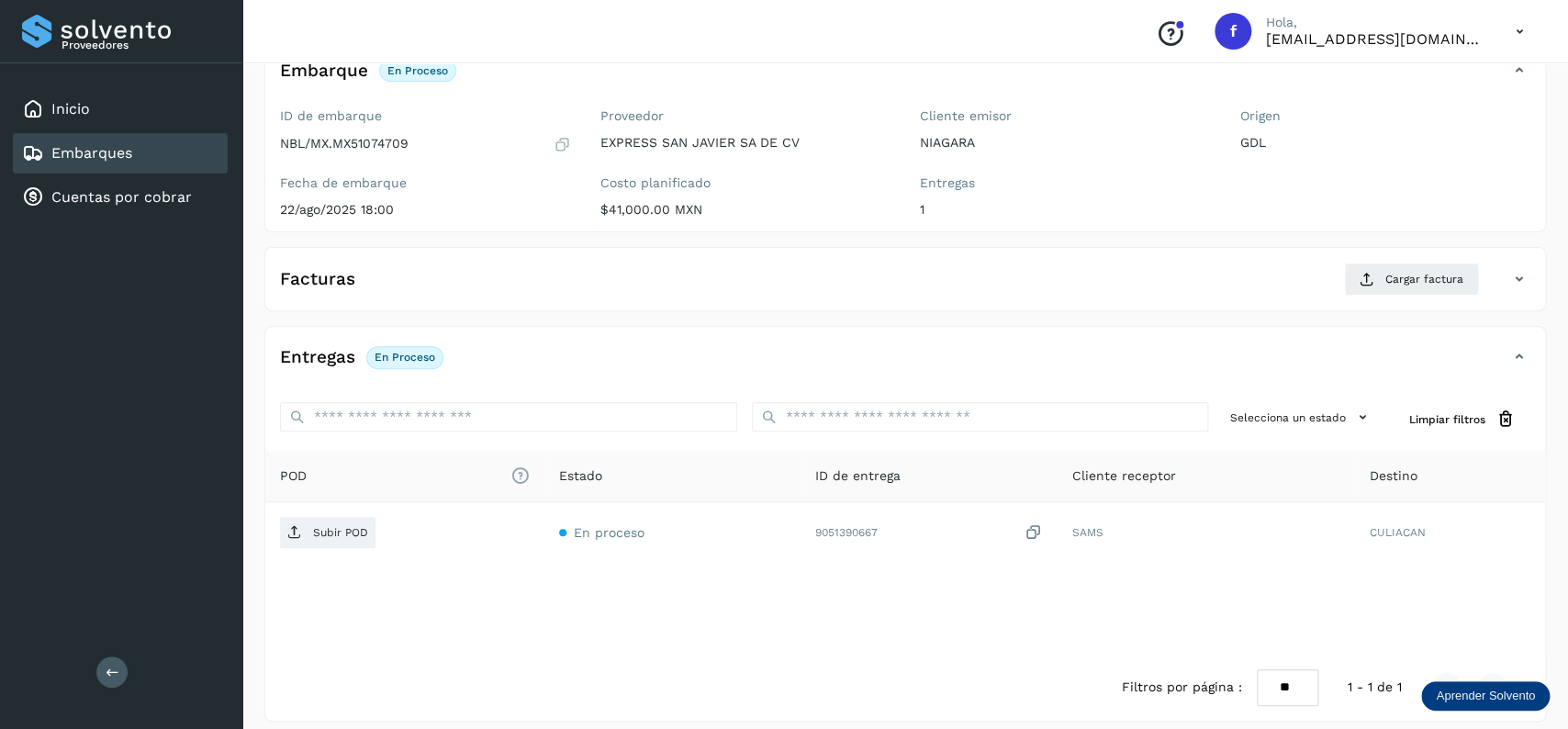
click at [379, 147] on p "NBL/MX.MX51074709" at bounding box center [344, 143] width 129 height 16
copy p "MX51074709"
click at [166, 152] on div "Embarques" at bounding box center [120, 153] width 215 height 41
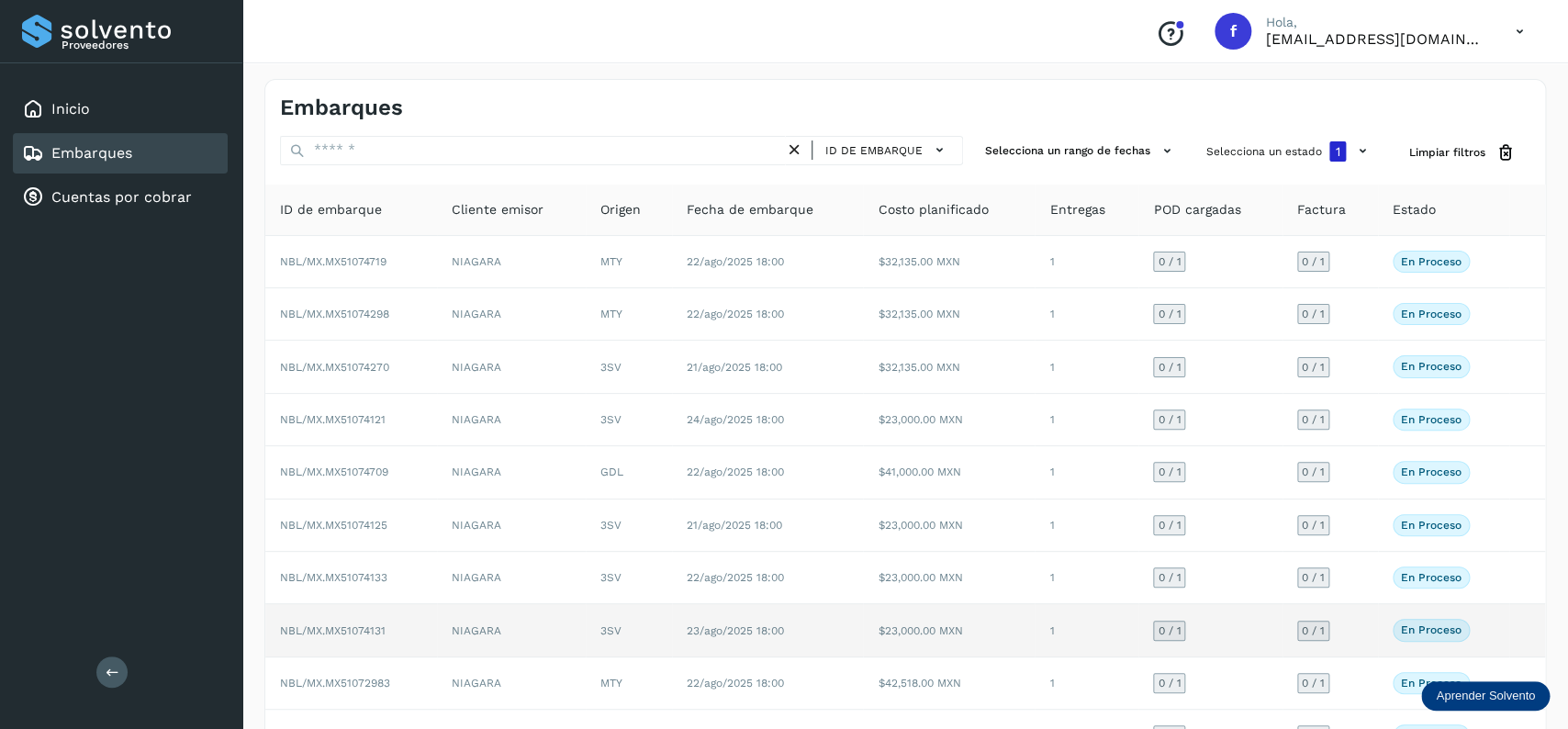
scroll to position [129, 0]
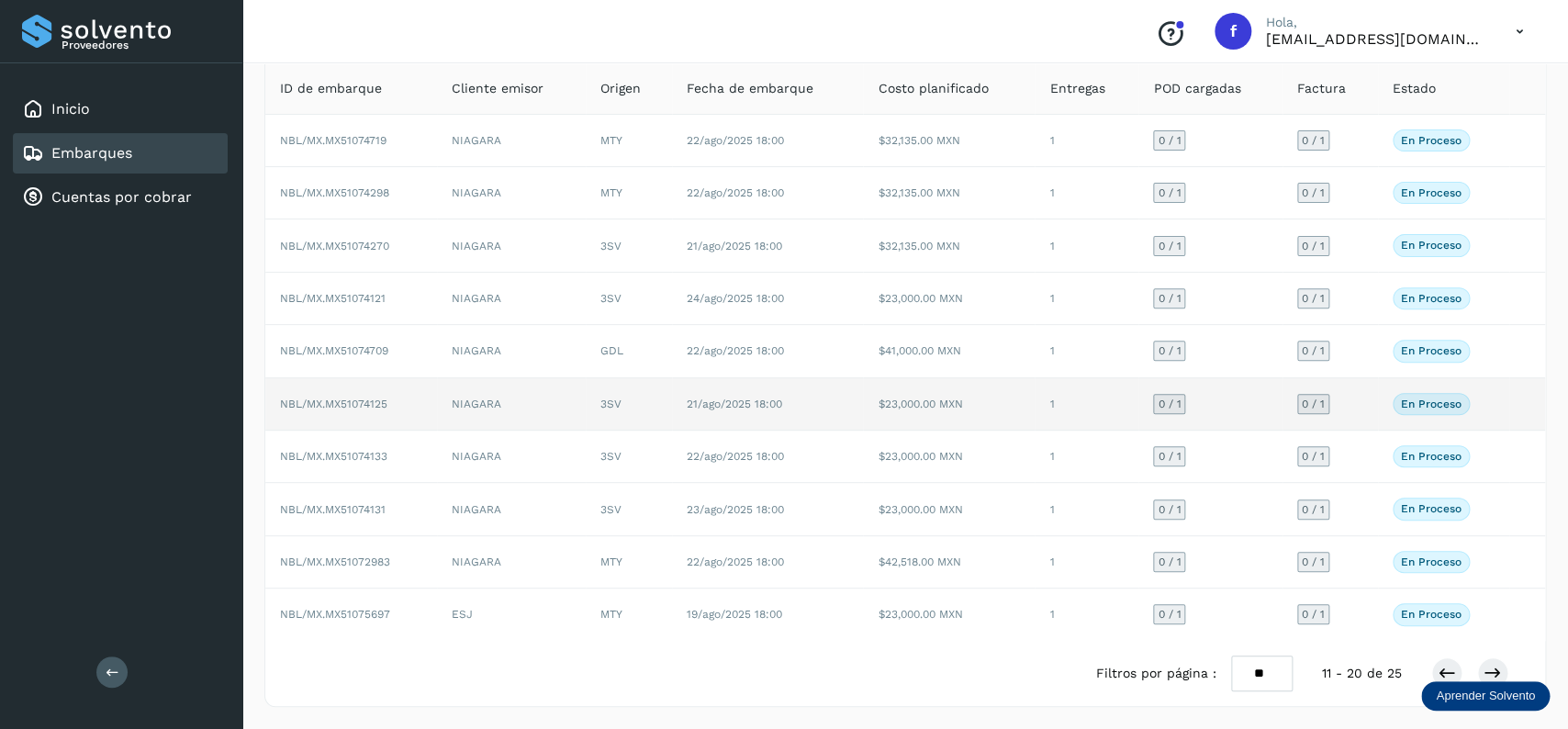
click at [876, 392] on td "$23,000.00 MXN" at bounding box center [949, 405] width 172 height 52
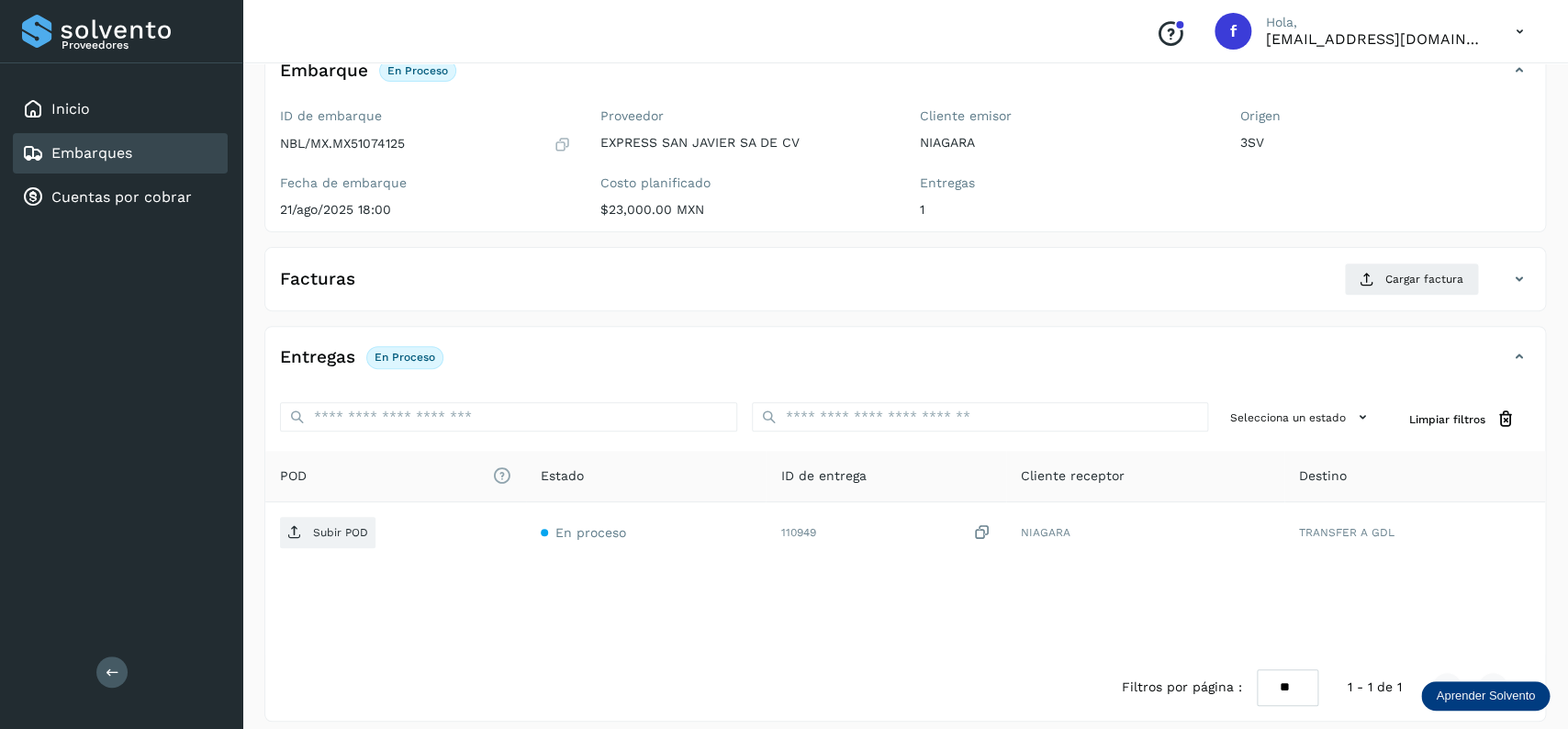
click at [359, 138] on p "NBL/MX.MX51074125" at bounding box center [342, 143] width 125 height 16
copy p "MX51074125"
click at [198, 161] on div "Embarques" at bounding box center [120, 153] width 215 height 41
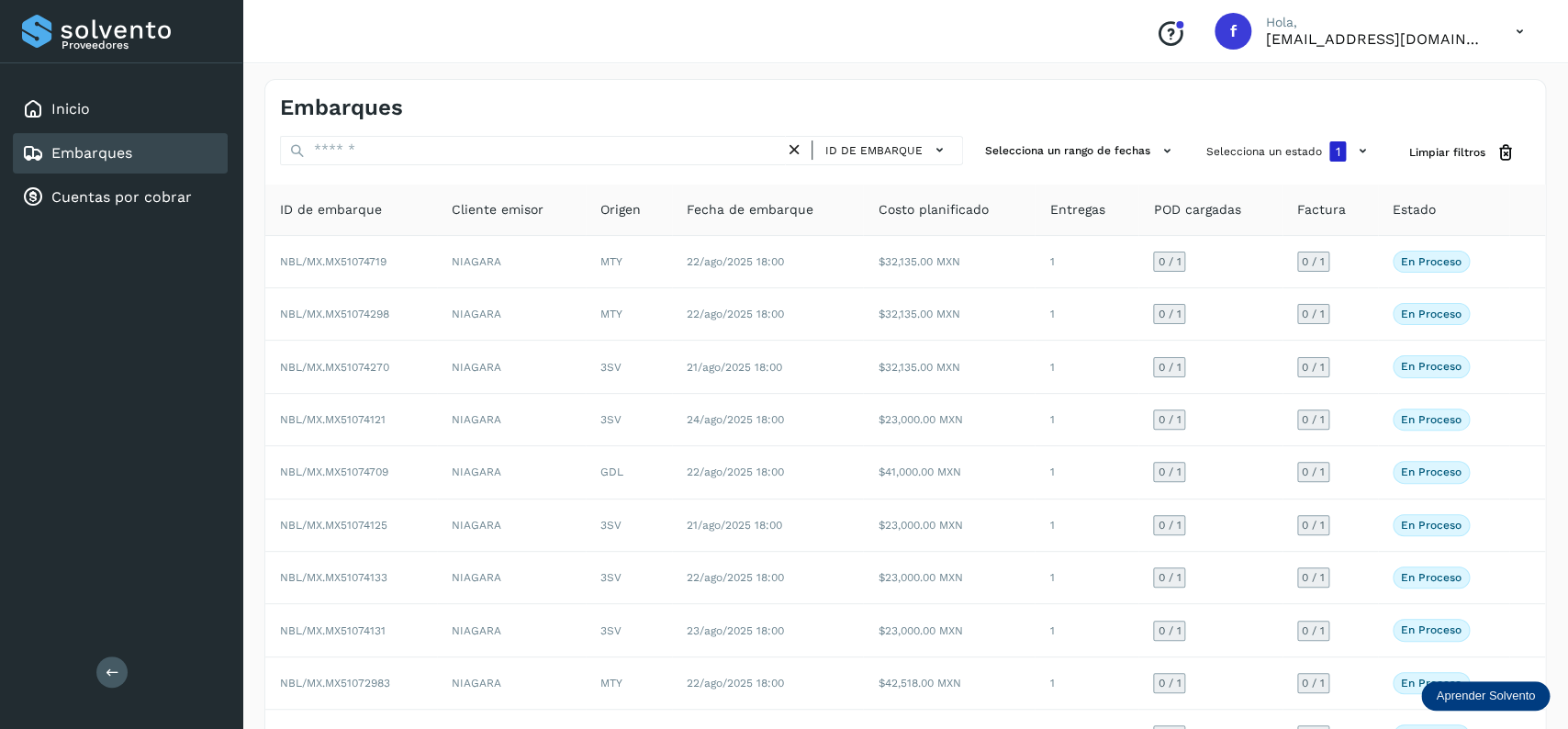
click at [183, 140] on div "Embarques" at bounding box center [120, 153] width 215 height 41
